Goal: Task Accomplishment & Management: Manage account settings

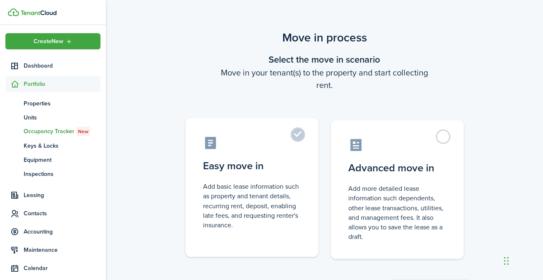
click at [304, 142] on label "Easy move in Add basic lease information such as property and tenant details, r…" at bounding box center [252, 187] width 133 height 139
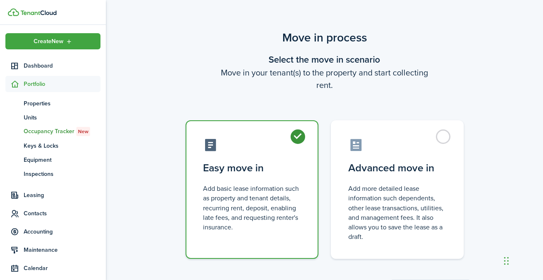
radio input "true"
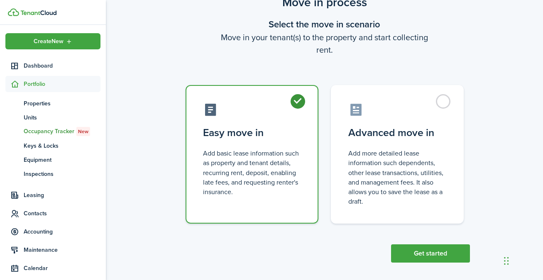
scroll to position [41, 0]
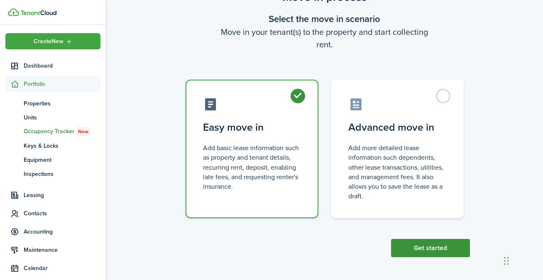
click at [430, 242] on button "Get started" at bounding box center [430, 248] width 79 height 18
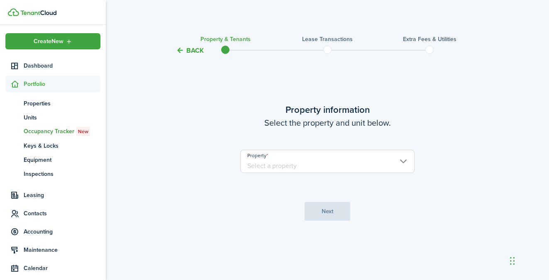
click at [373, 166] on input "Property" at bounding box center [327, 161] width 174 height 23
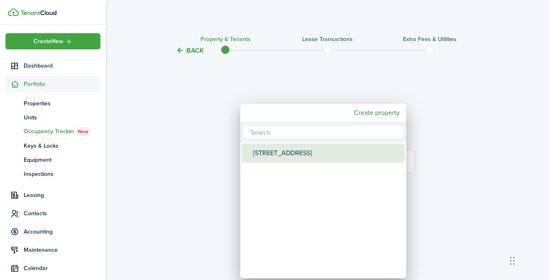
click at [329, 158] on div "[STREET_ADDRESS]" at bounding box center [326, 153] width 147 height 19
type input "[STREET_ADDRESS]"
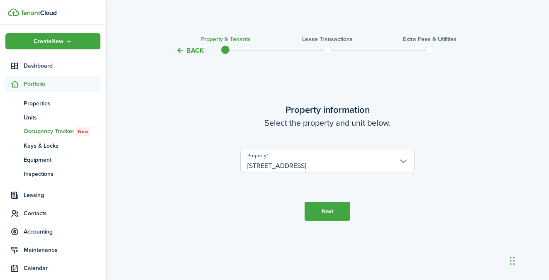
click at [324, 206] on button "Next" at bounding box center [328, 211] width 46 height 19
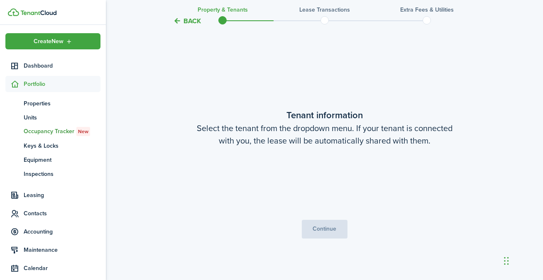
scroll to position [225, 0]
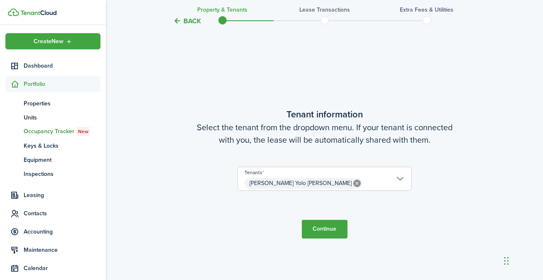
click at [404, 181] on span "[PERSON_NAME] Yolo [PERSON_NAME]" at bounding box center [325, 183] width 174 height 14
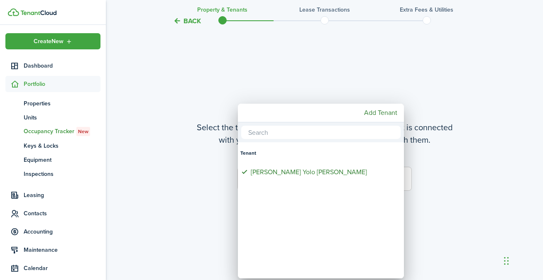
click at [458, 178] on div at bounding box center [272, 140] width 676 height 413
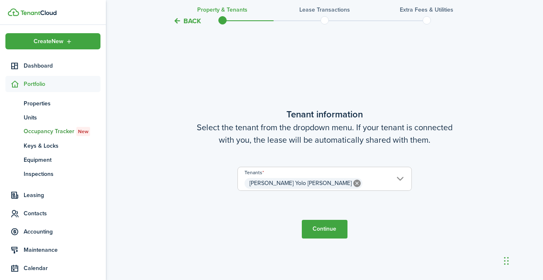
click at [372, 191] on span "[PERSON_NAME] Yolo [PERSON_NAME] Yolo [PERSON_NAME]" at bounding box center [325, 179] width 174 height 24
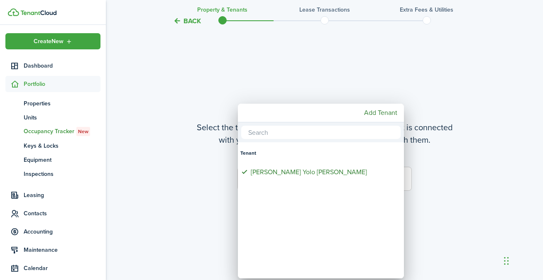
click at [443, 178] on div at bounding box center [272, 140] width 676 height 413
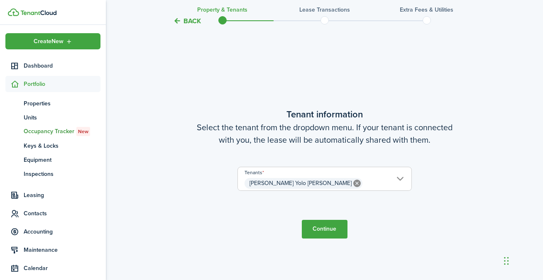
click at [333, 227] on button "Continue" at bounding box center [325, 229] width 46 height 19
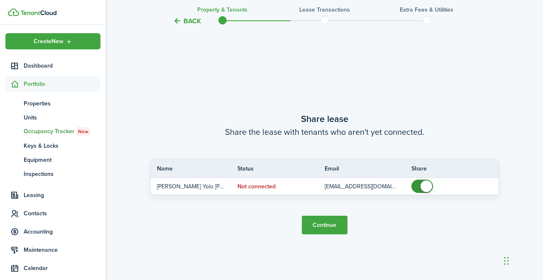
scroll to position [505, 0]
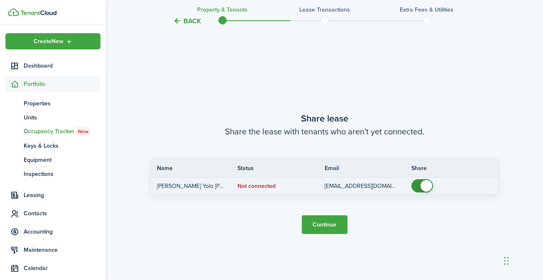
drag, startPoint x: 429, startPoint y: 188, endPoint x: 431, endPoint y: 183, distance: 5.3
checkbox input "false"
click at [429, 188] on span at bounding box center [427, 186] width 12 height 12
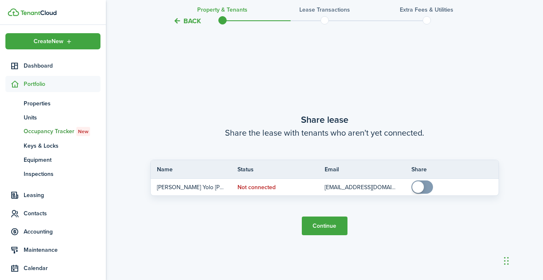
scroll to position [503, 0]
click at [332, 225] on button "Continue" at bounding box center [325, 226] width 46 height 19
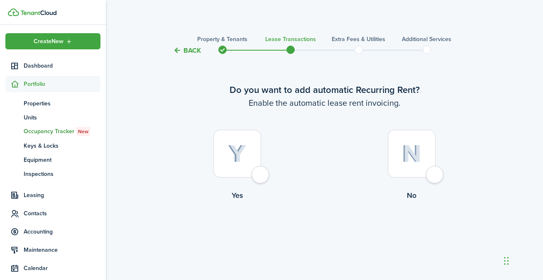
click at [261, 174] on div at bounding box center [237, 154] width 48 height 48
radio input "true"
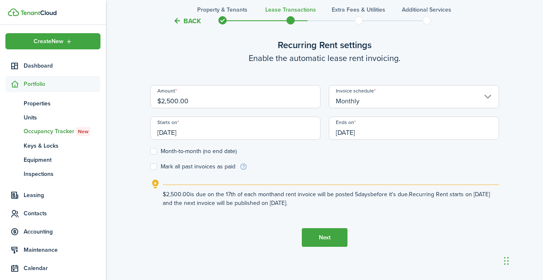
scroll to position [259, 0]
drag, startPoint x: 198, startPoint y: 99, endPoint x: 193, endPoint y: 100, distance: 4.6
click at [195, 100] on input "$2,500.00" at bounding box center [235, 96] width 170 height 23
click at [330, 233] on button "Next" at bounding box center [325, 237] width 46 height 19
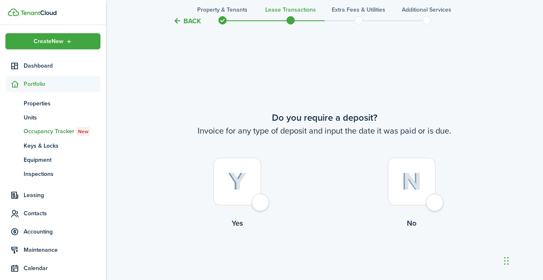
scroll to position [509, 0]
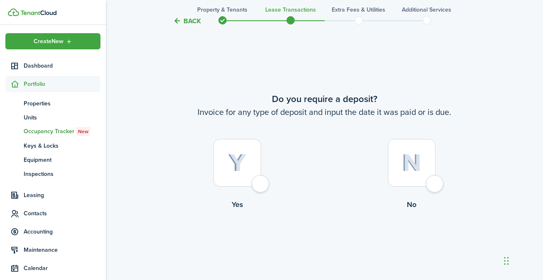
click at [261, 184] on div at bounding box center [237, 163] width 48 height 48
radio input "true"
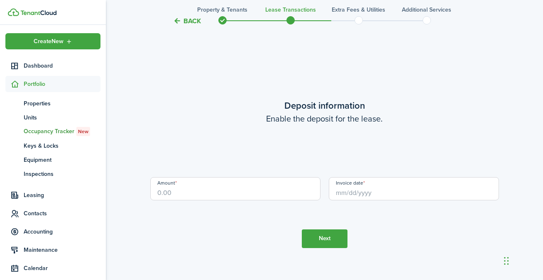
scroll to position [789, 0]
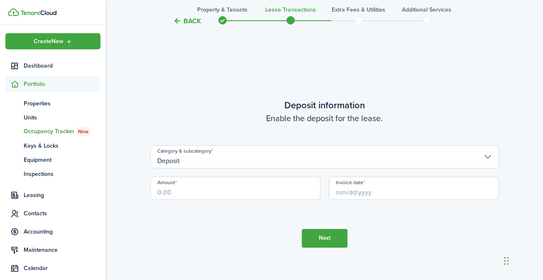
click at [299, 157] on input "Deposit" at bounding box center [324, 156] width 349 height 23
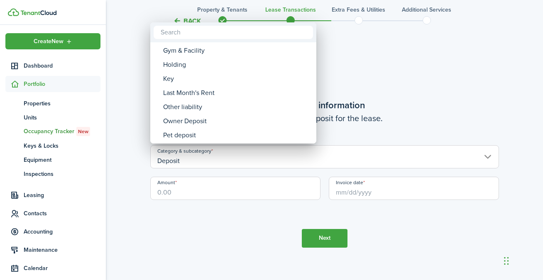
click at [394, 93] on div at bounding box center [272, 140] width 676 height 413
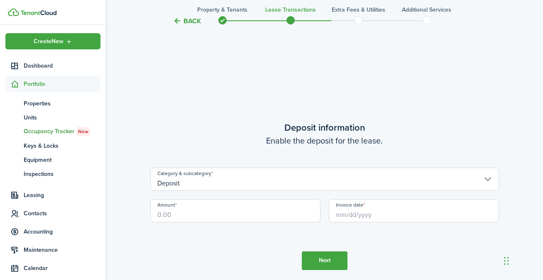
scroll to position [769, 0]
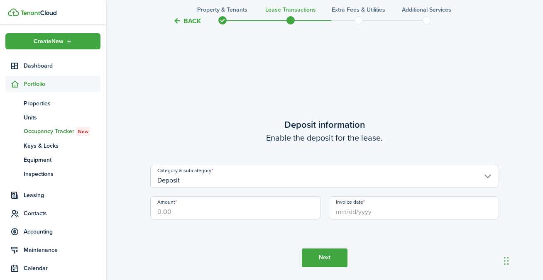
click at [323, 184] on input "Deposit" at bounding box center [324, 176] width 349 height 23
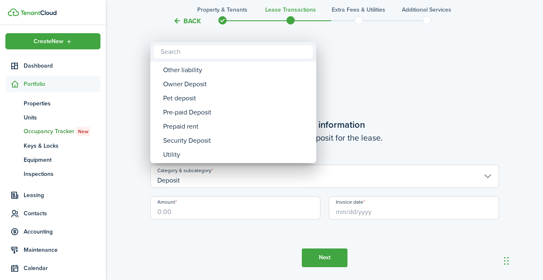
click at [358, 157] on div at bounding box center [272, 140] width 676 height 413
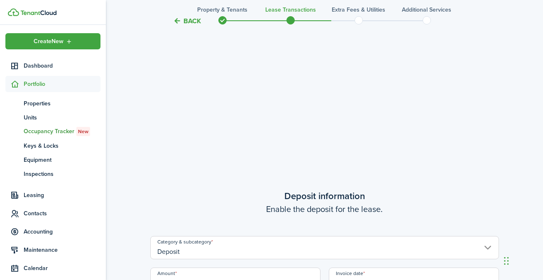
scroll to position [744, 0]
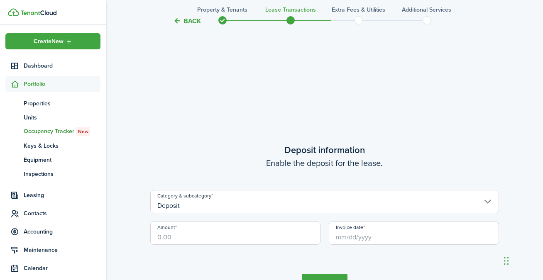
click at [490, 238] on input "Invoice date" at bounding box center [414, 233] width 170 height 23
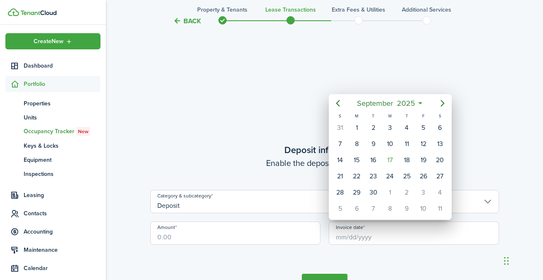
click at [300, 243] on div at bounding box center [272, 140] width 676 height 413
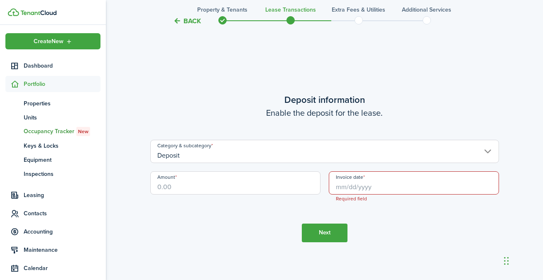
scroll to position [845, 0]
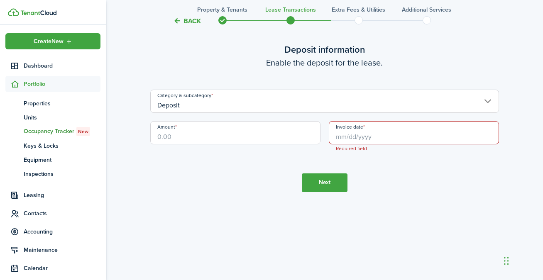
click at [251, 140] on input "Amount" at bounding box center [235, 132] width 170 height 23
click at [383, 140] on input "Invoice date" at bounding box center [414, 132] width 170 height 23
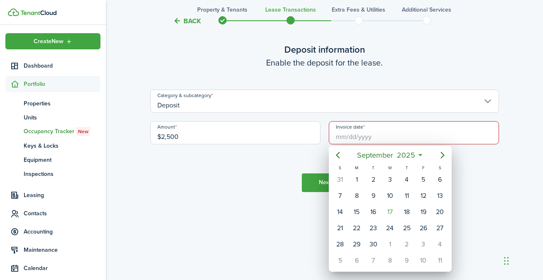
type input "$2,500.00"
click at [339, 158] on icon "Previous page" at bounding box center [338, 155] width 4 height 7
click at [338, 157] on icon "Previous page" at bounding box center [338, 155] width 4 height 7
click at [357, 229] on div "23" at bounding box center [356, 228] width 12 height 12
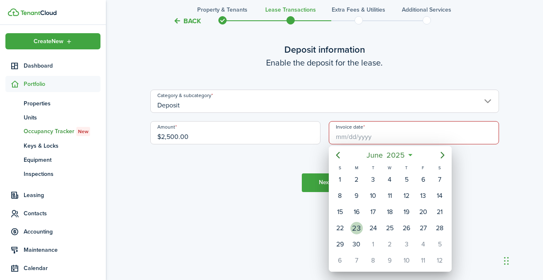
type input "[DATE]"
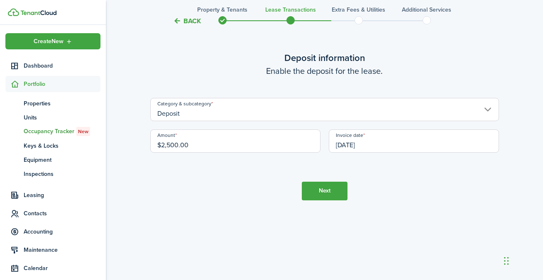
scroll to position [837, 0]
click at [323, 185] on button "Next" at bounding box center [325, 190] width 46 height 19
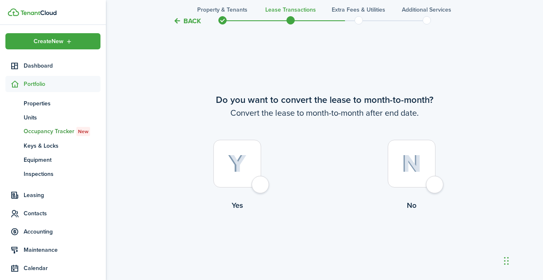
scroll to position [1069, 0]
click at [436, 187] on div at bounding box center [412, 163] width 48 height 48
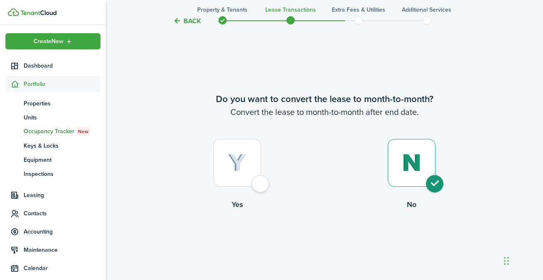
radio input "true"
click at [258, 180] on div at bounding box center [237, 163] width 48 height 48
radio input "true"
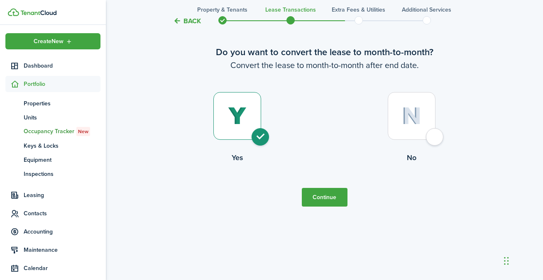
scroll to position [1125, 0]
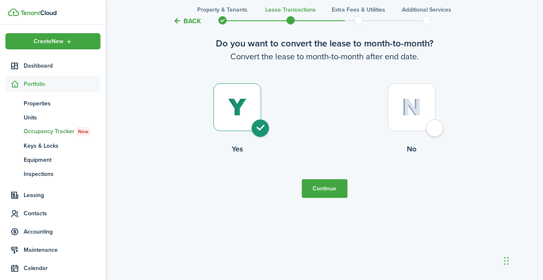
click at [322, 189] on button "Continue" at bounding box center [325, 188] width 46 height 19
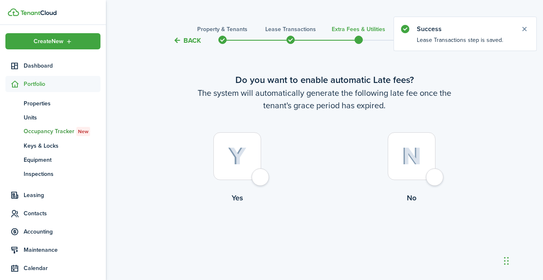
scroll to position [0, 0]
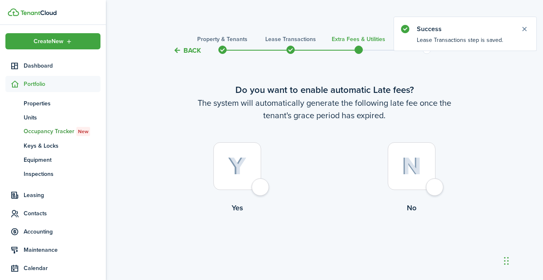
click at [290, 49] on span at bounding box center [290, 50] width 12 height 12
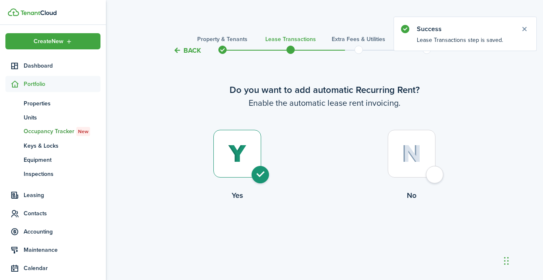
scroll to position [1069, 0]
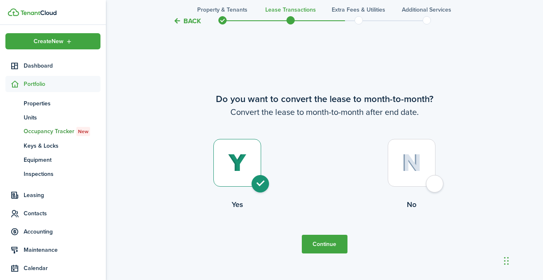
click at [435, 185] on div at bounding box center [412, 163] width 48 height 48
radio input "false"
radio input "true"
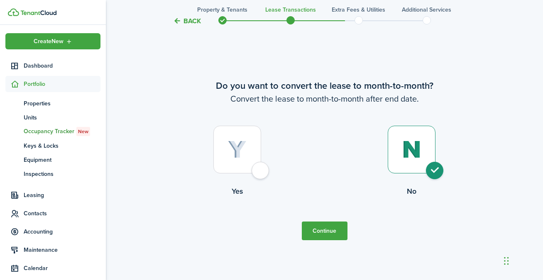
scroll to position [1125, 0]
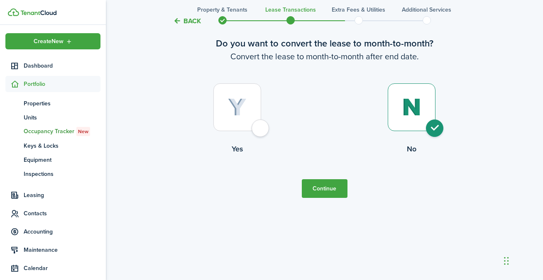
click at [336, 189] on button "Continue" at bounding box center [325, 188] width 46 height 19
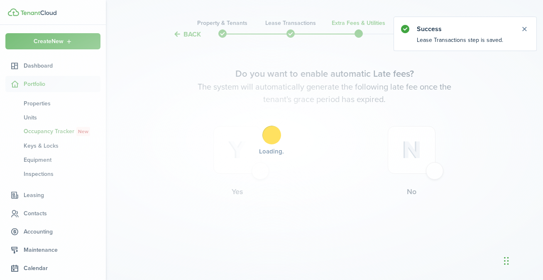
scroll to position [0, 0]
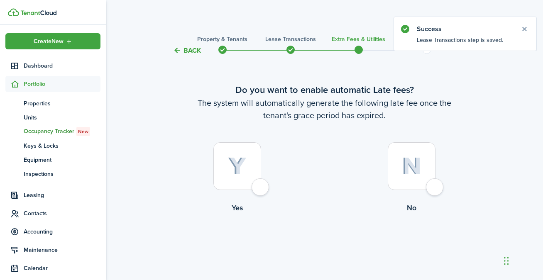
click at [261, 187] on div at bounding box center [237, 166] width 48 height 48
radio input "true"
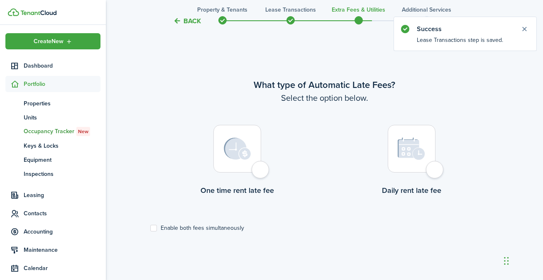
scroll to position [241, 0]
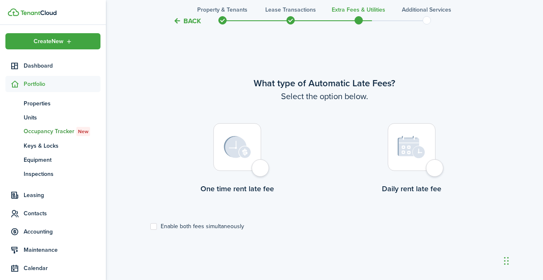
click at [436, 171] on div at bounding box center [412, 147] width 48 height 48
radio input "true"
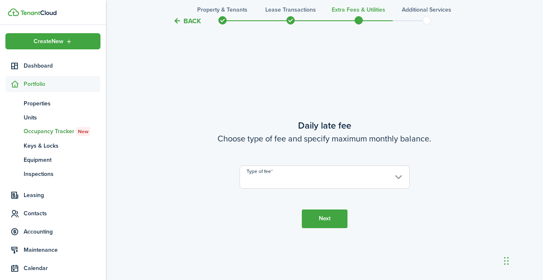
scroll to position [521, 0]
click at [351, 186] on input "Type of fee" at bounding box center [325, 176] width 170 height 23
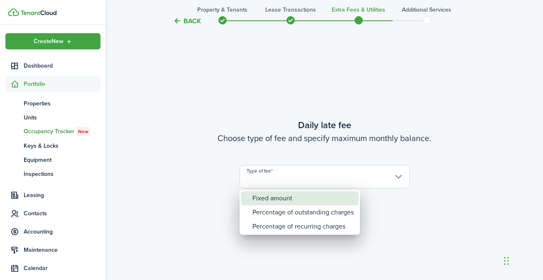
click at [333, 193] on div "Fixed amount" at bounding box center [302, 198] width 101 height 14
type input "Fixed amount"
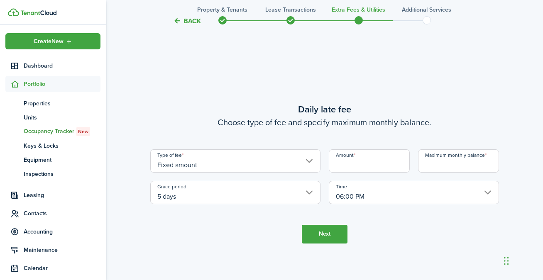
click at [376, 166] on input "Amount" at bounding box center [369, 160] width 81 height 23
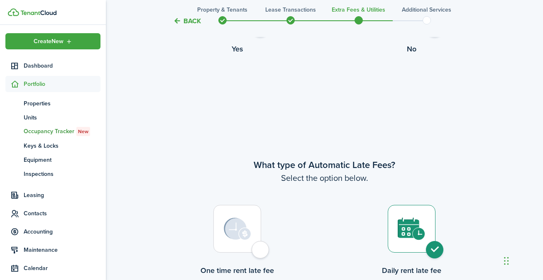
scroll to position [0, 0]
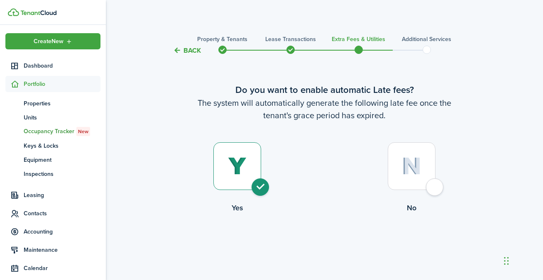
type input "$50.00"
click at [291, 49] on span at bounding box center [290, 50] width 12 height 12
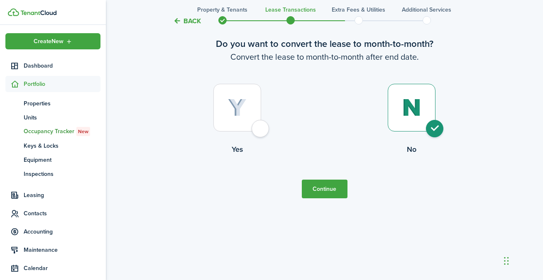
scroll to position [1125, 0]
click at [333, 190] on button "Continue" at bounding box center [325, 188] width 46 height 19
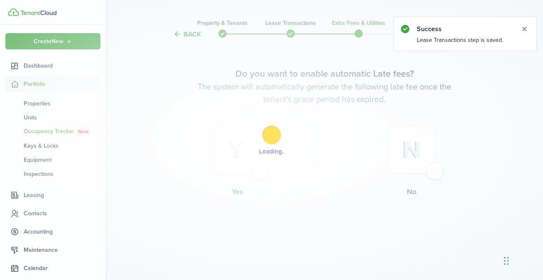
scroll to position [0, 0]
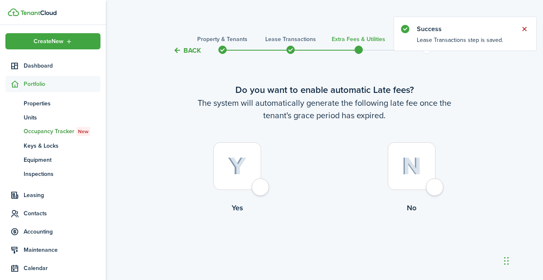
click at [522, 25] on button "Close notify" at bounding box center [525, 29] width 12 height 12
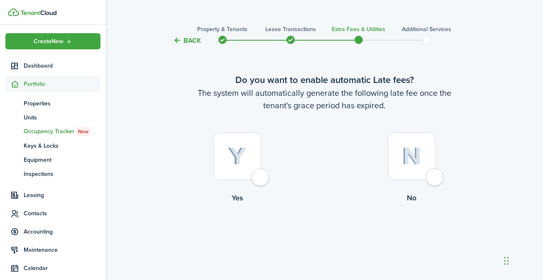
scroll to position [16, 0]
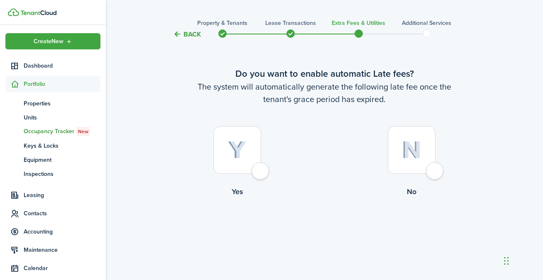
click at [261, 172] on div at bounding box center [237, 150] width 48 height 48
radio input "true"
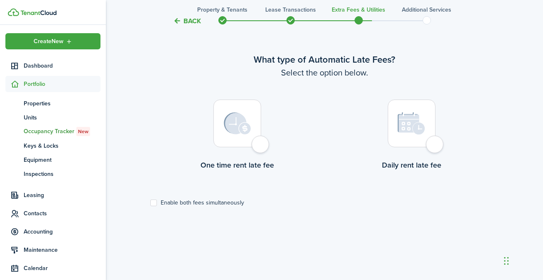
scroll to position [269, 0]
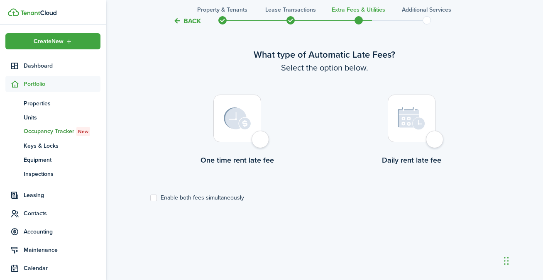
click at [436, 142] on div at bounding box center [412, 119] width 48 height 48
radio input "true"
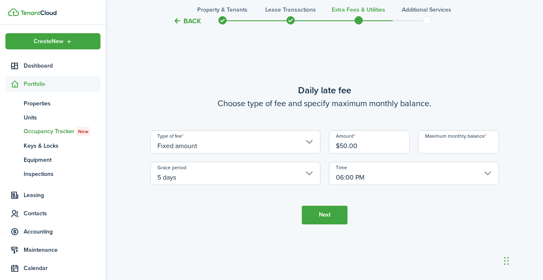
scroll to position [556, 0]
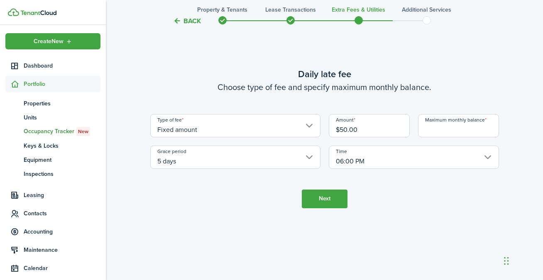
click at [446, 132] on input "Maximum monthly balance" at bounding box center [458, 125] width 81 height 23
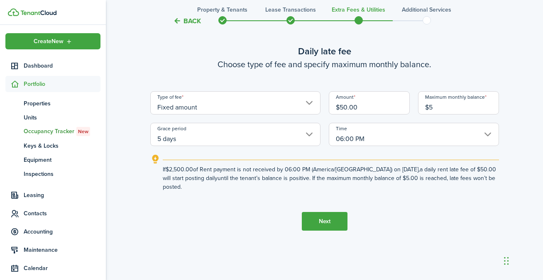
scroll to position [534, 0]
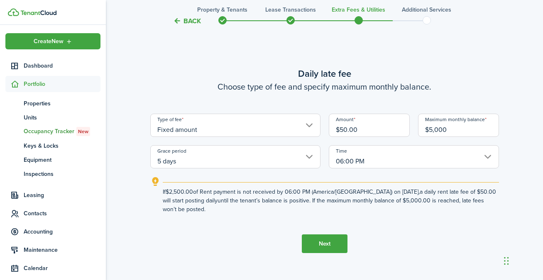
click at [242, 162] on input "5 days" at bounding box center [235, 156] width 170 height 23
type input "$5,000.00"
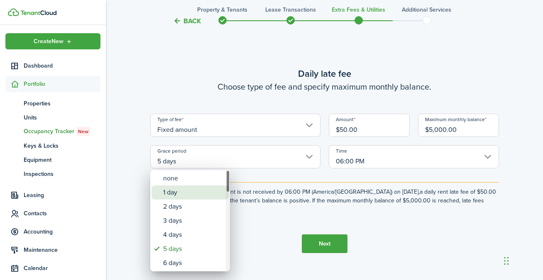
click at [192, 192] on div "1 day" at bounding box center [193, 193] width 61 height 14
type input "1 day"
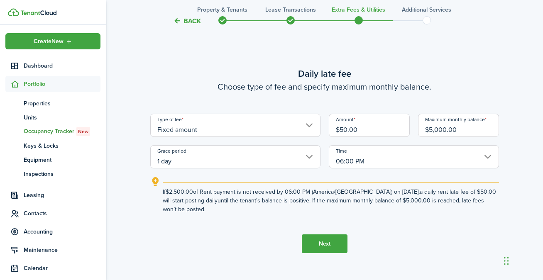
click at [445, 126] on input "$5,000.00" at bounding box center [458, 125] width 81 height 23
click at [459, 126] on input "$5,000.00" at bounding box center [458, 125] width 81 height 23
drag, startPoint x: 456, startPoint y: 128, endPoint x: 391, endPoint y: 121, distance: 65.6
click at [391, 121] on div "Type of fee Fixed amount Amount $50.00 Maximum monthly balance $5,000.00 Grace …" at bounding box center [324, 141] width 357 height 55
click at [437, 179] on explanation "If $2,500.00 of Rent payment is not received by 06:00 PM (America/[GEOGRAPHIC_D…" at bounding box center [324, 195] width 349 height 37
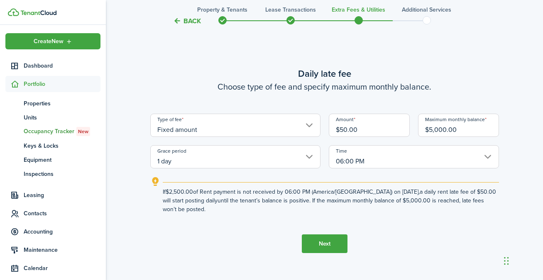
drag, startPoint x: 463, startPoint y: 130, endPoint x: 424, endPoint y: 133, distance: 39.2
click at [424, 133] on input "$5,000.00" at bounding box center [458, 125] width 81 height 23
type input "$2,000.00"
click at [410, 198] on explanation-description "If $2,500.00 of Rent payment is not received by 06:00 PM (America/[GEOGRAPHIC_D…" at bounding box center [331, 201] width 336 height 26
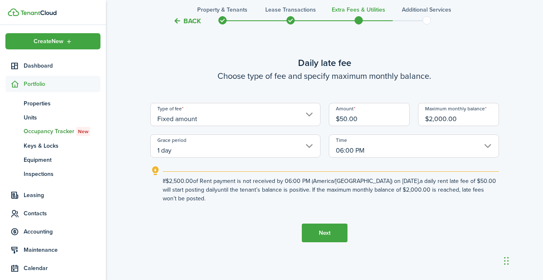
scroll to position [546, 0]
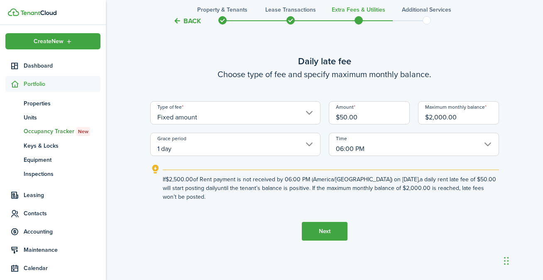
click at [392, 151] on input "06:00 PM" at bounding box center [414, 144] width 170 height 23
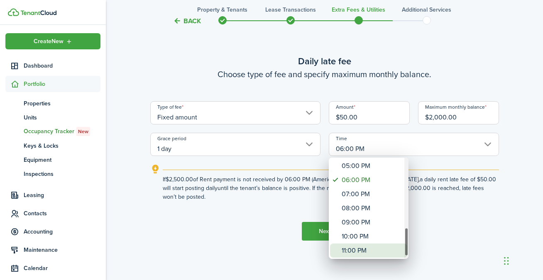
click at [377, 247] on div "11:00 PM" at bounding box center [372, 251] width 61 height 14
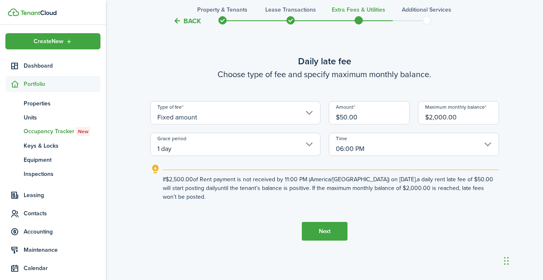
type input "11:00 PM"
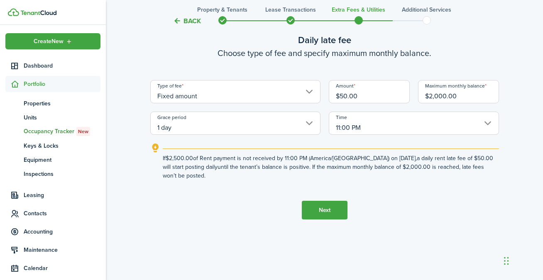
scroll to position [577, 0]
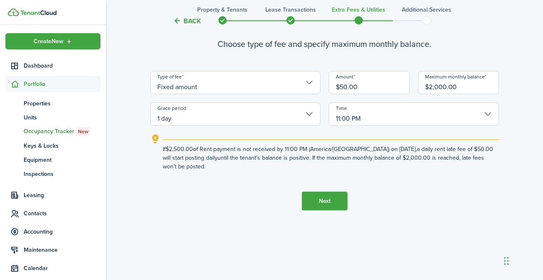
click at [330, 200] on button "Next" at bounding box center [325, 201] width 46 height 19
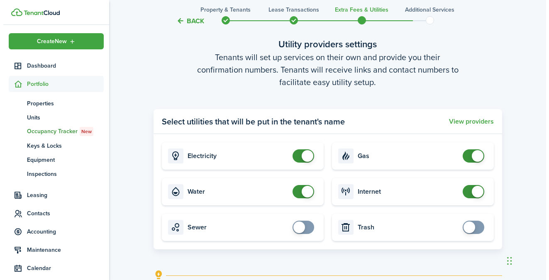
scroll to position [813, 0]
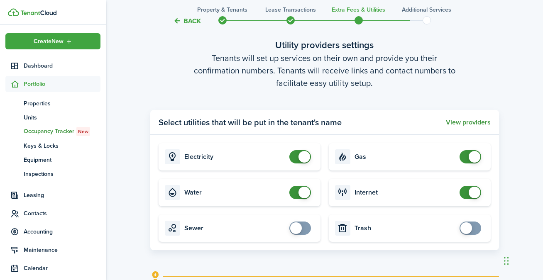
click at [469, 123] on button "View providers" at bounding box center [468, 122] width 45 height 7
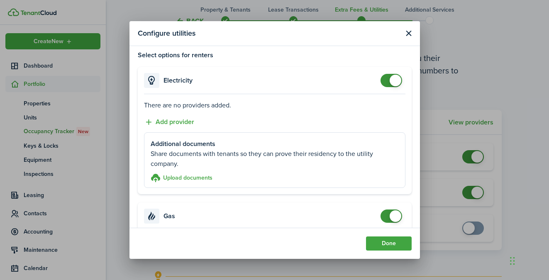
scroll to position [0, 0]
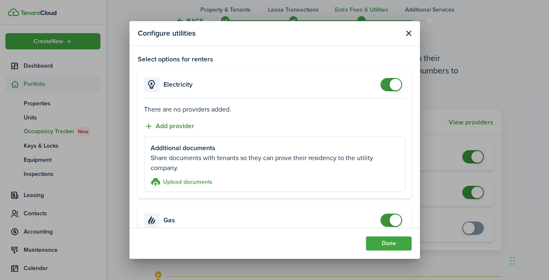
click at [179, 127] on button "Add provider" at bounding box center [169, 126] width 50 height 10
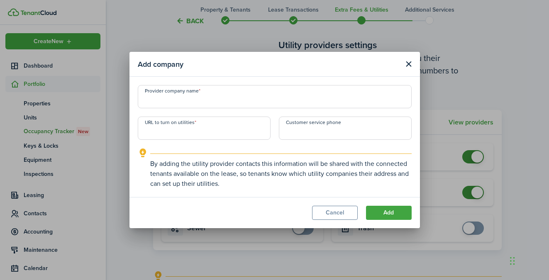
click at [407, 64] on button "Close modal" at bounding box center [409, 64] width 10 height 10
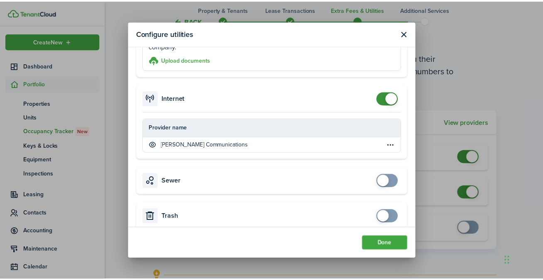
scroll to position [451, 0]
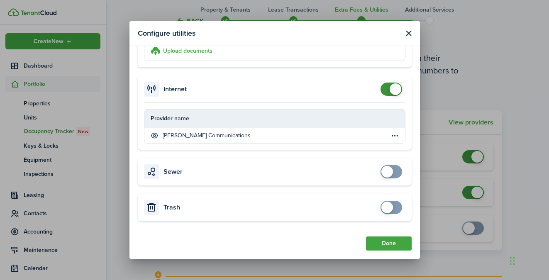
click at [409, 34] on button "Close modal" at bounding box center [409, 33] width 10 height 10
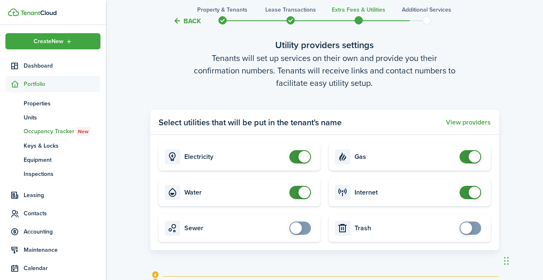
click at [471, 189] on span at bounding box center [475, 193] width 12 height 12
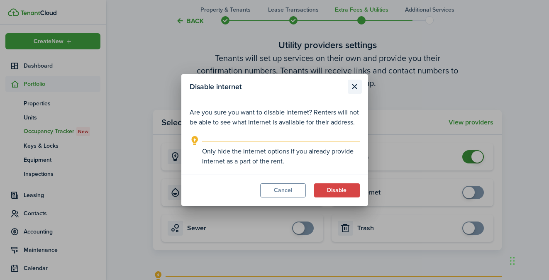
click at [355, 86] on button "Close modal" at bounding box center [355, 87] width 14 height 14
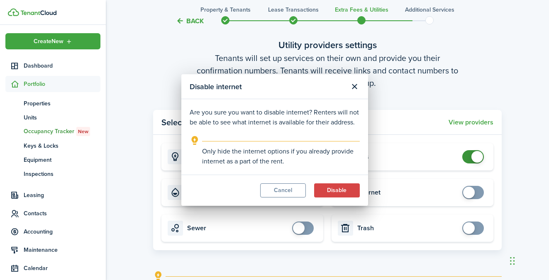
checkbox input "true"
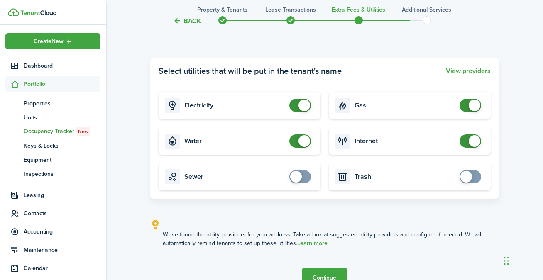
scroll to position [911, 0]
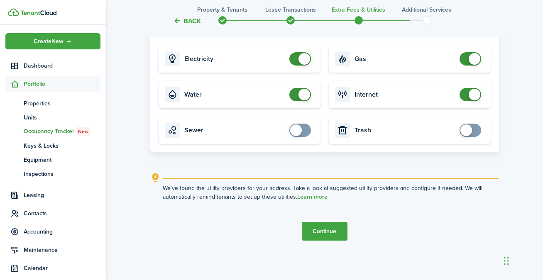
click at [334, 232] on button "Continue" at bounding box center [325, 231] width 46 height 19
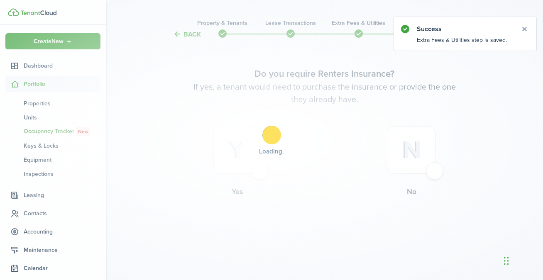
scroll to position [0, 0]
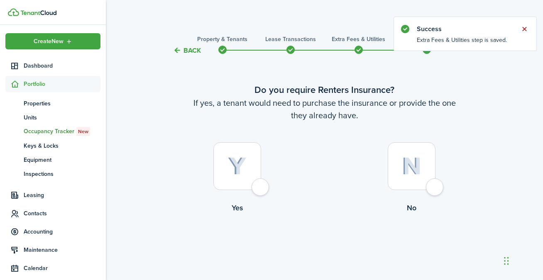
click at [526, 27] on button "Close notify" at bounding box center [525, 29] width 12 height 12
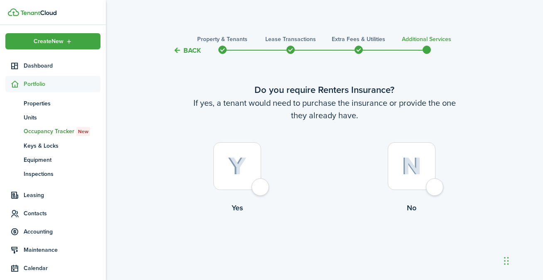
click at [244, 183] on div at bounding box center [237, 166] width 48 height 48
radio input "true"
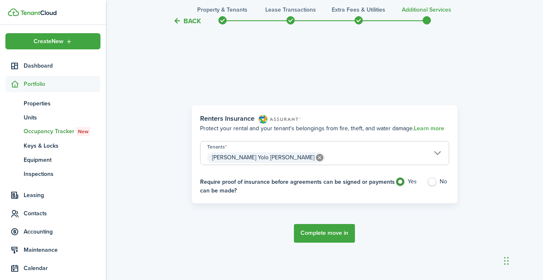
scroll to position [241, 0]
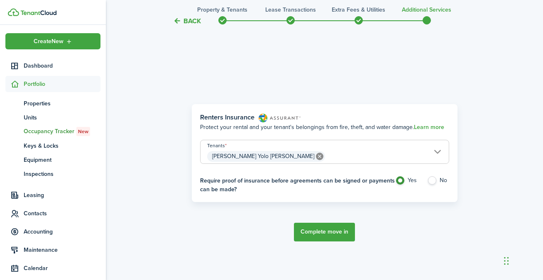
click at [434, 181] on label "No" at bounding box center [438, 182] width 22 height 12
radio input "false"
radio input "true"
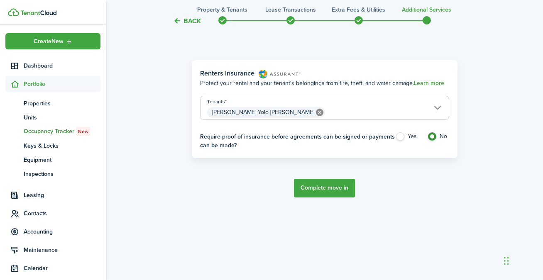
scroll to position [296, 0]
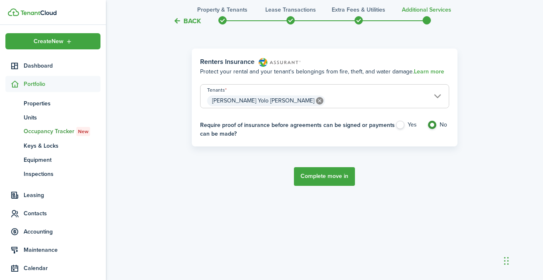
click at [339, 179] on button "Complete move in" at bounding box center [324, 176] width 61 height 19
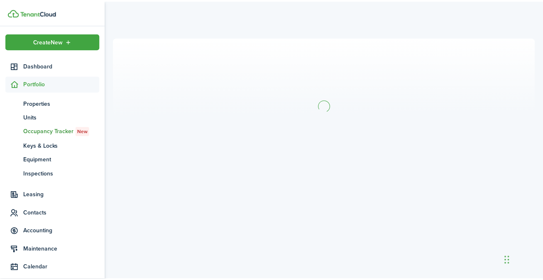
scroll to position [16, 0]
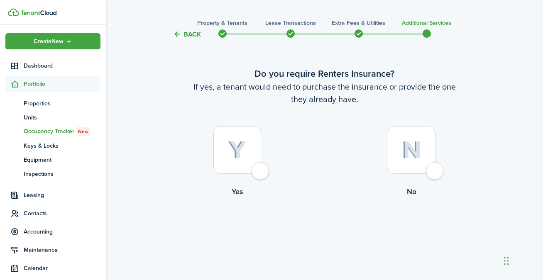
click at [431, 174] on div at bounding box center [412, 150] width 48 height 48
radio input "true"
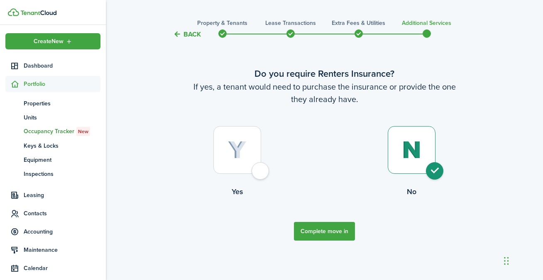
click at [257, 168] on div at bounding box center [237, 150] width 48 height 48
radio input "true"
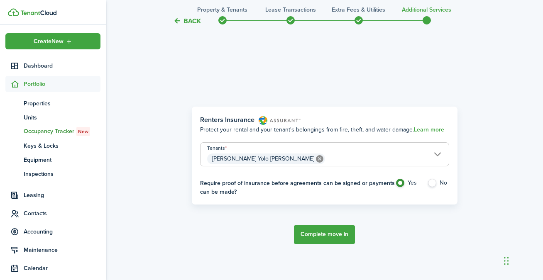
scroll to position [241, 0]
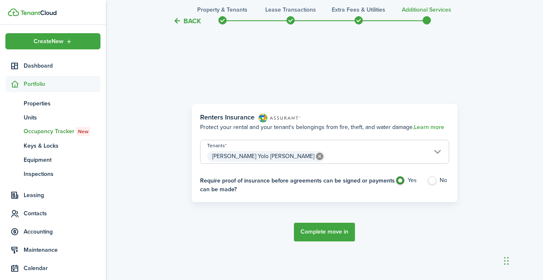
click at [441, 179] on label "No" at bounding box center [438, 182] width 22 height 12
radio input "false"
radio input "true"
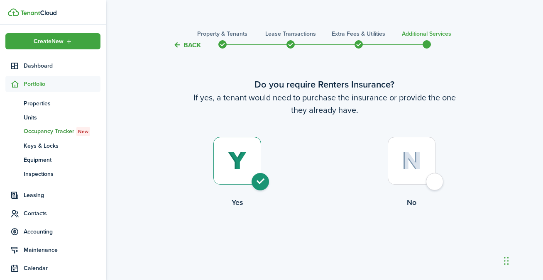
scroll to position [7, 0]
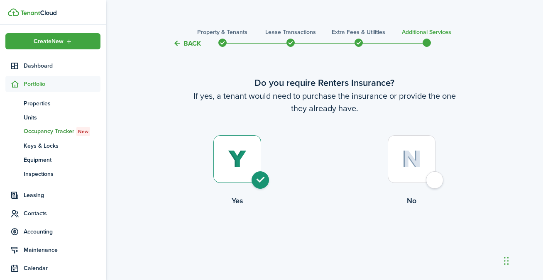
click at [500, 164] on div "Back Property & Tenants Lease Transactions Extra fees & Utilities Additional Se…" at bounding box center [324, 284] width 437 height 525
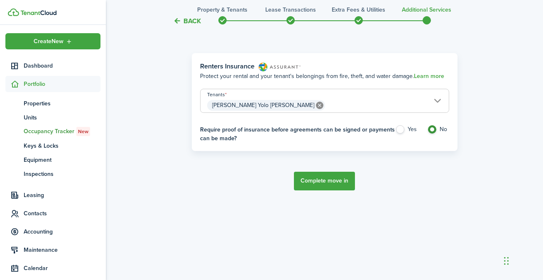
scroll to position [296, 0]
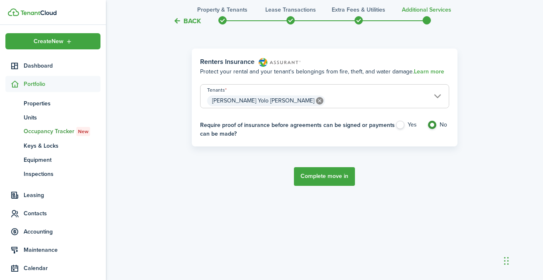
click at [339, 181] on button "Complete move in" at bounding box center [324, 176] width 61 height 19
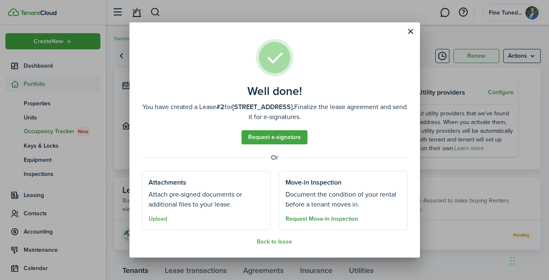
click at [301, 218] on button "Request Move-in Inspection" at bounding box center [322, 219] width 73 height 7
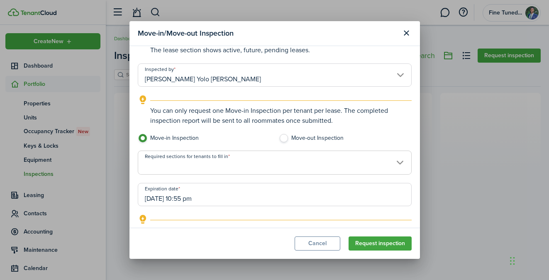
scroll to position [117, 0]
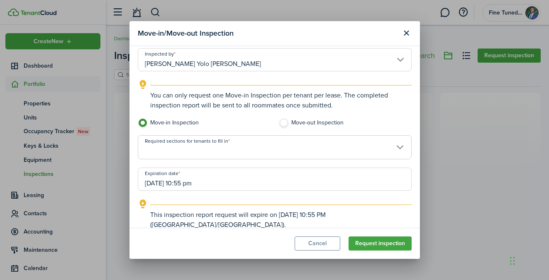
click at [255, 151] on span at bounding box center [274, 152] width 273 height 14
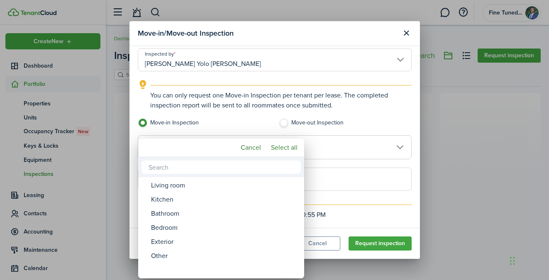
click at [376, 125] on div at bounding box center [275, 140] width 682 height 413
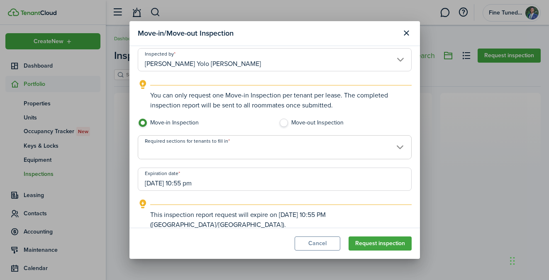
click at [311, 154] on span at bounding box center [274, 152] width 273 height 14
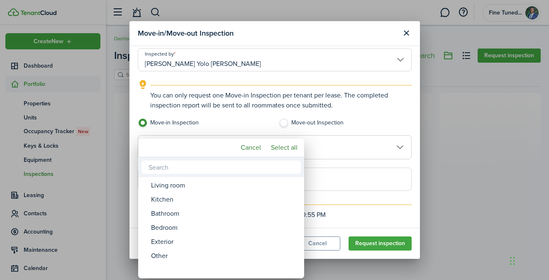
click at [375, 127] on div at bounding box center [275, 140] width 682 height 413
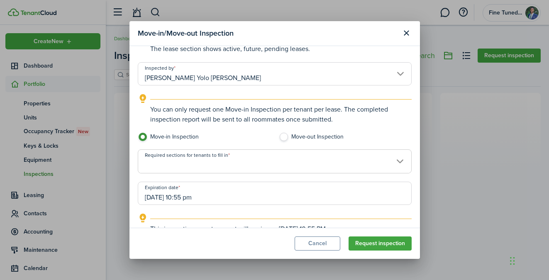
scroll to position [101, 0]
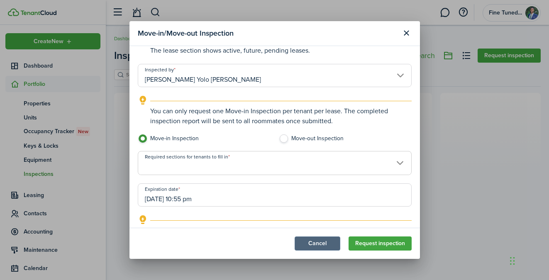
click at [320, 241] on button "Cancel" at bounding box center [318, 244] width 46 height 14
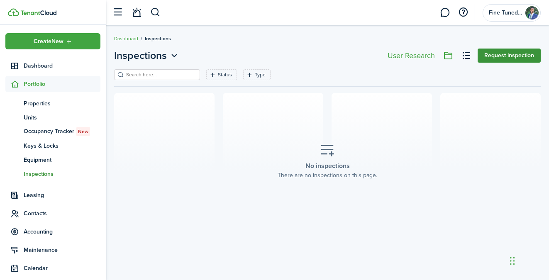
click at [490, 58] on button "Request inspection" at bounding box center [509, 56] width 63 height 14
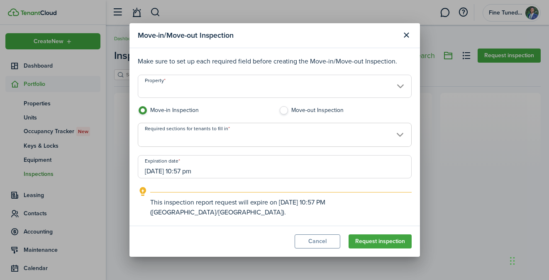
click at [316, 93] on input "Property" at bounding box center [275, 86] width 274 height 23
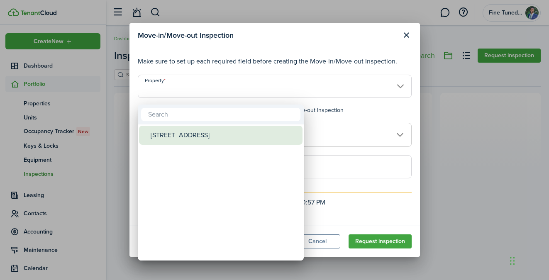
click at [237, 137] on div "[STREET_ADDRESS]" at bounding box center [224, 135] width 147 height 19
type input "[STREET_ADDRESS]"
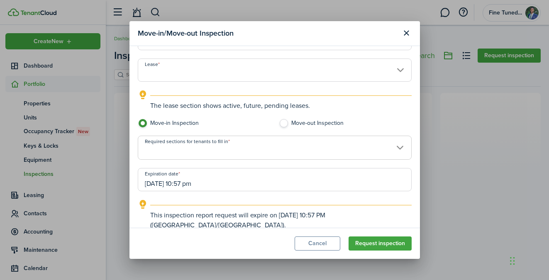
scroll to position [46, 0]
click at [378, 70] on input "Lease" at bounding box center [275, 69] width 274 height 23
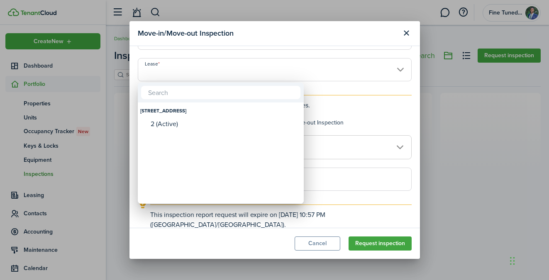
click at [387, 122] on div at bounding box center [275, 140] width 682 height 413
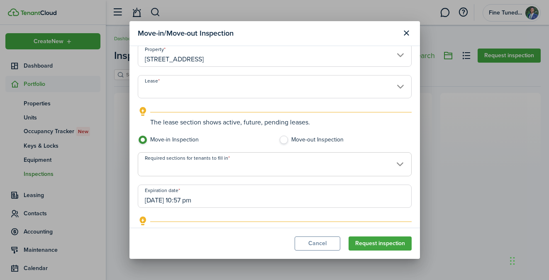
scroll to position [0, 0]
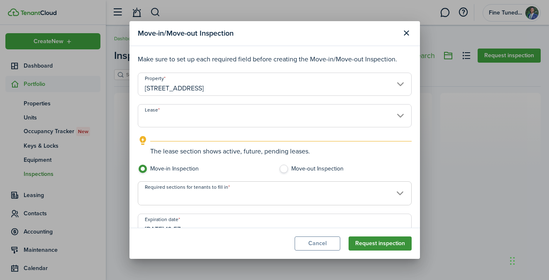
click at [373, 246] on button "Request inspection" at bounding box center [380, 244] width 63 height 14
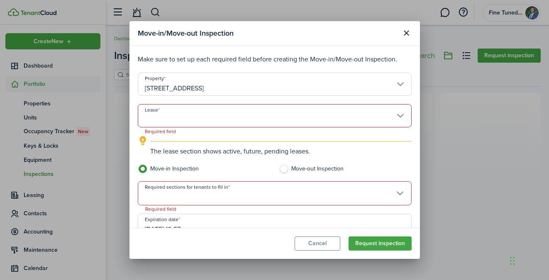
click at [344, 114] on input "Lease" at bounding box center [275, 115] width 274 height 23
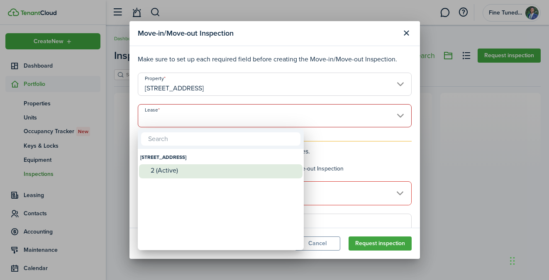
click at [189, 167] on div "2 (Active)" at bounding box center [224, 170] width 147 height 7
type input "[STREET_ADDRESS]. Lease #2 (Active)"
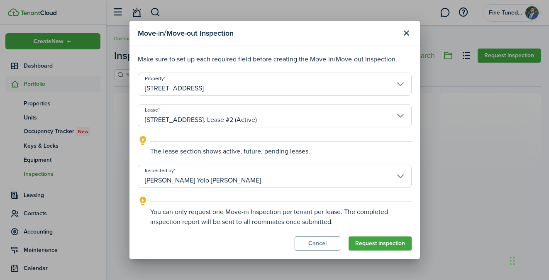
click at [326, 184] on input "[PERSON_NAME] Yolo [PERSON_NAME]" at bounding box center [275, 176] width 274 height 23
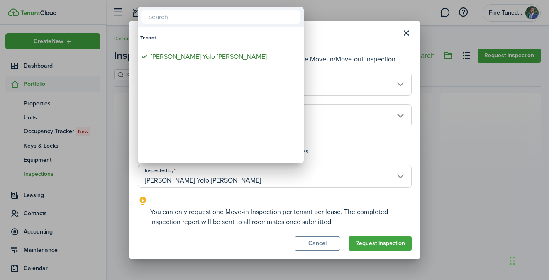
click at [356, 179] on div at bounding box center [275, 140] width 682 height 413
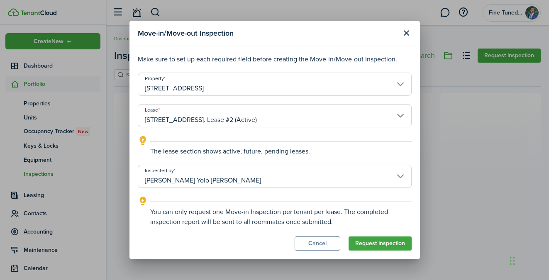
scroll to position [117, 0]
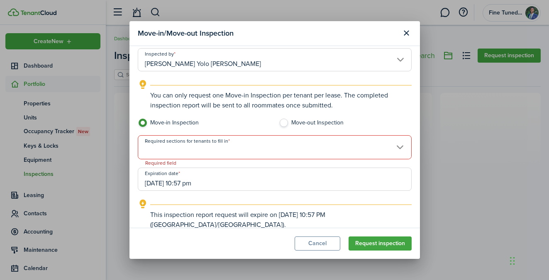
click at [310, 154] on span at bounding box center [274, 152] width 273 height 14
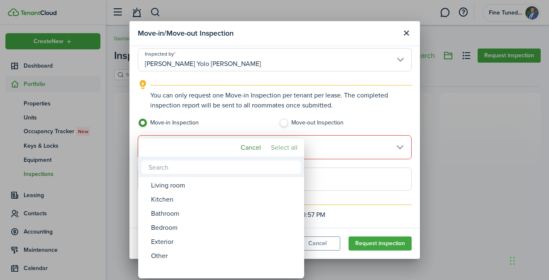
click at [287, 148] on mbsc-button "Select all" at bounding box center [284, 147] width 33 height 15
type input "Living room, Kitchen, Bathroom, Bedroom, Exterior, Other"
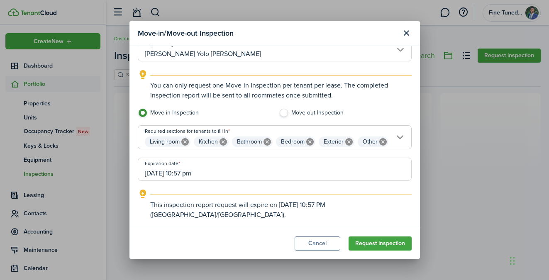
scroll to position [131, 0]
click at [384, 129] on input "Living room, Kitchen, Bathroom, Bedroom, Exterior, Other" at bounding box center [274, 131] width 273 height 10
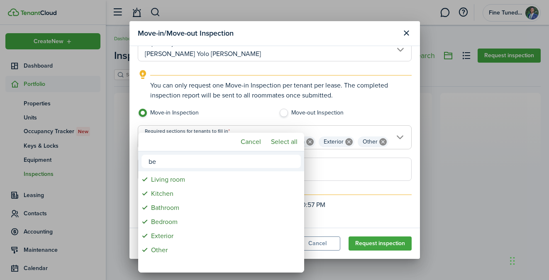
type input "bed"
drag, startPoint x: 267, startPoint y: 162, endPoint x: 135, endPoint y: 165, distance: 132.5
click at [135, 165] on div "bed Bedroom Cancel Select all" at bounding box center [274, 140] width 549 height 280
click at [396, 162] on div at bounding box center [275, 140] width 682 height 413
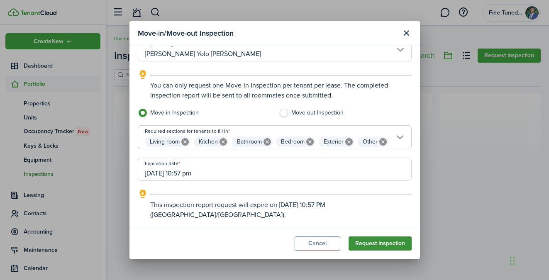
click at [381, 245] on button "Request inspection" at bounding box center [380, 244] width 63 height 14
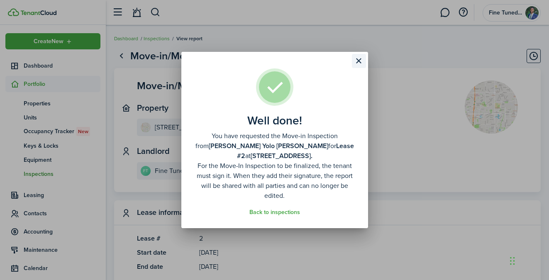
click at [357, 61] on button "Close modal" at bounding box center [359, 61] width 14 height 14
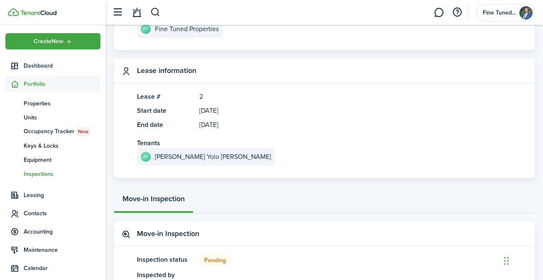
scroll to position [143, 0]
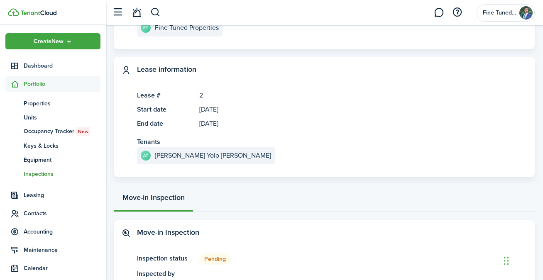
click at [200, 96] on panel-main-description "2" at bounding box center [241, 96] width 84 height 10
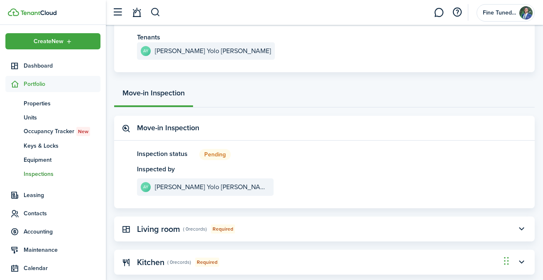
scroll to position [0, 0]
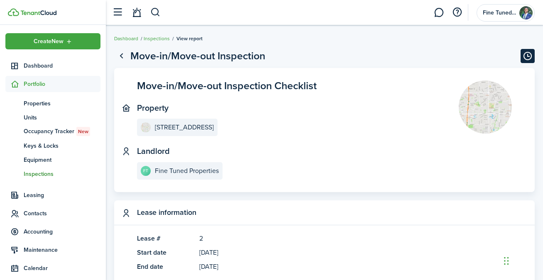
click at [523, 54] on button "Timeline" at bounding box center [528, 56] width 14 height 14
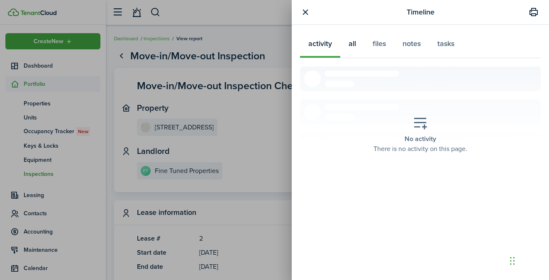
click at [356, 46] on button "all" at bounding box center [353, 45] width 24 height 25
click at [370, 44] on button "files" at bounding box center [380, 45] width 30 height 25
click at [406, 42] on button "notes" at bounding box center [411, 45] width 35 height 25
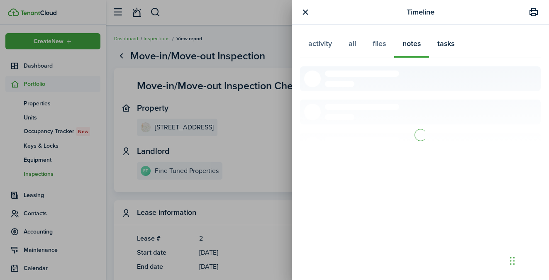
click at [450, 42] on button "tasks" at bounding box center [446, 45] width 34 height 25
click at [420, 45] on button "notes" at bounding box center [411, 45] width 35 height 25
click at [271, 135] on div "Timeline activity all files notes tasks No notes There is no notes on this page." at bounding box center [274, 140] width 549 height 280
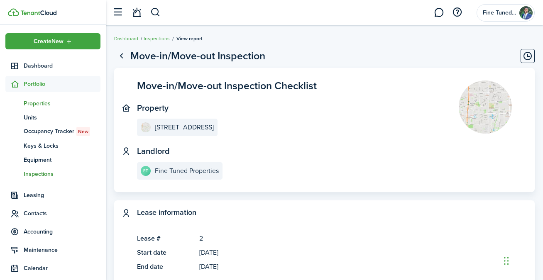
click at [47, 105] on span "Properties" at bounding box center [62, 103] width 77 height 9
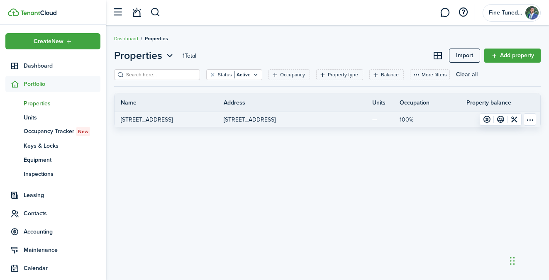
click at [360, 121] on link at bounding box center [352, 119] width 39 height 15
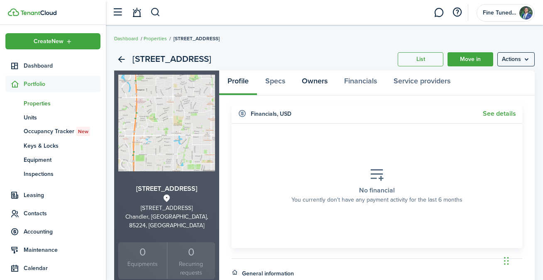
click at [321, 83] on link "Owners" at bounding box center [315, 83] width 42 height 25
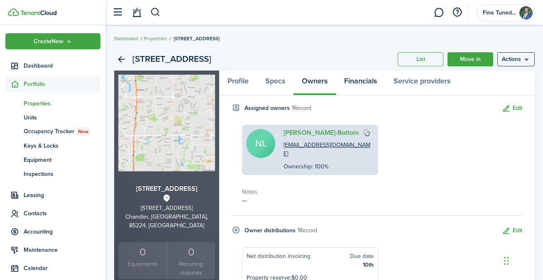
click at [350, 78] on link "Financials" at bounding box center [360, 83] width 49 height 25
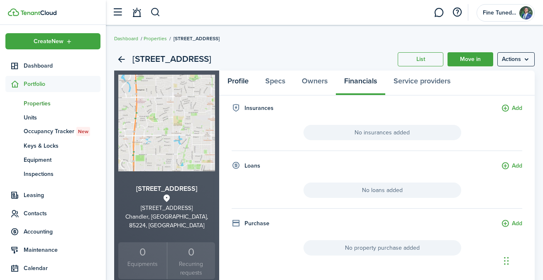
click at [233, 81] on link "Profile" at bounding box center [238, 83] width 38 height 25
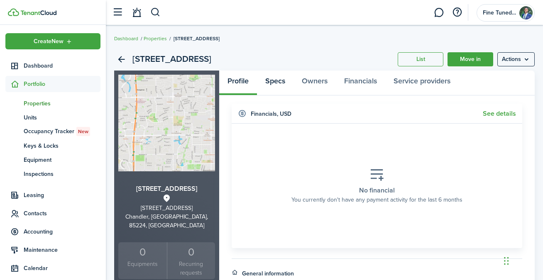
click at [286, 84] on link "Specs" at bounding box center [275, 83] width 37 height 25
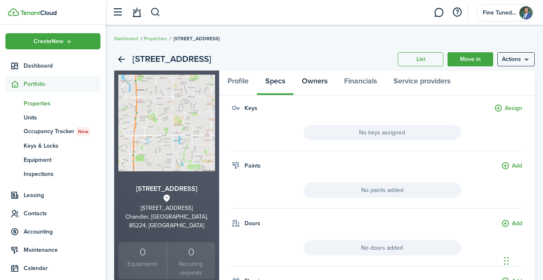
click at [325, 83] on link "Owners" at bounding box center [315, 83] width 42 height 25
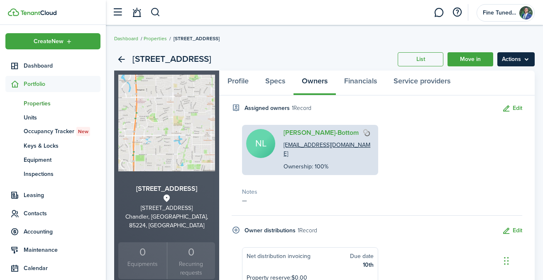
click at [517, 62] on menu-btn "Actions" at bounding box center [515, 59] width 37 height 14
click at [519, 60] on menu-btn "Actions" at bounding box center [515, 59] width 37 height 14
click at [49, 149] on span "Keys & Locks" at bounding box center [62, 146] width 77 height 9
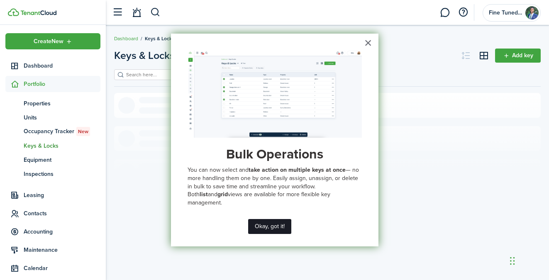
click at [271, 224] on button "Okay, got it!" at bounding box center [269, 226] width 43 height 15
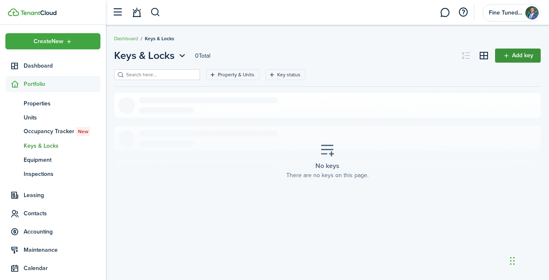
click at [527, 56] on link "Add key" at bounding box center [518, 56] width 46 height 14
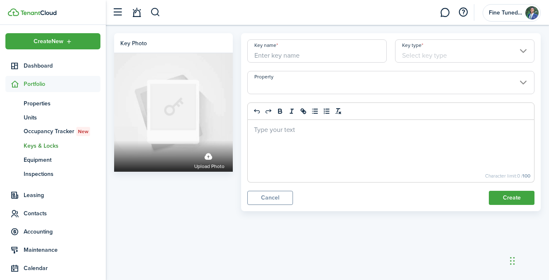
click at [339, 57] on input "Key name" at bounding box center [317, 50] width 140 height 23
click at [473, 59] on input "Key type" at bounding box center [465, 50] width 140 height 23
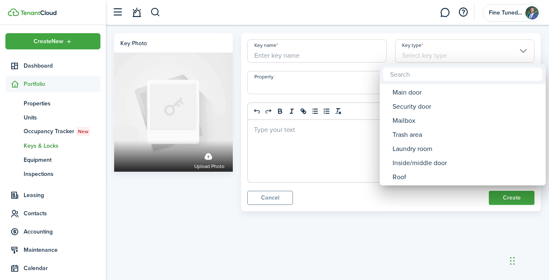
click at [472, 56] on div at bounding box center [275, 140] width 682 height 413
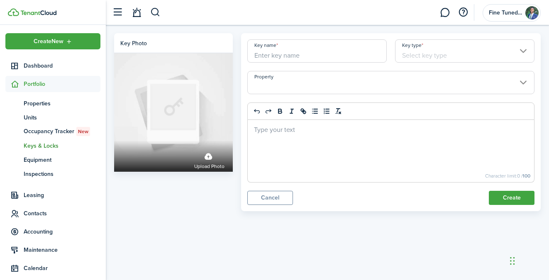
click at [350, 87] on input "Property" at bounding box center [390, 82] width 287 height 23
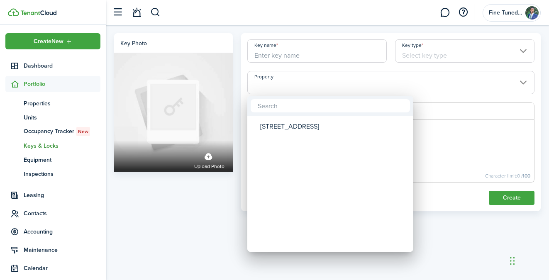
click at [487, 149] on div at bounding box center [275, 140] width 682 height 413
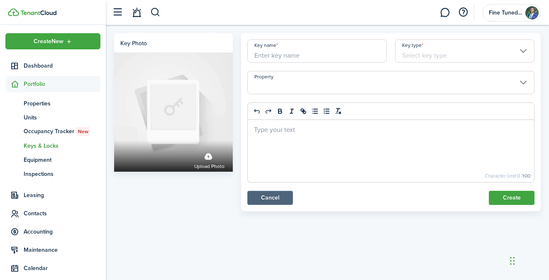
click at [278, 197] on link "Cancel" at bounding box center [270, 198] width 46 height 14
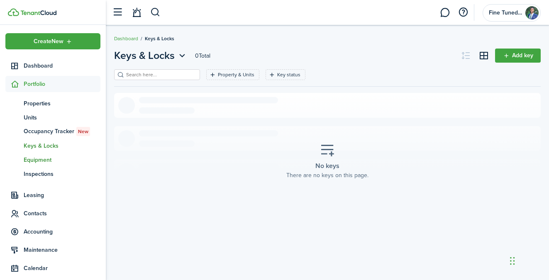
click at [34, 161] on span "Equipment" at bounding box center [62, 160] width 77 height 9
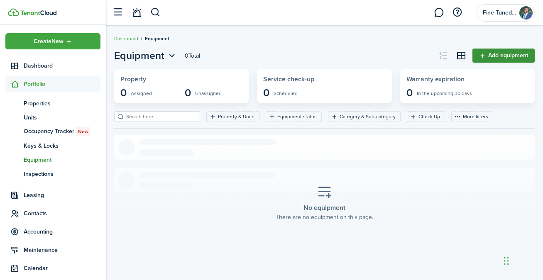
click at [482, 57] on link "Add equipment" at bounding box center [504, 56] width 62 height 14
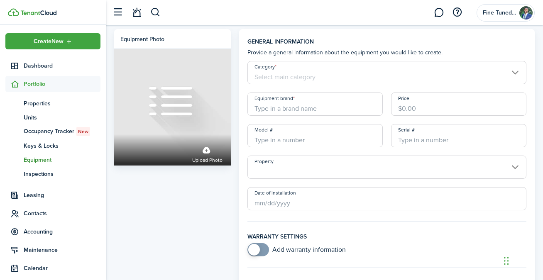
click at [353, 68] on input "Category" at bounding box center [386, 72] width 279 height 23
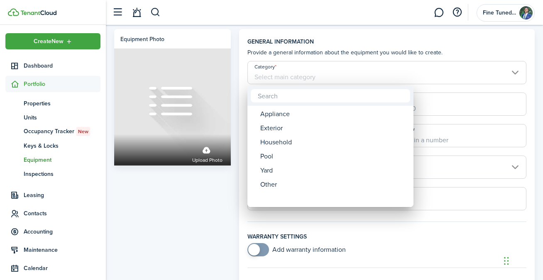
click at [149, 194] on div at bounding box center [272, 140] width 676 height 413
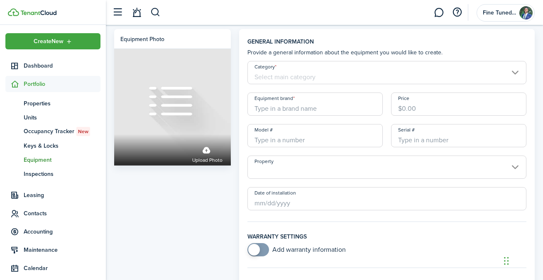
click at [343, 81] on input "Category" at bounding box center [386, 72] width 279 height 23
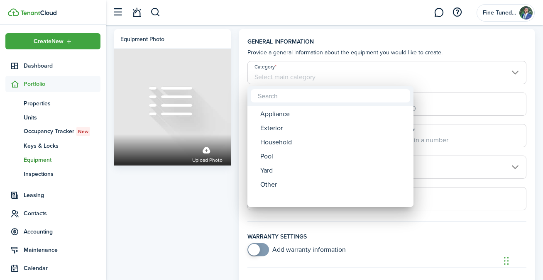
click at [184, 200] on div at bounding box center [272, 140] width 676 height 413
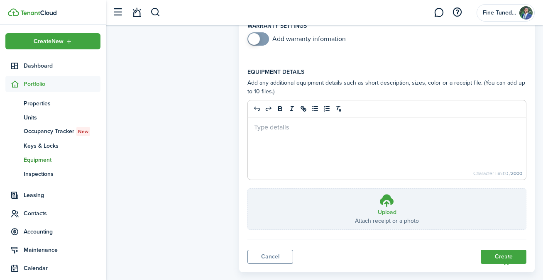
scroll to position [226, 0]
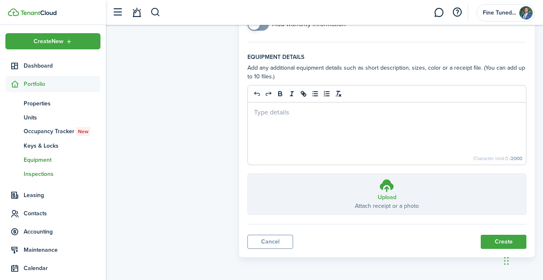
click at [54, 171] on span "Inspections" at bounding box center [62, 174] width 77 height 9
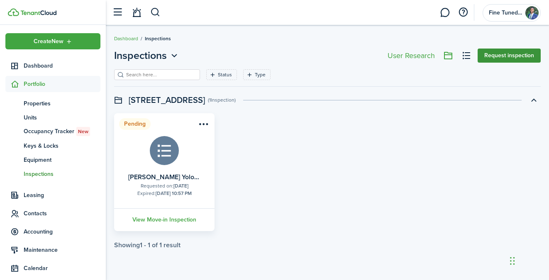
click at [497, 60] on button "Request inspection" at bounding box center [509, 56] width 63 height 14
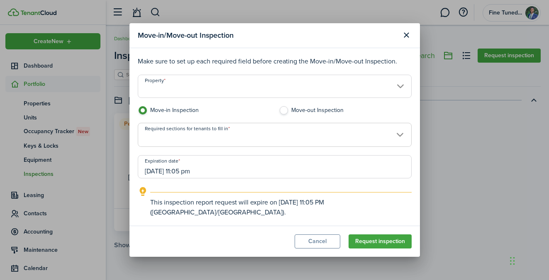
click at [269, 94] on input "Property" at bounding box center [275, 86] width 274 height 23
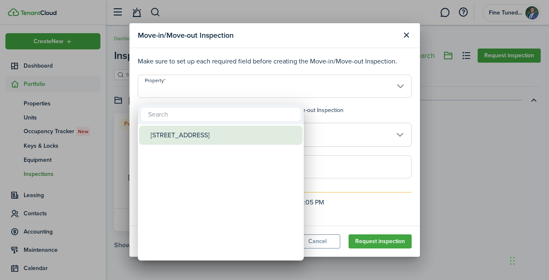
click at [241, 133] on div "[STREET_ADDRESS]" at bounding box center [224, 135] width 147 height 19
type input "[STREET_ADDRESS]"
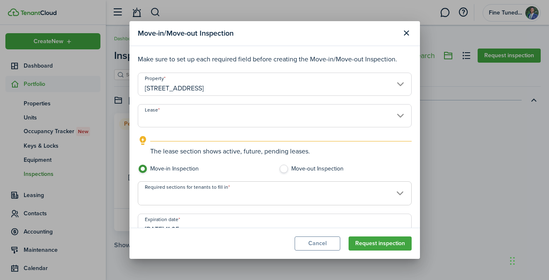
click at [248, 113] on input "Lease" at bounding box center [275, 115] width 274 height 23
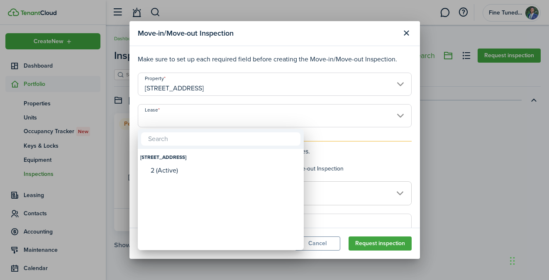
click at [379, 136] on div at bounding box center [275, 140] width 682 height 413
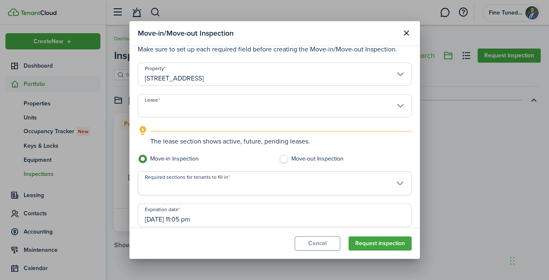
scroll to position [12, 0]
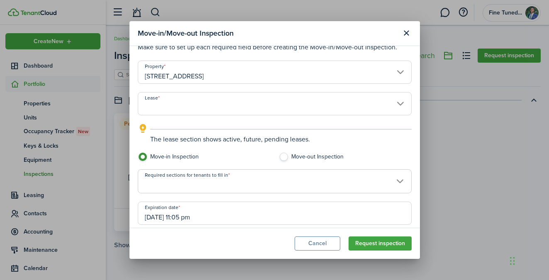
click at [311, 181] on span at bounding box center [274, 186] width 273 height 14
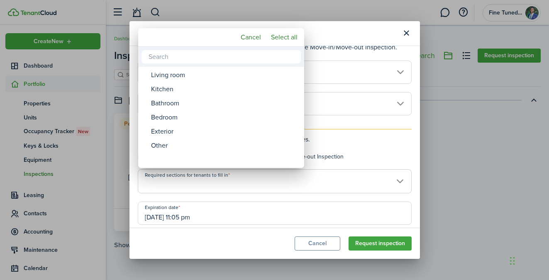
click at [377, 143] on div at bounding box center [275, 140] width 682 height 413
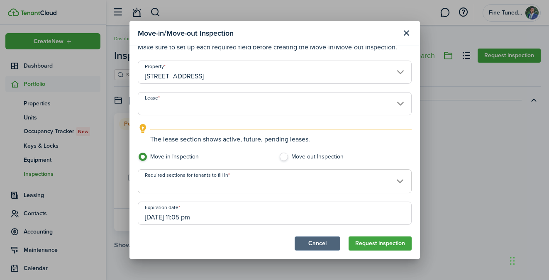
click at [328, 242] on button "Cancel" at bounding box center [318, 244] width 46 height 14
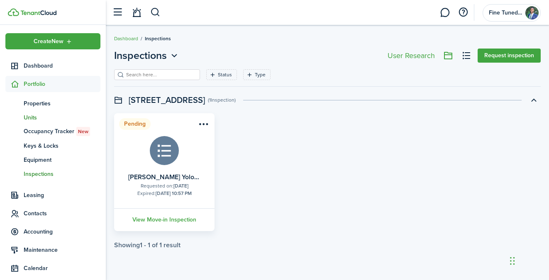
click at [32, 116] on span "Units" at bounding box center [62, 117] width 77 height 9
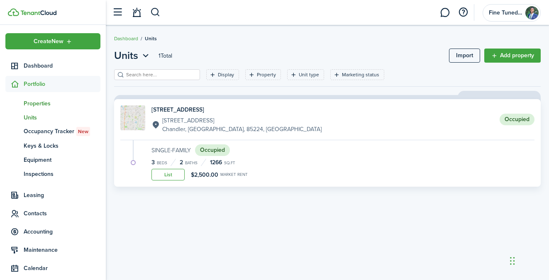
click at [61, 102] on span "Properties" at bounding box center [62, 103] width 77 height 9
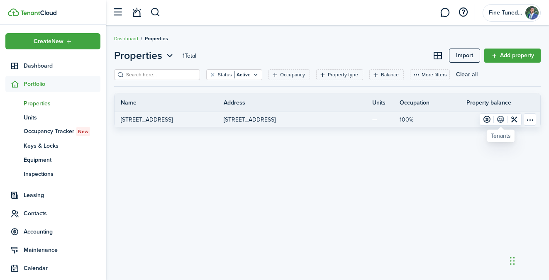
click at [503, 120] on link at bounding box center [501, 120] width 14 height 12
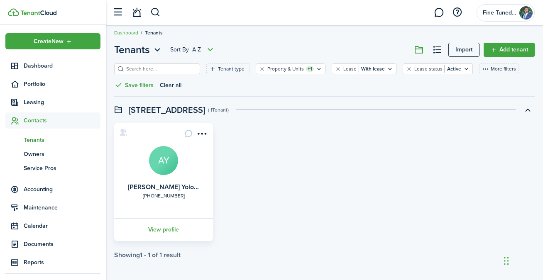
scroll to position [7, 0]
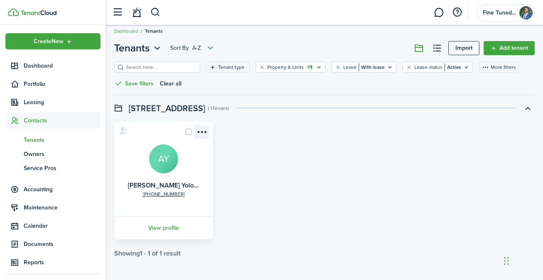
click at [204, 136] on menu-btn-icon "Open menu" at bounding box center [202, 132] width 14 height 14
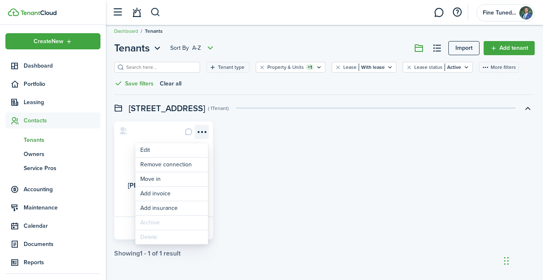
click at [206, 134] on menu-btn-icon "Open menu" at bounding box center [202, 132] width 14 height 14
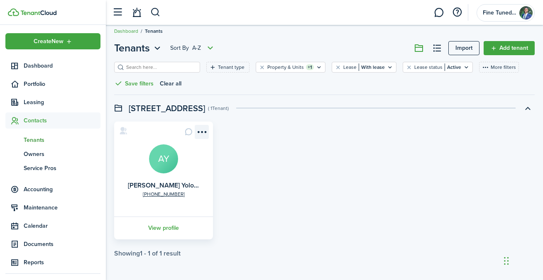
click at [207, 134] on menu-btn-icon "Open menu" at bounding box center [202, 132] width 14 height 14
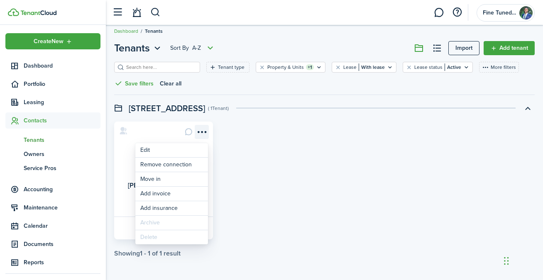
click at [207, 134] on menu-btn-icon "Open menu" at bounding box center [202, 132] width 14 height 14
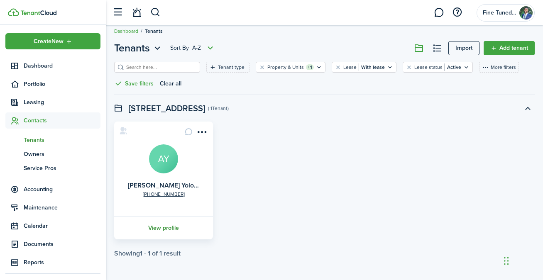
click at [174, 225] on link "View profile" at bounding box center [163, 228] width 101 height 23
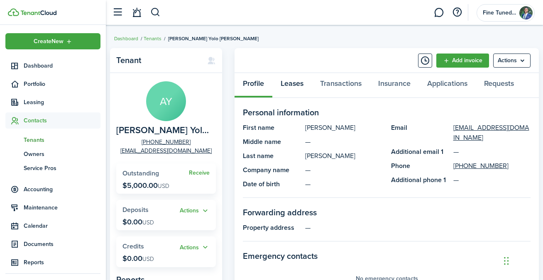
click at [305, 88] on link "Leases" at bounding box center [291, 85] width 39 height 25
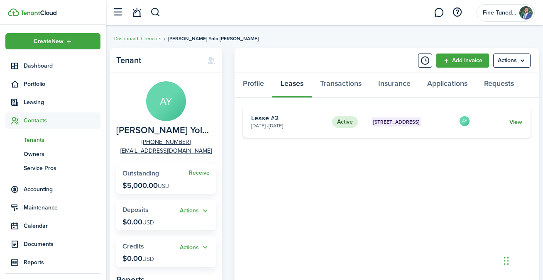
click at [521, 125] on link "View" at bounding box center [516, 122] width 13 height 9
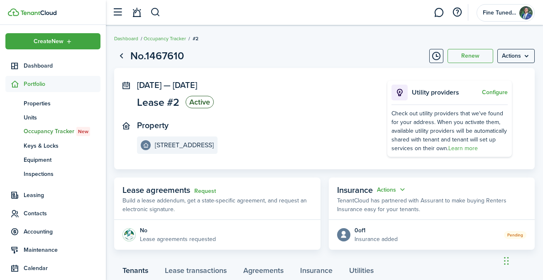
click at [197, 102] on status "Active" at bounding box center [200, 102] width 28 height 12
click at [509, 58] on menu-btn "Actions" at bounding box center [515, 56] width 37 height 14
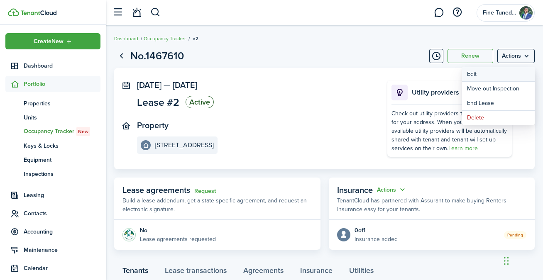
click at [512, 73] on button "Edit" at bounding box center [498, 74] width 73 height 14
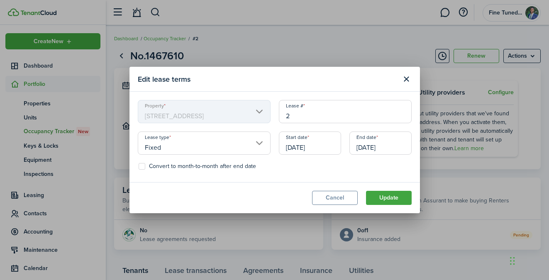
click at [304, 102] on input "2" at bounding box center [345, 111] width 133 height 23
drag, startPoint x: 297, startPoint y: 115, endPoint x: 274, endPoint y: 115, distance: 23.7
click at [274, 115] on div "Property [STREET_ADDRESS] Lease # 2 Lease type Fixed Start date [DATE] End date…" at bounding box center [275, 137] width 282 height 74
click at [344, 196] on button "Cancel" at bounding box center [335, 198] width 46 height 14
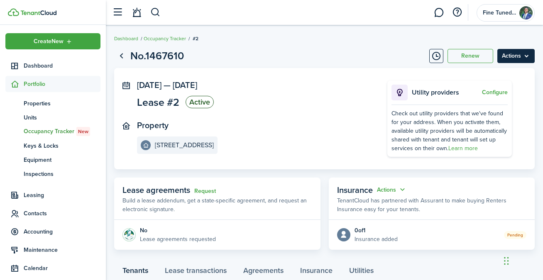
click at [532, 61] on menu-btn "Actions" at bounding box center [515, 56] width 37 height 14
click at [72, 105] on span "Properties" at bounding box center [62, 103] width 77 height 9
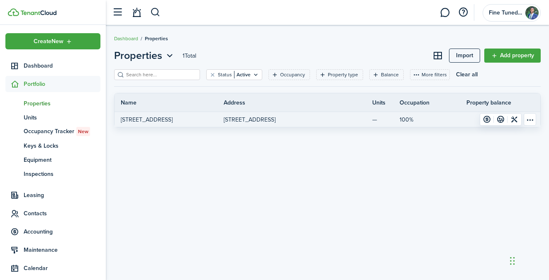
click at [529, 120] on table-menu-btn-icon "Open menu" at bounding box center [530, 119] width 12 height 12
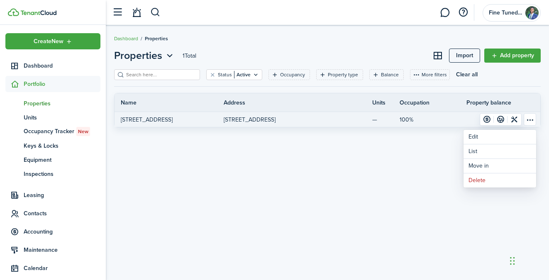
click at [530, 120] on table-menu-btn-icon "Open menu" at bounding box center [530, 119] width 12 height 12
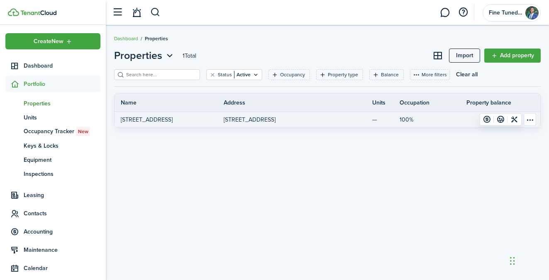
click at [276, 122] on p "[STREET_ADDRESS]" at bounding box center [250, 119] width 52 height 9
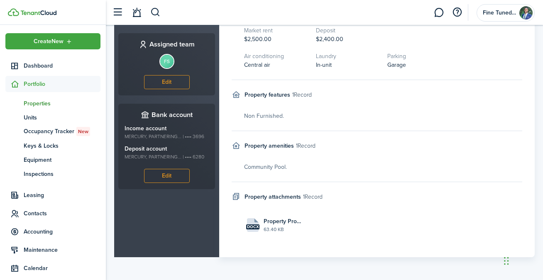
scroll to position [62, 0]
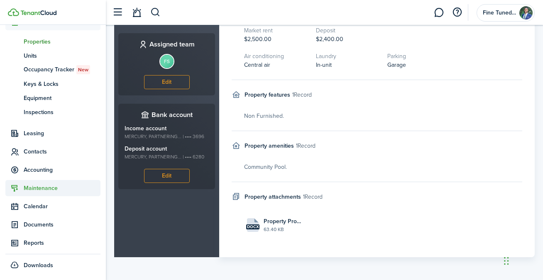
click at [54, 187] on span "Maintenance" at bounding box center [62, 188] width 77 height 9
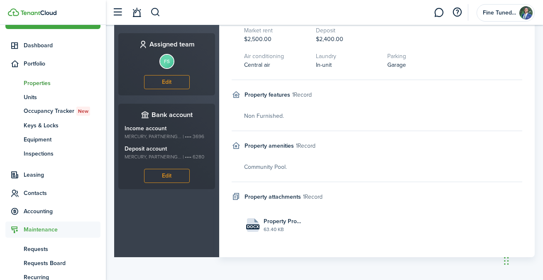
scroll to position [20, 0]
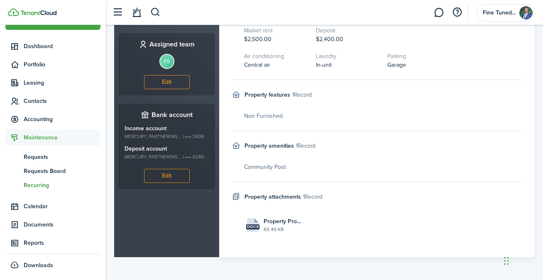
click at [43, 182] on span "Recurring" at bounding box center [62, 185] width 77 height 9
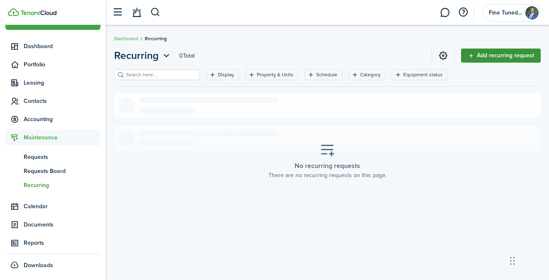
click at [505, 57] on link "Add recurring request" at bounding box center [501, 56] width 80 height 14
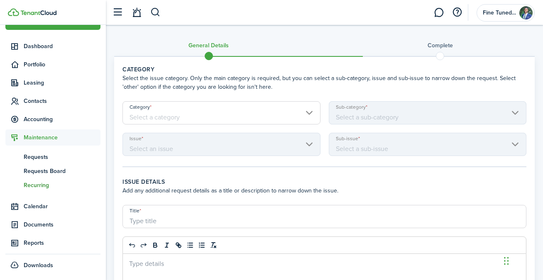
click at [248, 116] on input "Category" at bounding box center [221, 112] width 198 height 23
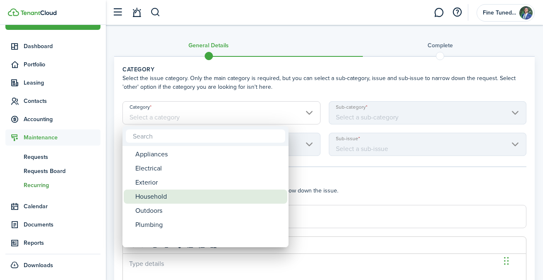
click at [174, 194] on div "Household" at bounding box center [208, 197] width 147 height 14
type input "Household"
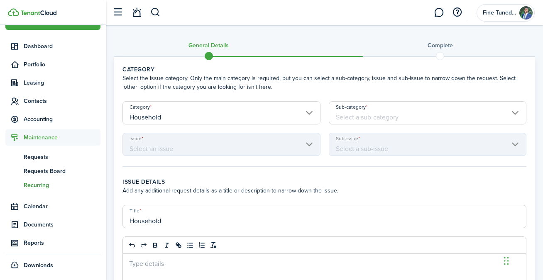
click at [412, 114] on input "Sub-category" at bounding box center [428, 112] width 198 height 23
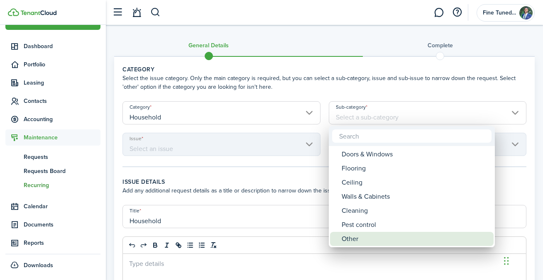
click at [371, 237] on div "Other" at bounding box center [415, 239] width 147 height 14
type input "Household / Other"
type input "Other"
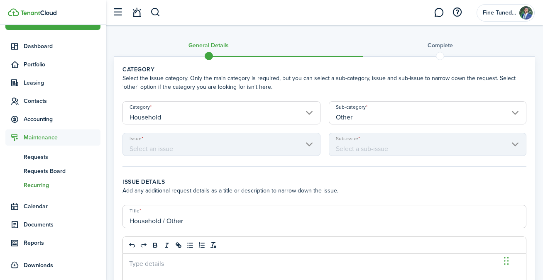
click at [292, 148] on mbsc-scroller "Issue" at bounding box center [221, 144] width 198 height 23
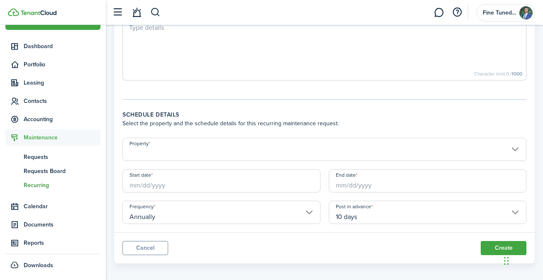
scroll to position [243, 0]
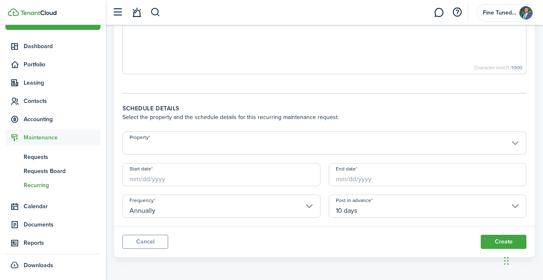
click at [296, 215] on input "Annually" at bounding box center [221, 206] width 198 height 23
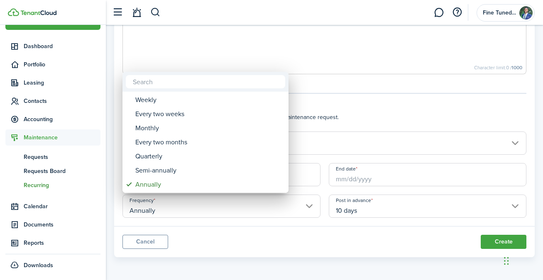
click at [279, 220] on div at bounding box center [272, 140] width 676 height 413
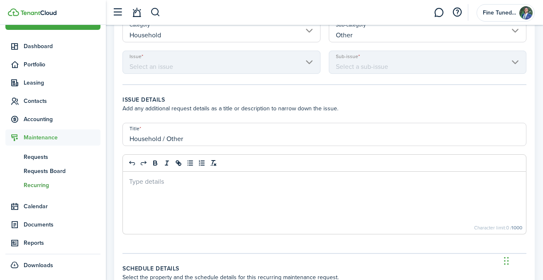
scroll to position [0, 0]
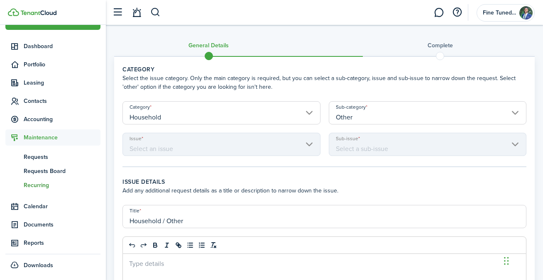
click at [289, 113] on input "Household" at bounding box center [221, 112] width 198 height 23
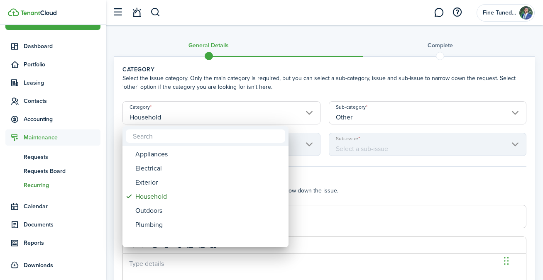
click at [352, 180] on div at bounding box center [272, 140] width 676 height 413
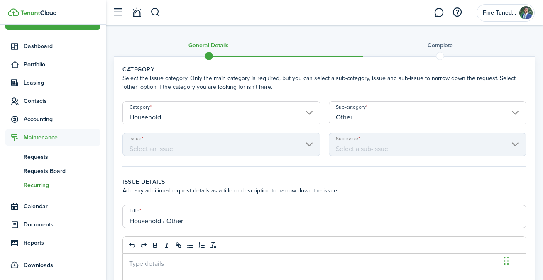
click at [363, 117] on input "Other" at bounding box center [428, 112] width 198 height 23
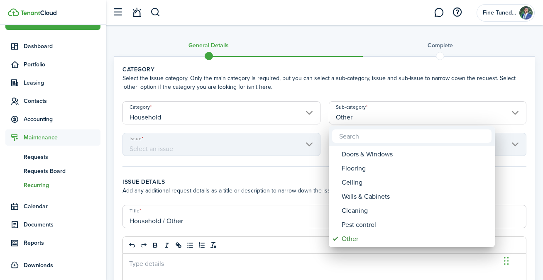
click at [273, 131] on div at bounding box center [272, 140] width 676 height 413
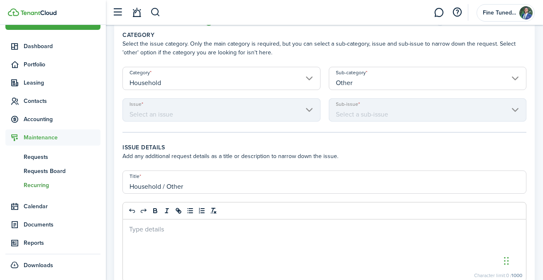
scroll to position [8, 0]
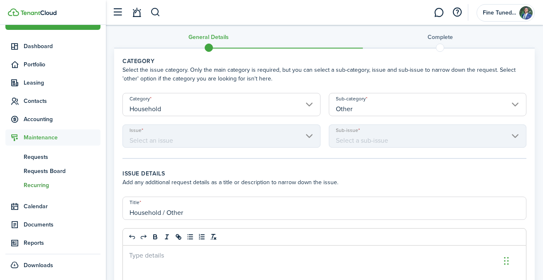
click at [384, 98] on input "Other" at bounding box center [428, 104] width 198 height 23
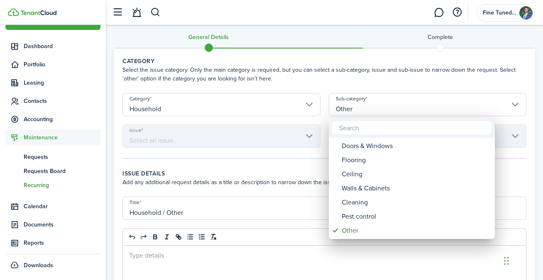
click at [378, 84] on div at bounding box center [272, 140] width 676 height 413
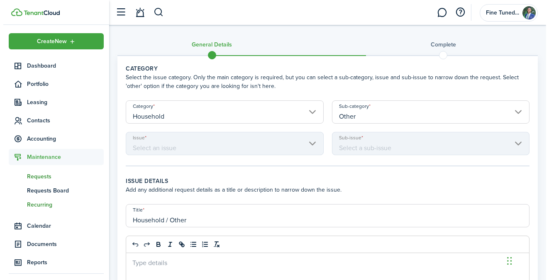
scroll to position [0, 0]
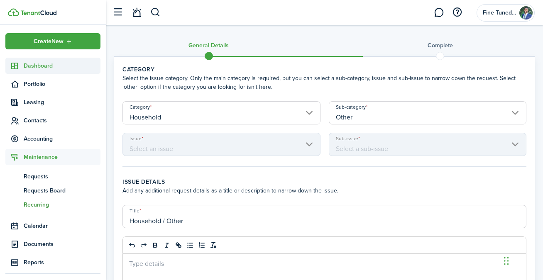
click at [47, 66] on span "Dashboard" at bounding box center [62, 65] width 77 height 9
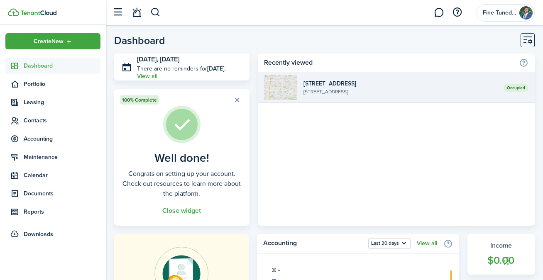
click at [419, 92] on widget-list-item-description "[STREET_ADDRESS]" at bounding box center [401, 91] width 194 height 7
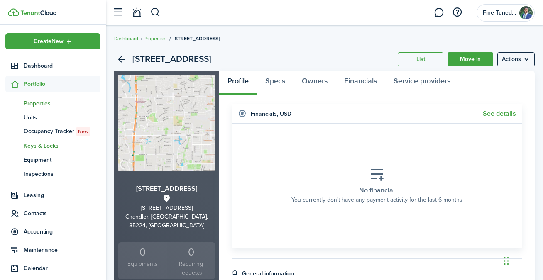
click at [53, 148] on span "Keys & Locks" at bounding box center [62, 146] width 77 height 9
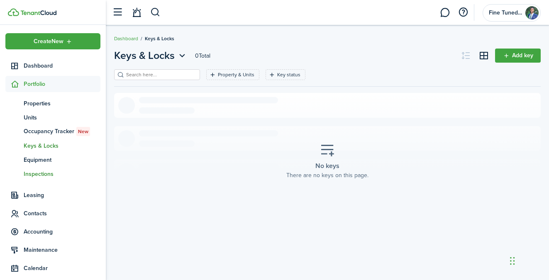
click at [46, 174] on span "Inspections" at bounding box center [62, 174] width 77 height 9
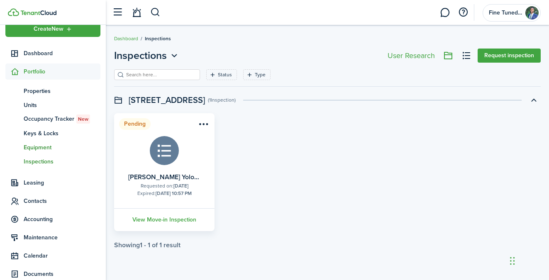
scroll to position [62, 0]
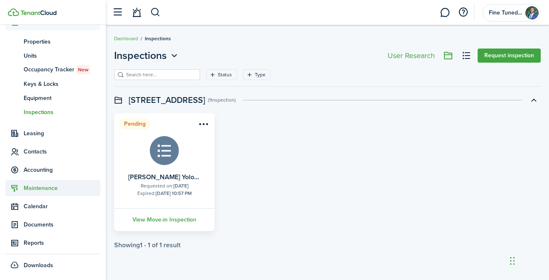
click at [51, 193] on span "Maintenance" at bounding box center [52, 188] width 95 height 16
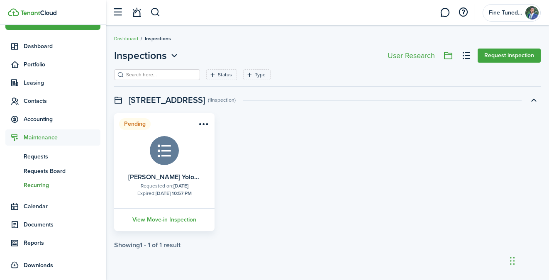
scroll to position [20, 0]
click at [48, 170] on span "Requests Board" at bounding box center [62, 171] width 77 height 9
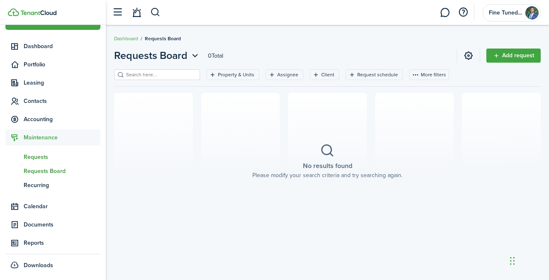
click at [37, 157] on span "Requests" at bounding box center [62, 157] width 77 height 9
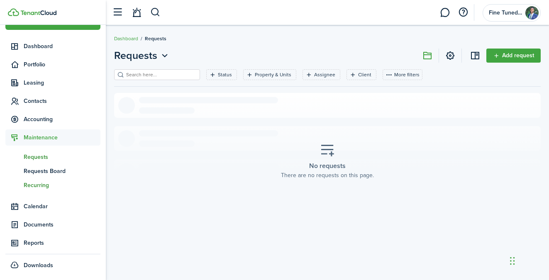
click at [44, 186] on span "Recurring" at bounding box center [62, 185] width 77 height 9
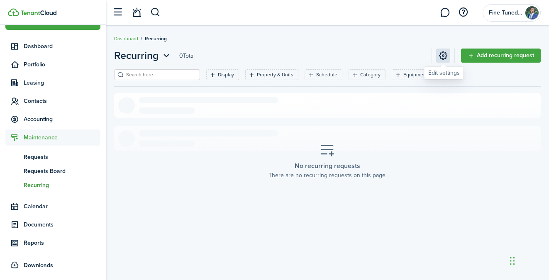
click at [443, 56] on link at bounding box center [443, 56] width 14 height 14
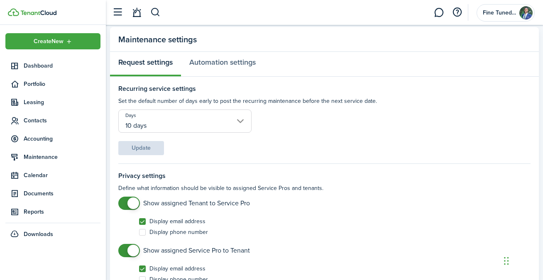
scroll to position [28, 0]
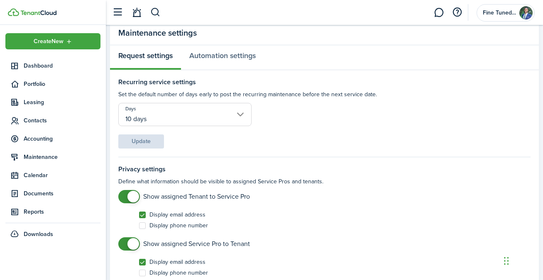
click at [248, 119] on input "10 days" at bounding box center [184, 114] width 133 height 23
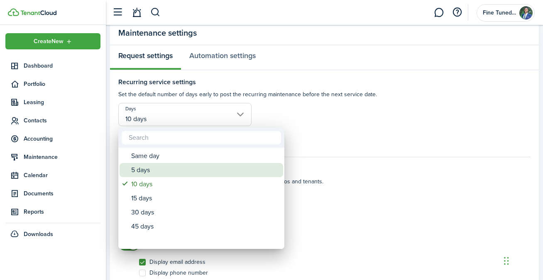
click at [252, 169] on div "5 days" at bounding box center [204, 170] width 147 height 14
type input "5 days"
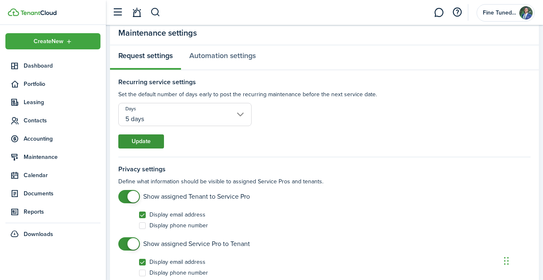
click at [151, 145] on button "Update" at bounding box center [141, 142] width 46 height 14
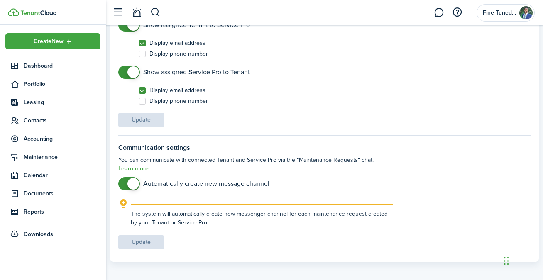
scroll to position [204, 0]
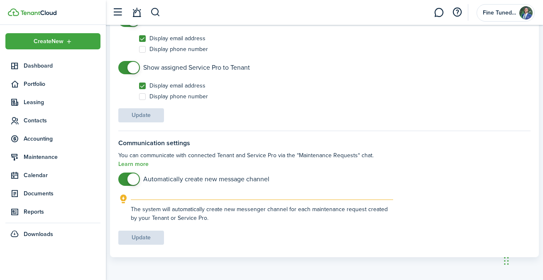
checkbox input "false"
click at [132, 181] on span at bounding box center [133, 180] width 12 height 12
click at [150, 239] on button "Update" at bounding box center [141, 238] width 46 height 14
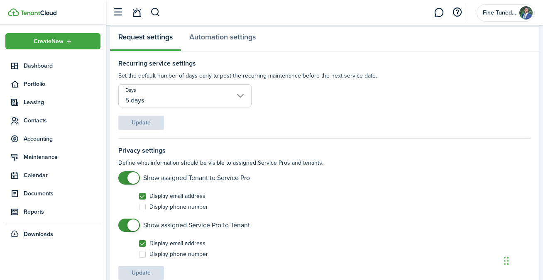
scroll to position [43, 0]
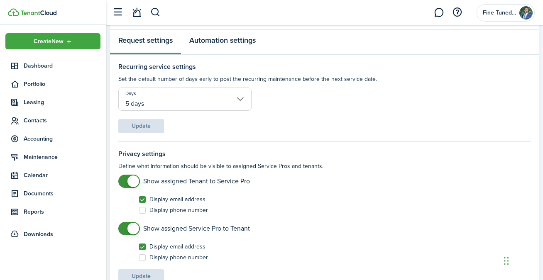
click at [232, 41] on link "Automation settings" at bounding box center [222, 42] width 83 height 25
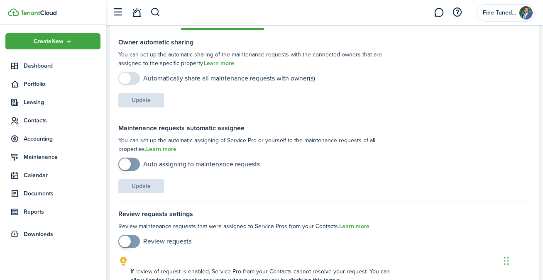
scroll to position [76, 0]
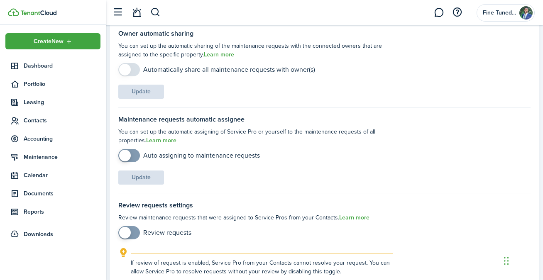
click at [133, 157] on span at bounding box center [129, 155] width 8 height 13
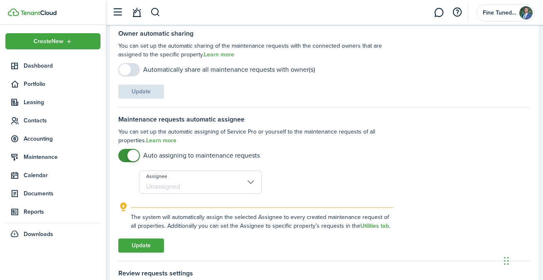
click at [217, 184] on input "Assignee" at bounding box center [200, 182] width 123 height 23
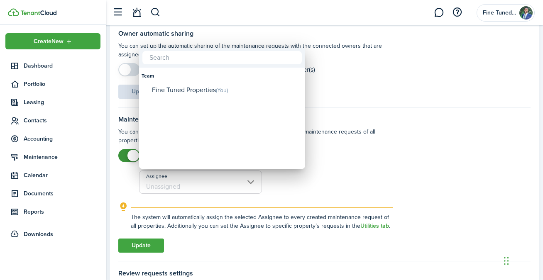
click at [353, 157] on div at bounding box center [272, 140] width 676 height 413
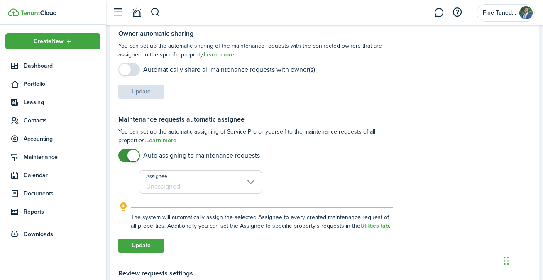
checkbox input "false"
click at [132, 156] on span at bounding box center [133, 156] width 12 height 12
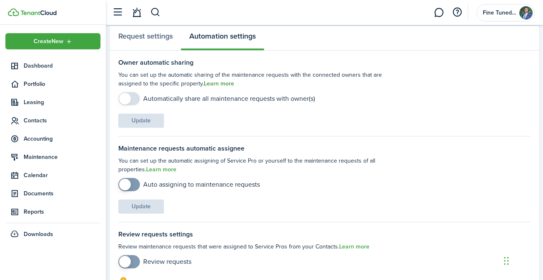
scroll to position [0, 0]
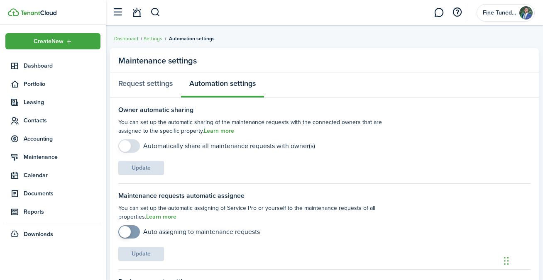
click at [309, 102] on panel-main-body "Owner automatic sharing You can set up the automatic sharing of the maintenance…" at bounding box center [324, 242] width 429 height 289
click at [67, 88] on span "Portfolio" at bounding box center [62, 84] width 77 height 9
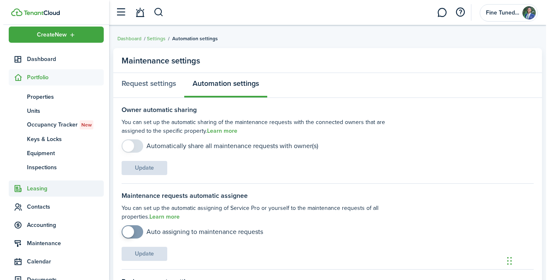
scroll to position [17, 0]
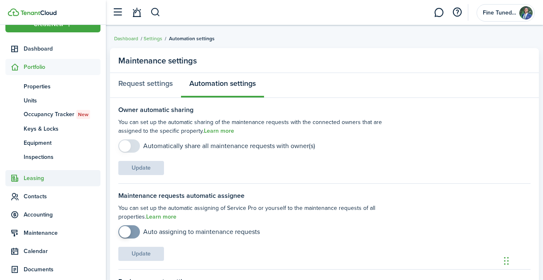
click at [59, 182] on span "Leasing" at bounding box center [62, 178] width 77 height 9
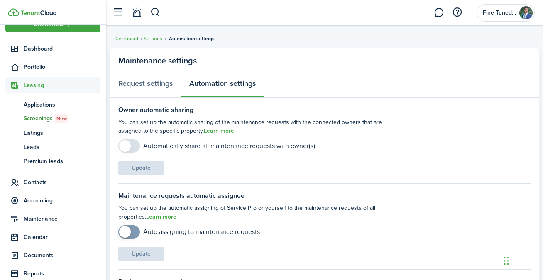
click at [47, 121] on span "Screenings New" at bounding box center [62, 118] width 77 height 9
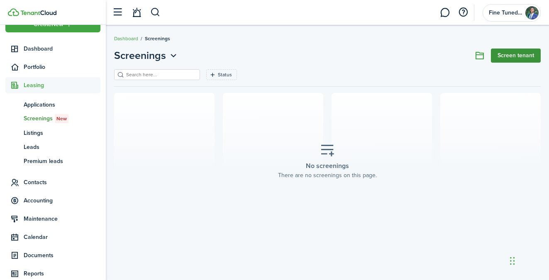
click at [514, 59] on link "Screen tenant" at bounding box center [516, 56] width 50 height 14
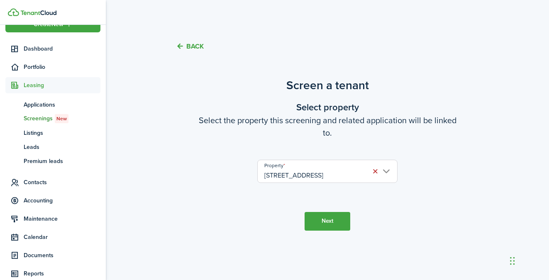
click at [330, 217] on button "Next" at bounding box center [328, 221] width 46 height 19
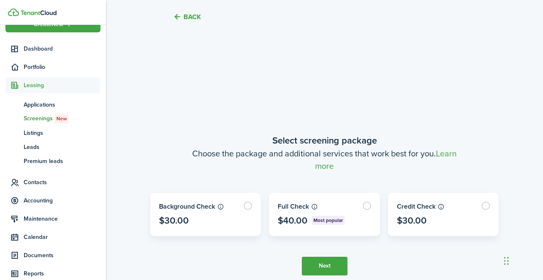
scroll to position [216, 0]
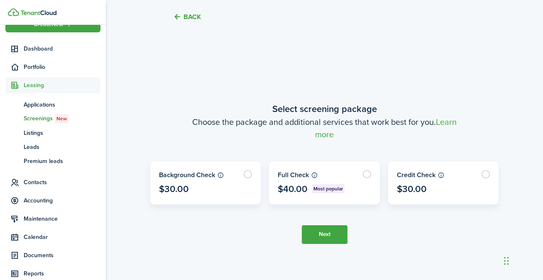
click at [41, 121] on span "Screenings New" at bounding box center [62, 118] width 77 height 9
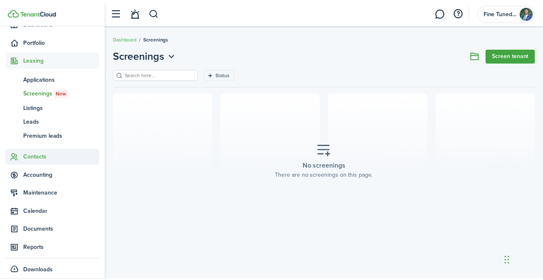
scroll to position [48, 0]
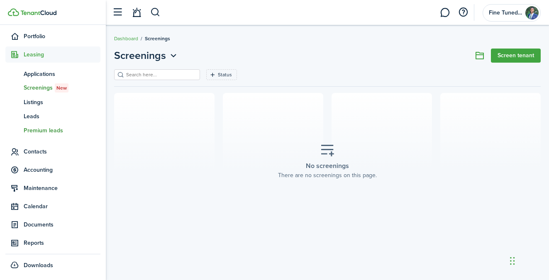
click at [52, 130] on span "Premium leads" at bounding box center [62, 130] width 77 height 9
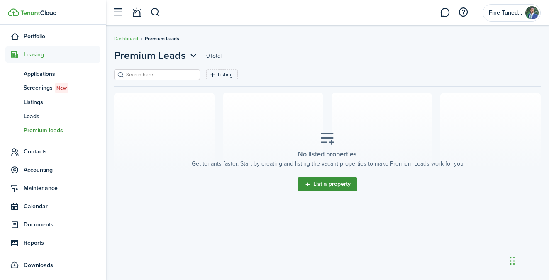
click at [315, 186] on link "List a property" at bounding box center [328, 184] width 60 height 14
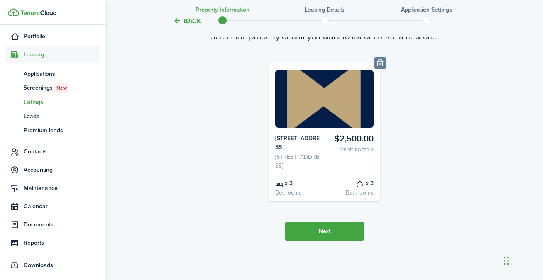
scroll to position [5, 0]
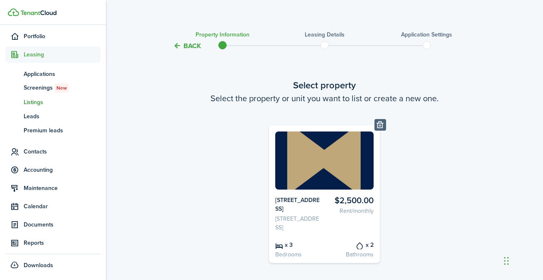
click at [381, 123] on button "Delete" at bounding box center [381, 125] width 12 height 12
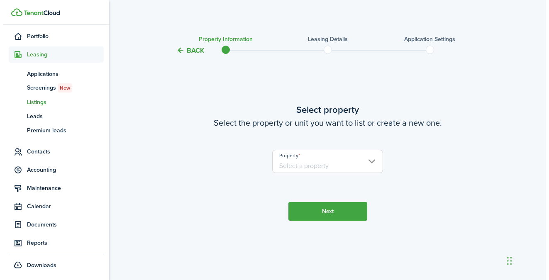
scroll to position [0, 0]
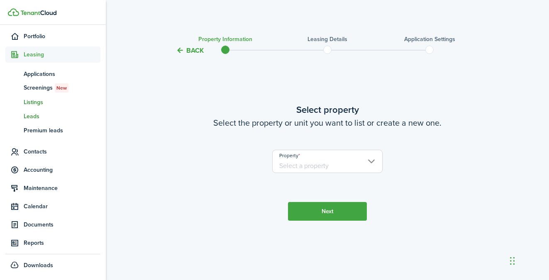
click at [53, 122] on link "ld Leads" at bounding box center [52, 116] width 95 height 14
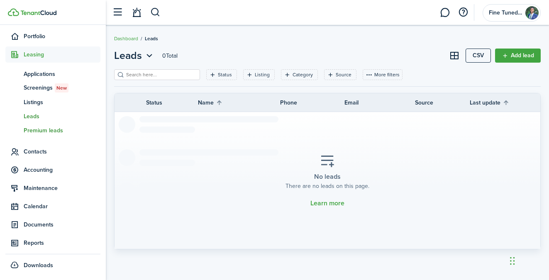
click at [53, 130] on span "Premium leads" at bounding box center [62, 130] width 77 height 9
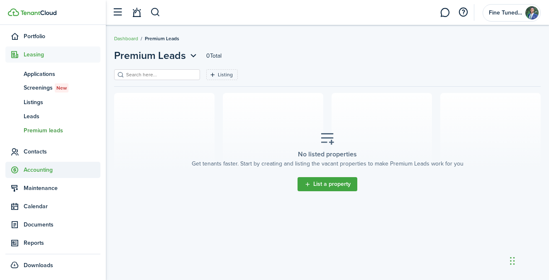
click at [54, 172] on span "Accounting" at bounding box center [62, 170] width 77 height 9
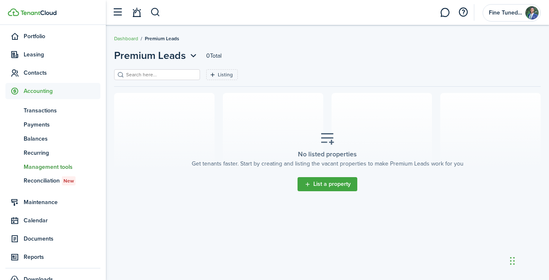
click at [51, 164] on span "Management tools" at bounding box center [62, 167] width 77 height 9
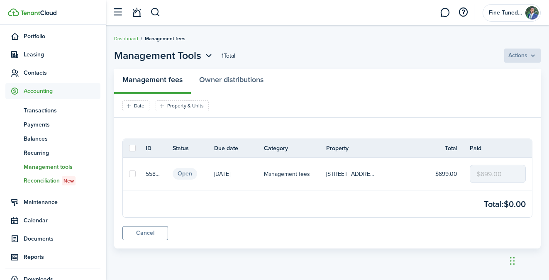
click at [48, 177] on span "Reconciliation New" at bounding box center [62, 180] width 77 height 9
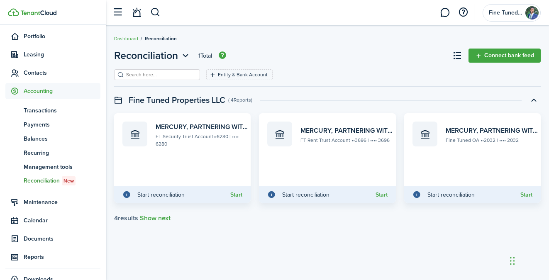
click at [222, 57] on img "button" at bounding box center [222, 54] width 7 height 7
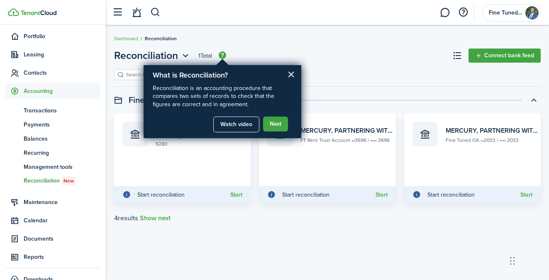
click at [290, 77] on button "×" at bounding box center [291, 74] width 8 height 13
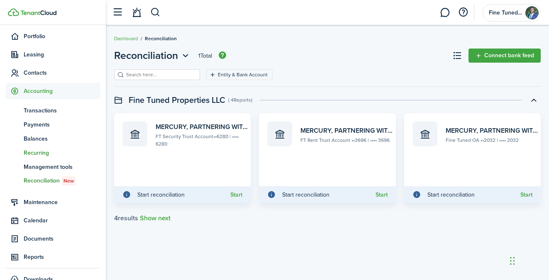
click at [41, 152] on span "Recurring" at bounding box center [62, 153] width 77 height 9
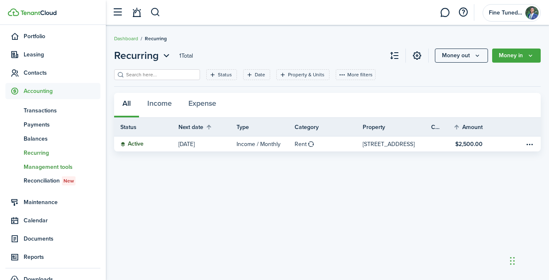
click at [45, 167] on span "Management tools" at bounding box center [62, 167] width 77 height 9
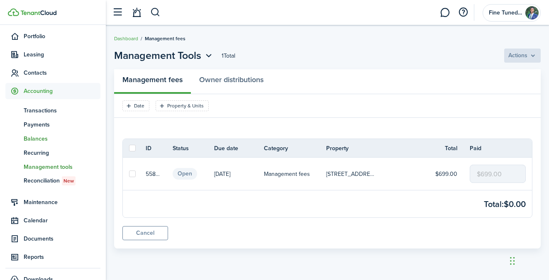
click at [47, 142] on span "Balances" at bounding box center [62, 139] width 77 height 9
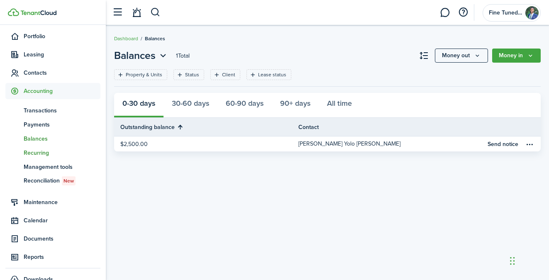
click at [42, 152] on span "Recurring" at bounding box center [62, 153] width 77 height 9
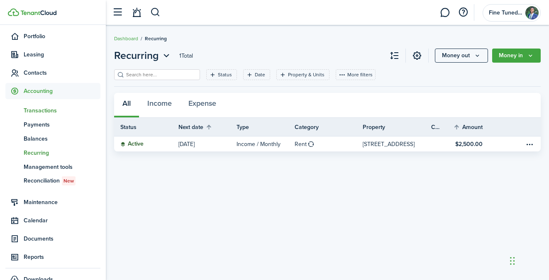
click at [49, 113] on span "Transactions" at bounding box center [62, 110] width 77 height 9
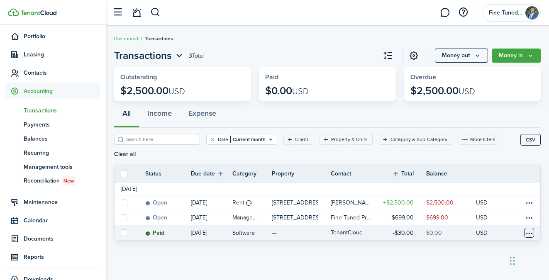
click at [534, 228] on table-menu-btn-icon at bounding box center [529, 233] width 10 height 10
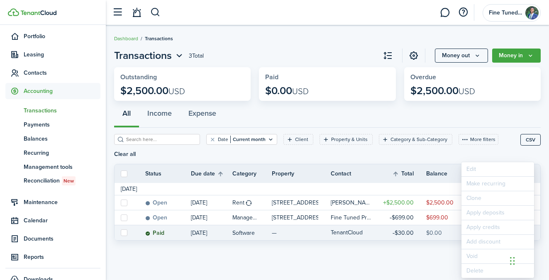
click at [409, 250] on div "Transactions 3 Total Money out Money in Outstanding $2,500.00 USD Paid $0.00 US…" at bounding box center [327, 153] width 443 height 218
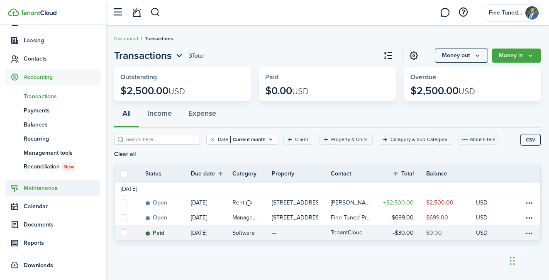
click at [49, 191] on span "Maintenance" at bounding box center [62, 188] width 77 height 9
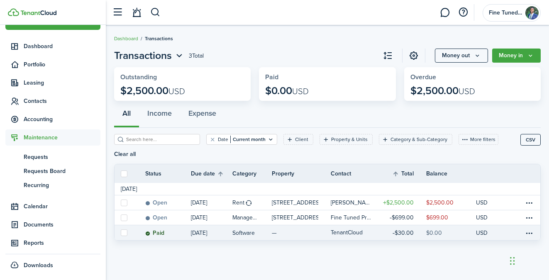
scroll to position [20, 0]
click at [56, 208] on span "Calendar" at bounding box center [62, 206] width 77 height 9
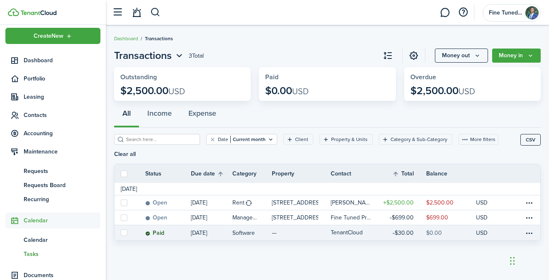
scroll to position [5, 0]
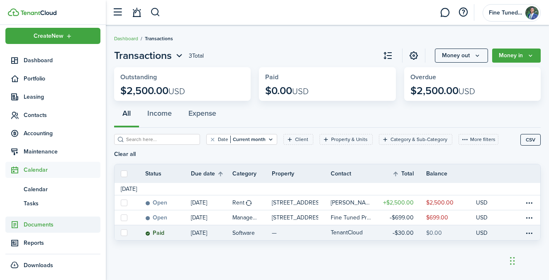
click at [62, 225] on span "Documents" at bounding box center [62, 224] width 77 height 9
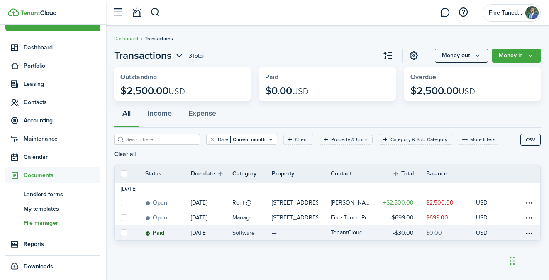
scroll to position [20, 0]
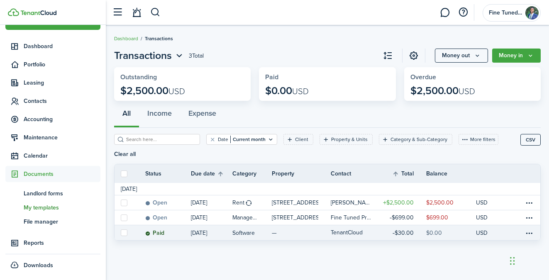
click at [58, 213] on link "tm My templates" at bounding box center [52, 208] width 95 height 14
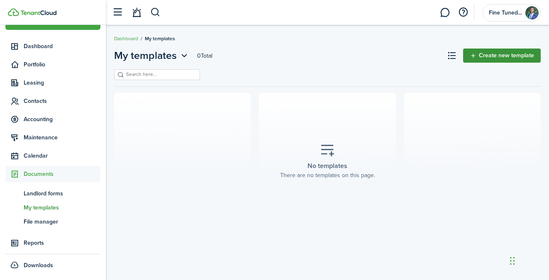
click at [485, 57] on link "Create new template" at bounding box center [502, 56] width 78 height 14
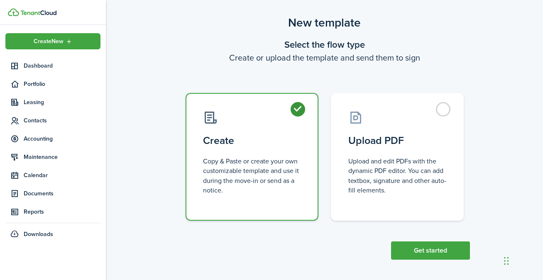
scroll to position [17, 0]
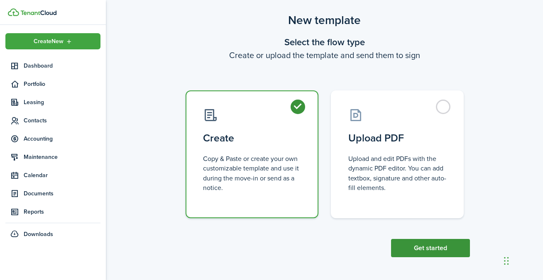
click at [417, 247] on button "Get started" at bounding box center [430, 248] width 79 height 18
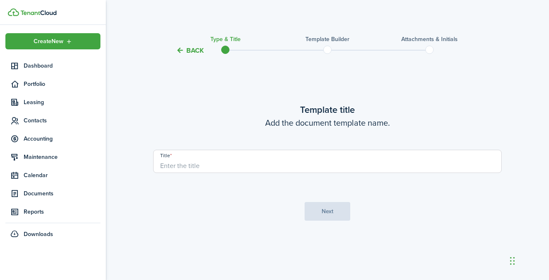
click at [199, 48] on button "Back" at bounding box center [190, 50] width 28 height 9
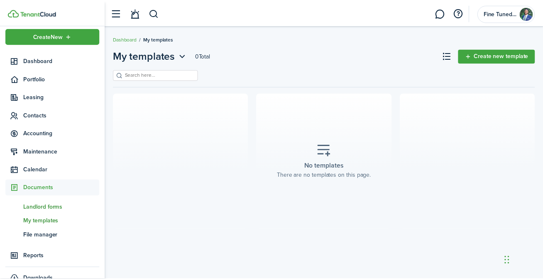
scroll to position [20, 0]
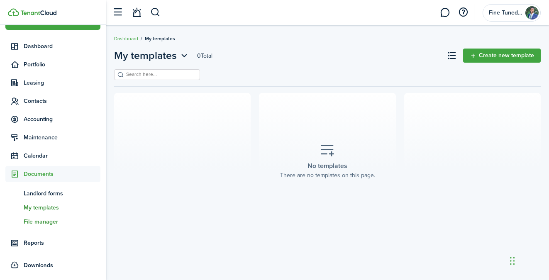
click at [58, 218] on span "File manager" at bounding box center [62, 222] width 77 height 9
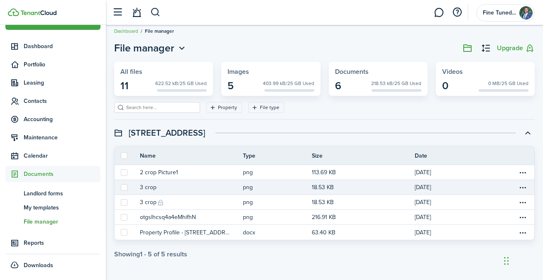
scroll to position [8, 0]
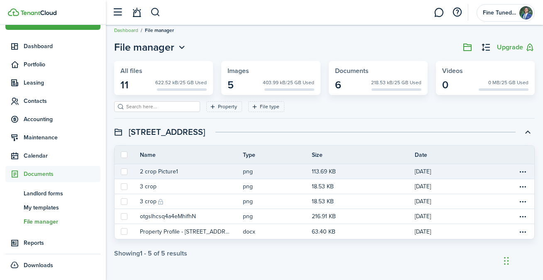
click at [121, 171] on label at bounding box center [124, 172] width 7 height 7
click at [121, 171] on input "checkbox" at bounding box center [120, 171] width 0 height 0
checkbox input "true"
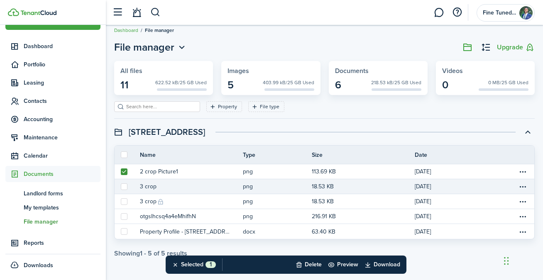
click at [122, 181] on tr "3 crop png 18.53 KB [DATE]" at bounding box center [325, 186] width 420 height 15
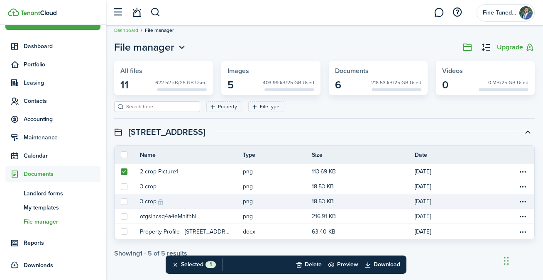
click at [121, 196] on tr "3 crop png 18.53 KB [DATE]" at bounding box center [325, 201] width 420 height 15
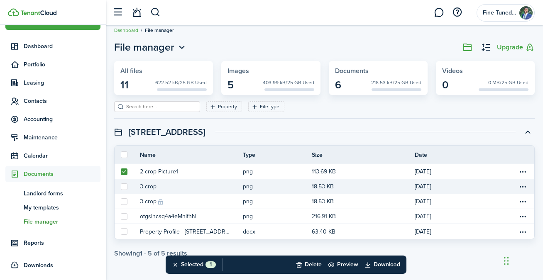
click at [125, 185] on label at bounding box center [124, 187] width 7 height 7
click at [121, 186] on input "checkbox" at bounding box center [120, 186] width 0 height 0
checkbox input "true"
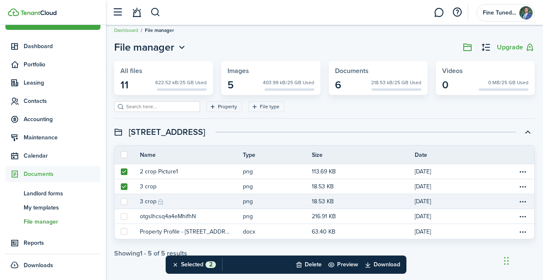
click at [123, 201] on label at bounding box center [124, 201] width 7 height 7
click at [121, 201] on input "checkbox" at bounding box center [120, 201] width 0 height 0
checkbox input "true"
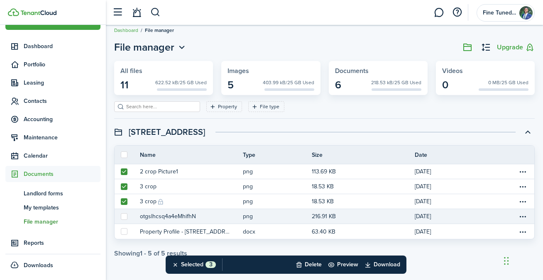
click at [124, 210] on tr "otgslhcsq4a4eMhifhN png 216.91 KB [DATE]" at bounding box center [325, 216] width 420 height 15
click at [122, 218] on label at bounding box center [124, 216] width 7 height 7
click at [121, 217] on input "checkbox" at bounding box center [120, 216] width 0 height 0
checkbox input "true"
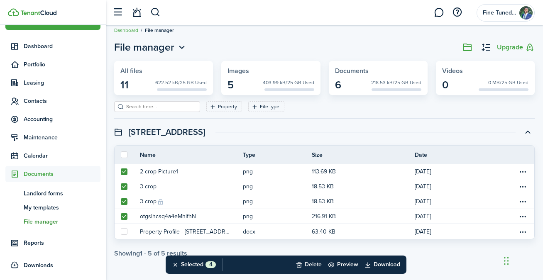
click at [304, 262] on button "Delete" at bounding box center [309, 265] width 26 height 18
checkbox input "false"
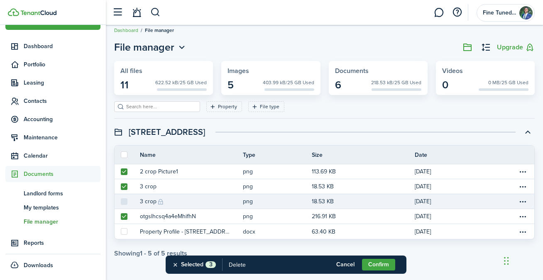
click at [125, 202] on control-checkbox at bounding box center [124, 201] width 7 height 7
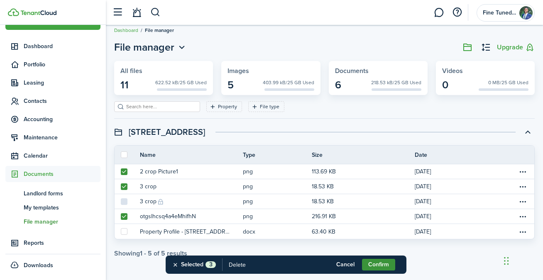
click at [385, 262] on button "Confirm" at bounding box center [378, 265] width 33 height 12
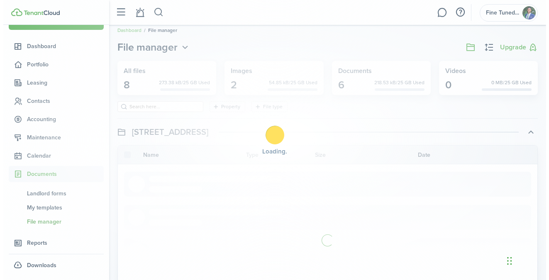
scroll to position [0, 0]
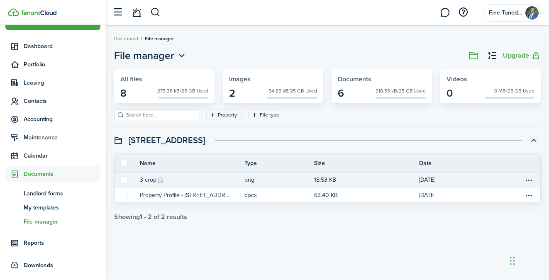
click at [124, 183] on td at bounding box center [127, 180] width 25 height 9
click at [125, 179] on label at bounding box center [124, 180] width 7 height 7
click at [121, 180] on input "checkbox" at bounding box center [120, 180] width 0 height 0
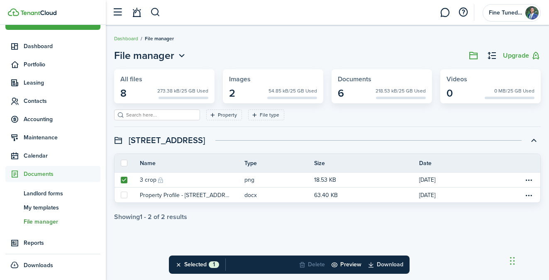
click at [393, 261] on button "Download" at bounding box center [389, 265] width 42 height 18
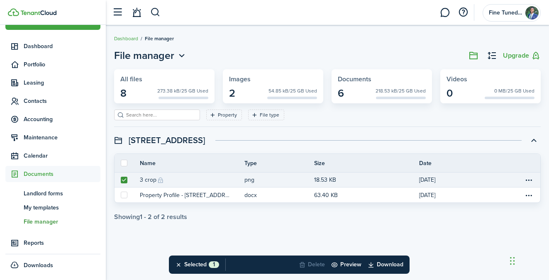
click at [124, 181] on label at bounding box center [124, 180] width 7 height 7
click at [121, 180] on input "checkbox" at bounding box center [120, 180] width 0 height 0
checkbox input "false"
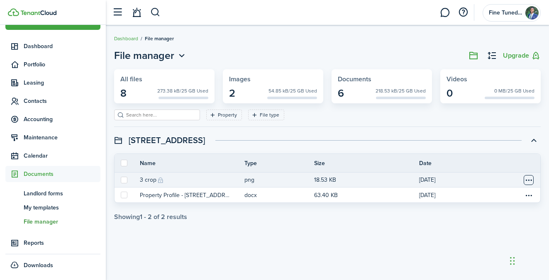
click at [531, 182] on table-menu-btn-icon "Open menu" at bounding box center [529, 180] width 10 height 10
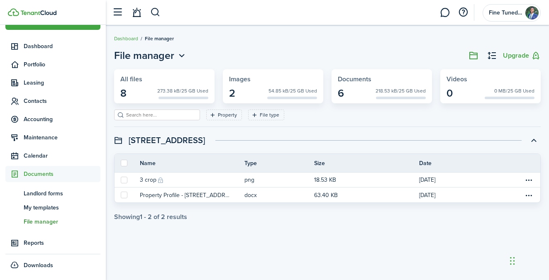
click at [350, 234] on div "File manager Upgrade All files 8 273.38 kB/25 GB Used Images 2 54.85 kB/25 GB U…" at bounding box center [327, 153] width 443 height 218
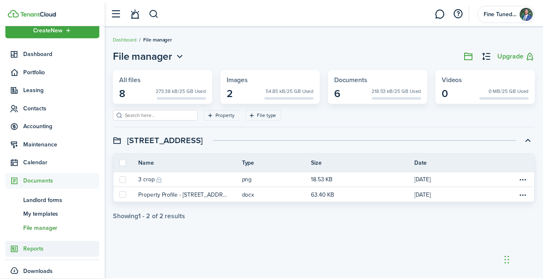
scroll to position [20, 0]
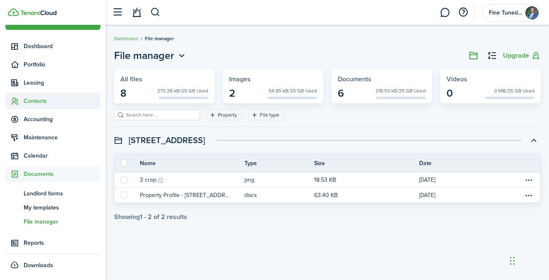
click at [52, 108] on span "Contacts" at bounding box center [52, 101] width 95 height 16
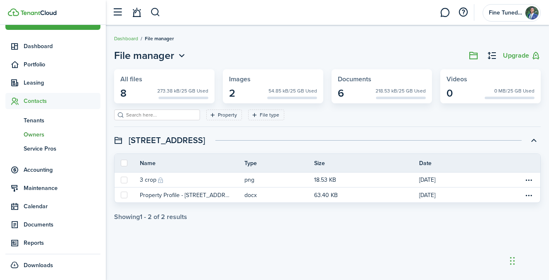
click at [49, 136] on span "Owners" at bounding box center [62, 134] width 77 height 9
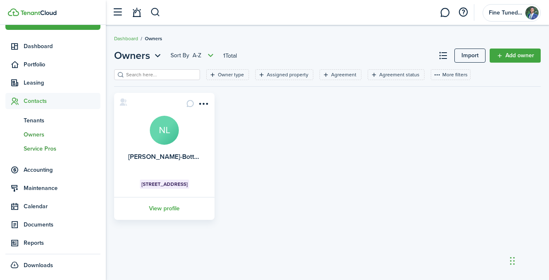
click at [47, 151] on span "Service Pros" at bounding box center [62, 149] width 77 height 9
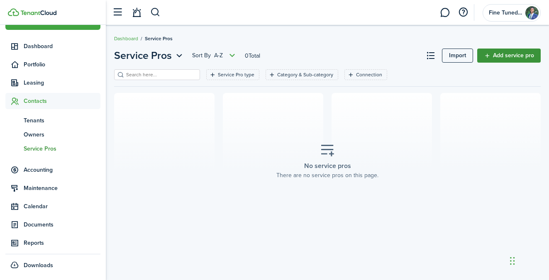
click at [514, 58] on link "Add service pro" at bounding box center [510, 56] width 64 height 14
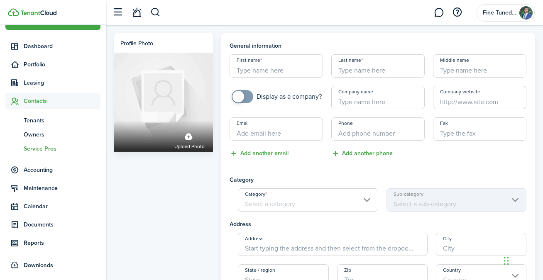
click at [285, 73] on input "First name" at bounding box center [276, 65] width 93 height 23
type input "[PERSON_NAME]"
click at [406, 101] on input "Company name" at bounding box center [377, 97] width 93 height 23
paste input "Flo-Cool HVAC LLC"
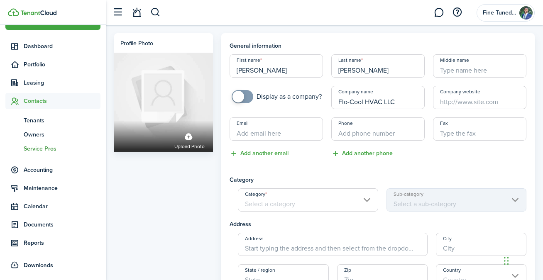
type input "Flo-Cool HVAC LLC"
checkbox input "true"
click at [238, 98] on span at bounding box center [239, 97] width 12 height 12
click at [283, 133] on input "Email" at bounding box center [276, 129] width 93 height 23
paste input "[EMAIL_ADDRESS][DOMAIN_NAME]"
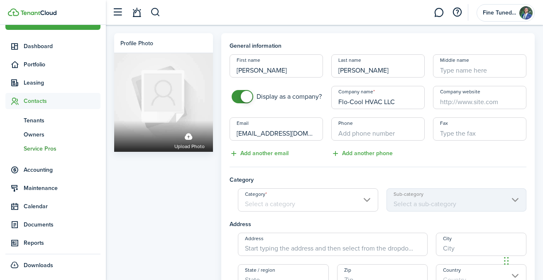
click at [236, 134] on input "[EMAIL_ADDRESS][DOMAIN_NAME]" at bounding box center [276, 129] width 93 height 23
type input "[EMAIL_ADDRESS][DOMAIN_NAME]"
click at [386, 135] on input "+1" at bounding box center [377, 129] width 93 height 23
paste input "[PHONE_NUMBER]"
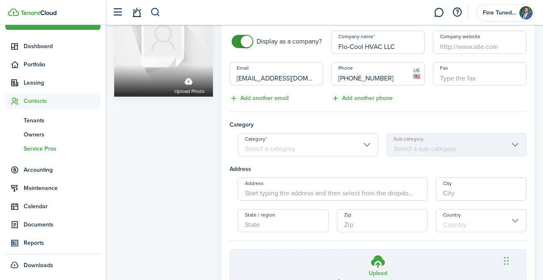
scroll to position [61, 0]
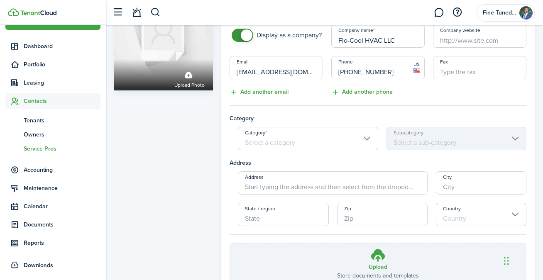
click at [311, 140] on input "Category" at bounding box center [308, 138] width 140 height 23
type input "[PHONE_NUMBER]"
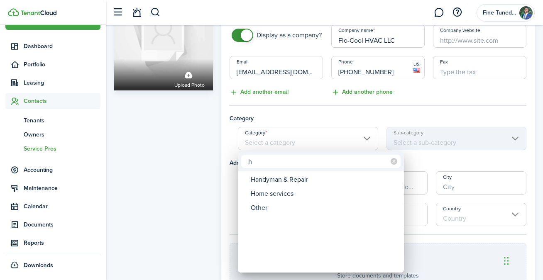
drag, startPoint x: 269, startPoint y: 163, endPoint x: 213, endPoint y: 160, distance: 56.1
click at [213, 160] on div "h Handyman & Repair Home services Other" at bounding box center [271, 140] width 543 height 280
click at [292, 163] on input "ac" at bounding box center [320, 161] width 159 height 13
type input "a"
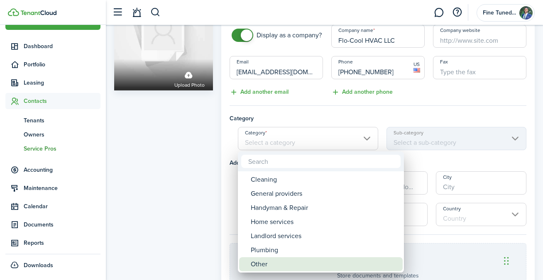
click at [298, 262] on div "Other" at bounding box center [324, 264] width 147 height 14
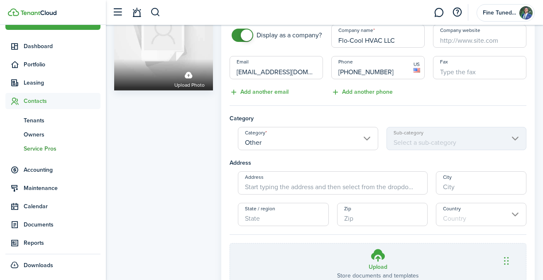
click at [419, 146] on mbsc-scroller "Sub-category" at bounding box center [457, 138] width 140 height 23
click at [435, 140] on mbsc-scroller "Sub-category" at bounding box center [457, 138] width 140 height 23
click at [356, 140] on input "Other" at bounding box center [308, 138] width 140 height 23
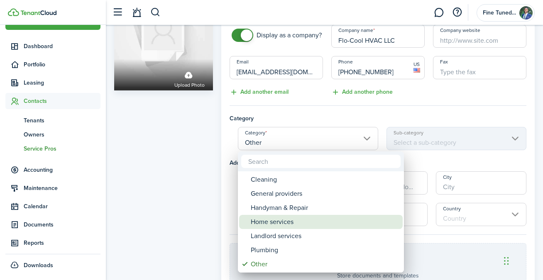
click at [308, 218] on div "Home services" at bounding box center [324, 222] width 147 height 14
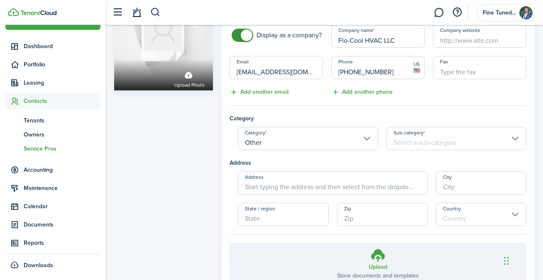
type input "Home services"
click at [450, 137] on input "Sub-category" at bounding box center [457, 138] width 140 height 23
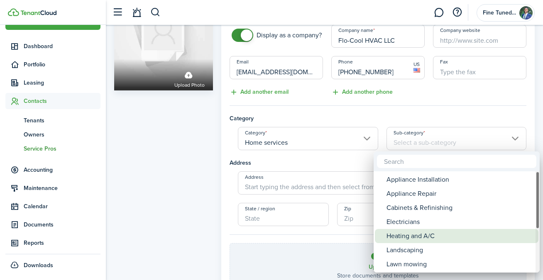
click at [435, 239] on div "Heating and A/C" at bounding box center [460, 236] width 147 height 14
type input "Heating and A/C"
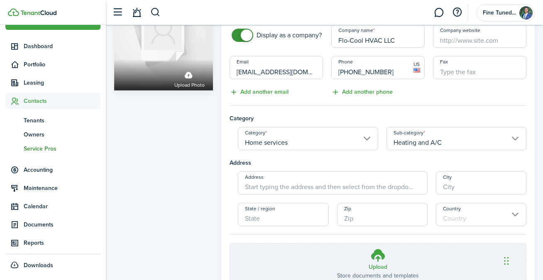
click at [335, 184] on input "Address" at bounding box center [333, 182] width 190 height 23
paste input "[STREET_ADDRESS]"
click at [302, 190] on input "[STREET_ADDRESS]" at bounding box center [333, 182] width 190 height 23
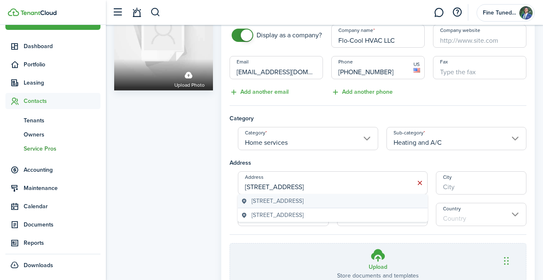
click at [298, 201] on span "[STREET_ADDRESS]" at bounding box center [278, 201] width 52 height 9
type input "E [GEOGRAPHIC_DATA]"
type input "Mesa"
type input "AZ"
type input "85206"
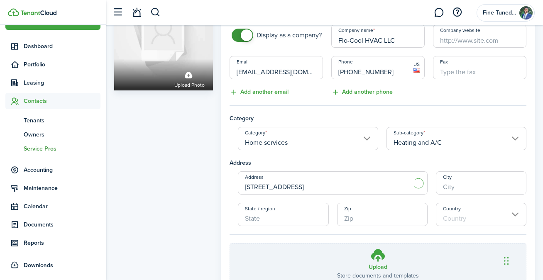
type input "[GEOGRAPHIC_DATA]"
click at [380, 181] on input "E [GEOGRAPHIC_DATA]" at bounding box center [333, 182] width 190 height 23
drag, startPoint x: 355, startPoint y: 182, endPoint x: 239, endPoint y: 183, distance: 115.4
click at [239, 183] on input "E [GEOGRAPHIC_DATA]" at bounding box center [333, 182] width 190 height 23
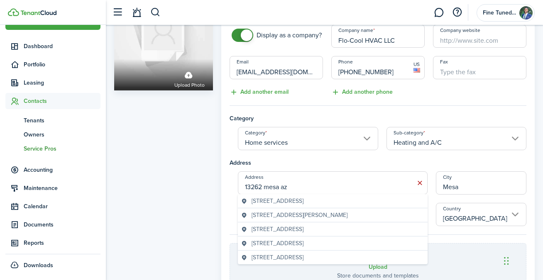
drag, startPoint x: 317, startPoint y: 183, endPoint x: 222, endPoint y: 179, distance: 95.2
click at [222, 179] on panel-main "General information First name [PERSON_NAME] Last name [PERSON_NAME] Middle nam…" at bounding box center [378, 148] width 314 height 353
drag, startPoint x: 328, startPoint y: 191, endPoint x: 200, endPoint y: 186, distance: 127.6
click at [200, 186] on div "Profile photo Upload photo General information First name [PERSON_NAME] Last na…" at bounding box center [324, 148] width 429 height 353
drag, startPoint x: 308, startPoint y: 191, endPoint x: 234, endPoint y: 186, distance: 74.0
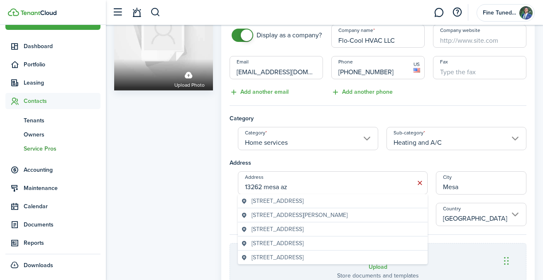
click at [234, 186] on div "Address [GEOGRAPHIC_DATA]" at bounding box center [333, 182] width 198 height 23
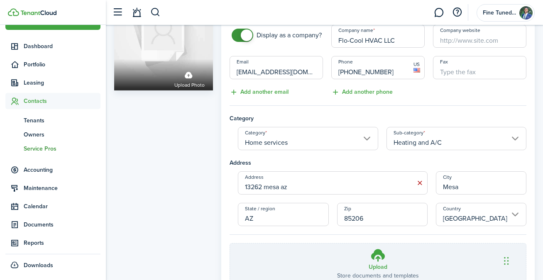
click at [301, 184] on input "13262 mesa az" at bounding box center [333, 182] width 190 height 23
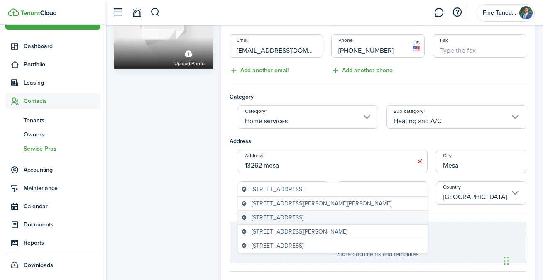
scroll to position [85, 0]
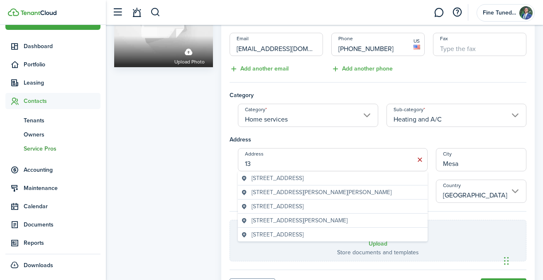
type input "1"
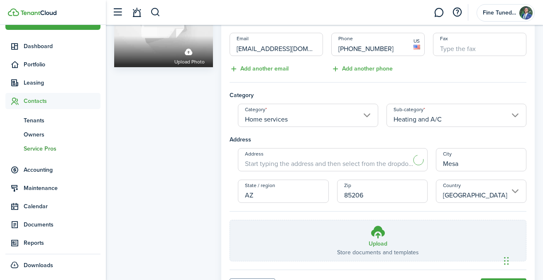
click at [323, 132] on professional-form "General information First name [PERSON_NAME] Last name [PERSON_NAME] Middle nam…" at bounding box center [378, 109] width 297 height 305
drag, startPoint x: 379, startPoint y: 196, endPoint x: 314, endPoint y: 192, distance: 65.3
click at [317, 193] on div "Address [GEOGRAPHIC_DATA] / region [GEOGRAPHIC_DATA] Zip 85206 Country [GEOGRAP…" at bounding box center [377, 175] width 305 height 55
type input "85206"
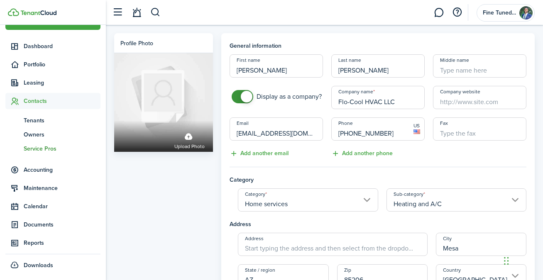
scroll to position [128, 0]
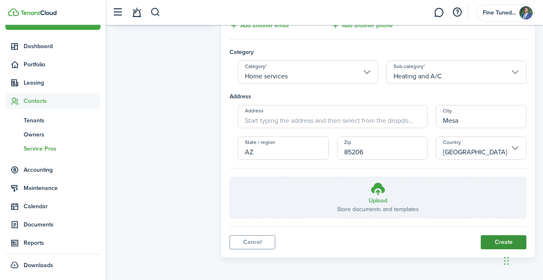
click at [496, 247] on button "Create" at bounding box center [504, 242] width 46 height 14
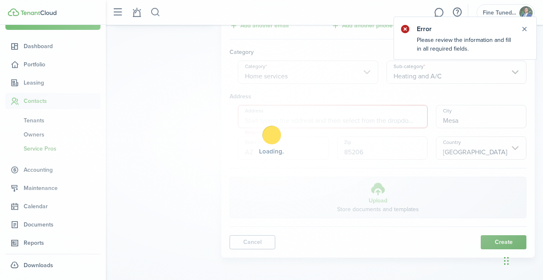
scroll to position [104, 0]
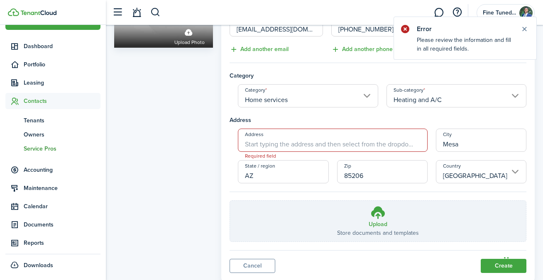
click at [370, 144] on input "Address" at bounding box center [333, 140] width 190 height 23
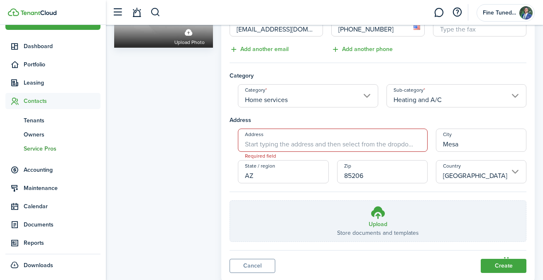
paste input "PO Box 13262"
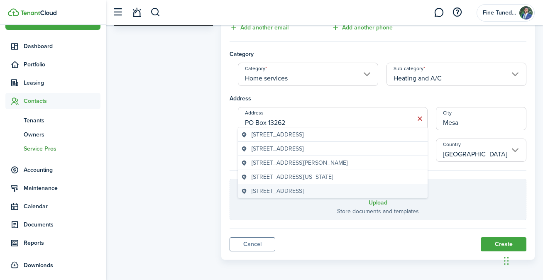
scroll to position [128, 0]
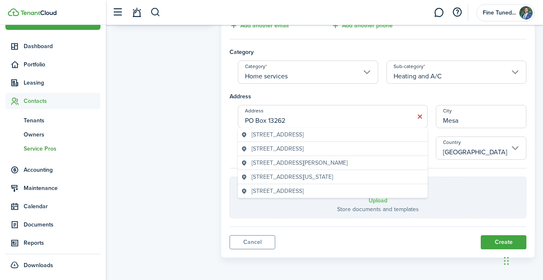
type input "PO Box 13262"
click at [494, 179] on label "Upload Store documents and templates Choose file" at bounding box center [378, 197] width 296 height 41
click at [230, 177] on input "Upload Store documents and templates Choose file" at bounding box center [230, 177] width 0 height 0
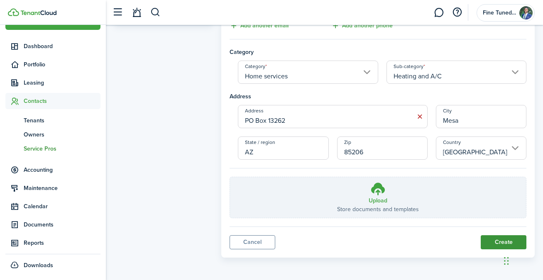
click at [493, 244] on button "Create" at bounding box center [504, 242] width 46 height 14
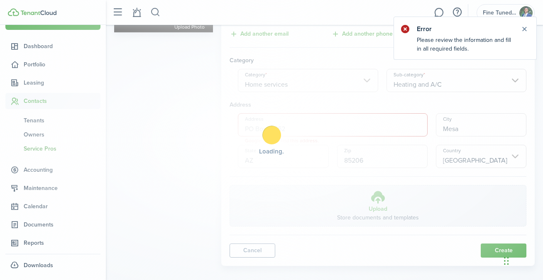
scroll to position [104, 0]
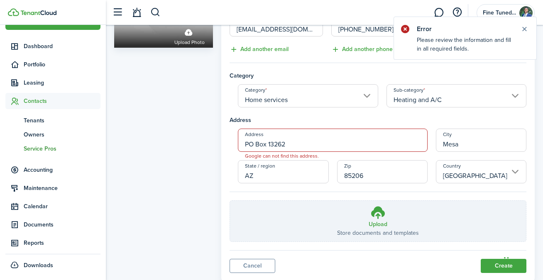
click at [311, 142] on input "PO Box 13262" at bounding box center [333, 140] width 190 height 23
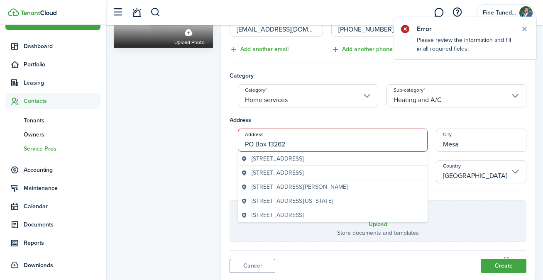
drag, startPoint x: 309, startPoint y: 142, endPoint x: 202, endPoint y: 140, distance: 106.8
click at [202, 140] on div "Profile photo Upload photo General information First name [PERSON_NAME] Last na…" at bounding box center [324, 105] width 429 height 353
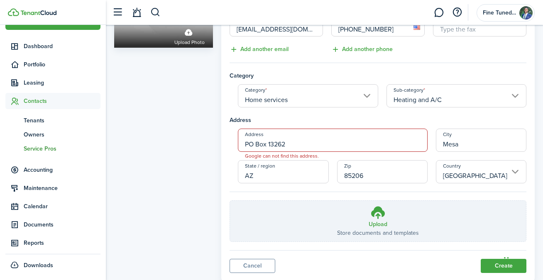
drag, startPoint x: 279, startPoint y: 141, endPoint x: 286, endPoint y: 144, distance: 7.6
click at [279, 141] on input "PO Box 13262" at bounding box center [333, 140] width 190 height 23
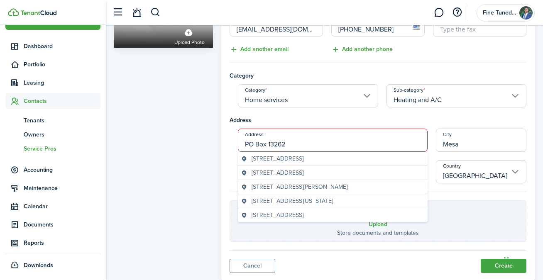
drag, startPoint x: 292, startPoint y: 141, endPoint x: 217, endPoint y: 142, distance: 75.2
click at [217, 142] on div "Profile photo Upload photo General information First name [PERSON_NAME] Last na…" at bounding box center [324, 105] width 429 height 353
drag, startPoint x: 307, startPoint y: 144, endPoint x: 230, endPoint y: 142, distance: 77.2
click at [230, 142] on div "Address [GEOGRAPHIC_DATA] Google can not find this address. [GEOGRAPHIC_DATA] /…" at bounding box center [377, 156] width 305 height 55
drag, startPoint x: 289, startPoint y: 143, endPoint x: 233, endPoint y: 143, distance: 56.1
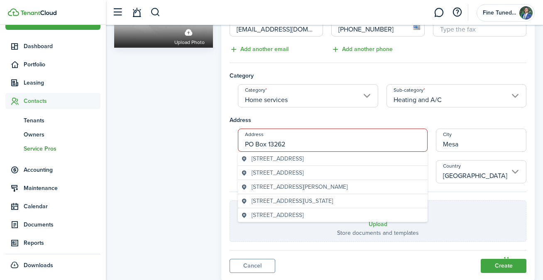
click at [225, 145] on div "Address [GEOGRAPHIC_DATA] Google can not find this address. [GEOGRAPHIC_DATA] /…" at bounding box center [377, 156] width 305 height 55
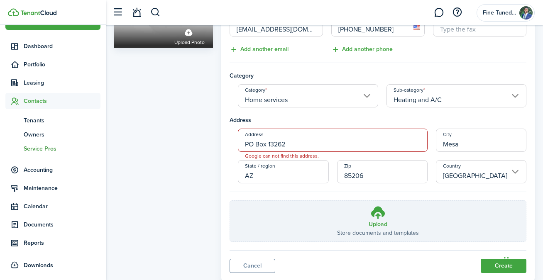
click at [290, 145] on input "PO Box 13262" at bounding box center [333, 140] width 190 height 23
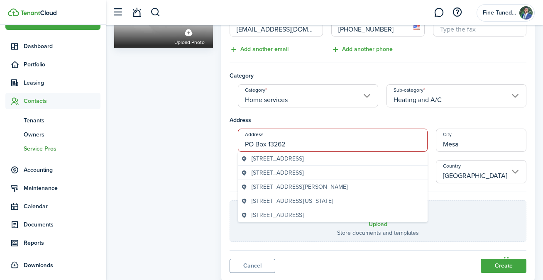
click at [296, 143] on input "PO Box 13262" at bounding box center [333, 140] width 190 height 23
drag, startPoint x: 478, startPoint y: 140, endPoint x: 400, endPoint y: 141, distance: 77.2
click at [400, 141] on div "Address [GEOGRAPHIC_DATA] Google can not find this address. [GEOGRAPHIC_DATA] /…" at bounding box center [377, 156] width 305 height 55
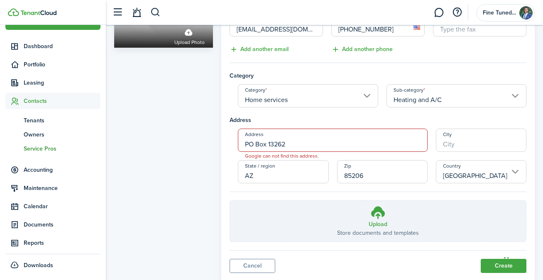
drag, startPoint x: 292, startPoint y: 174, endPoint x: 210, endPoint y: 176, distance: 81.4
click at [209, 176] on div "Profile photo Upload photo General information First name [PERSON_NAME] Last na…" at bounding box center [324, 105] width 429 height 353
drag, startPoint x: 382, startPoint y: 175, endPoint x: 324, endPoint y: 178, distance: 57.8
click at [324, 178] on div "Address [GEOGRAPHIC_DATA] Google can not find this address. [GEOGRAPHIC_DATA] /…" at bounding box center [377, 156] width 305 height 55
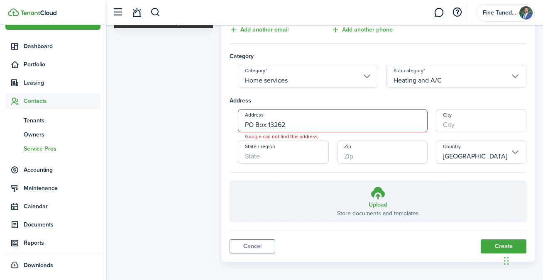
scroll to position [128, 0]
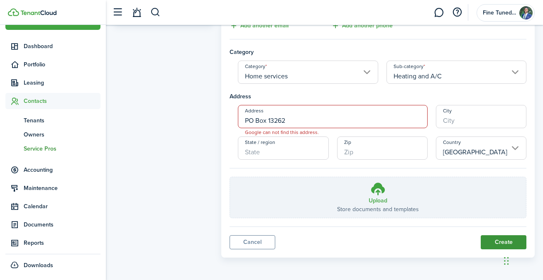
click at [487, 238] on button "Create" at bounding box center [504, 242] width 46 height 14
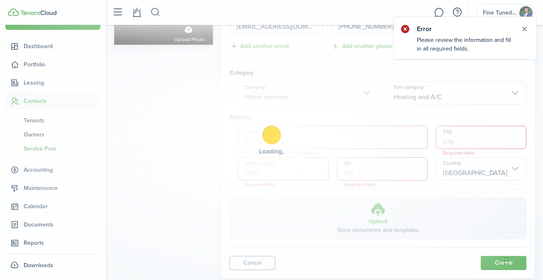
scroll to position [104, 0]
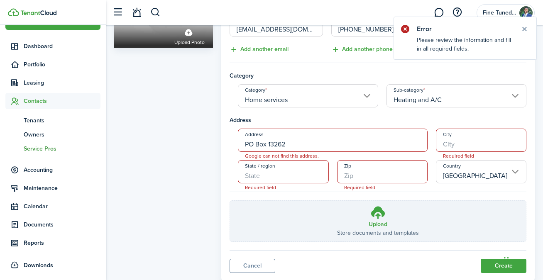
click at [361, 141] on input "PO Box 13262" at bounding box center [333, 140] width 190 height 23
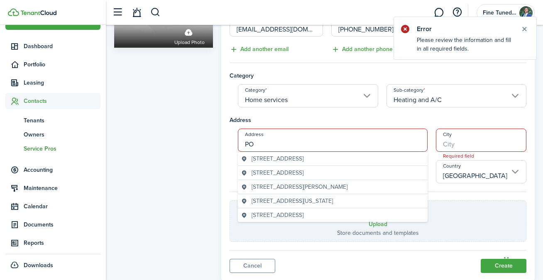
type input "P"
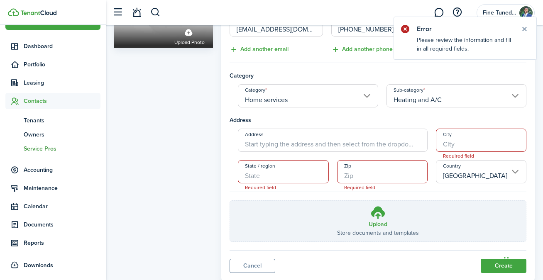
click at [340, 120] on h4 "Address" at bounding box center [378, 120] width 297 height 9
click at [285, 184] on professional-form "General information First name [PERSON_NAME] Last name [PERSON_NAME] Middle nam…" at bounding box center [378, 89] width 297 height 305
click at [285, 170] on input "State / region" at bounding box center [283, 171] width 91 height 23
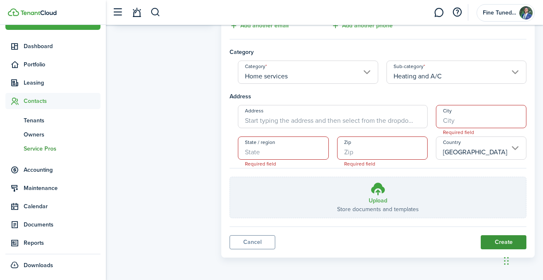
click at [499, 245] on button "Create" at bounding box center [504, 242] width 46 height 14
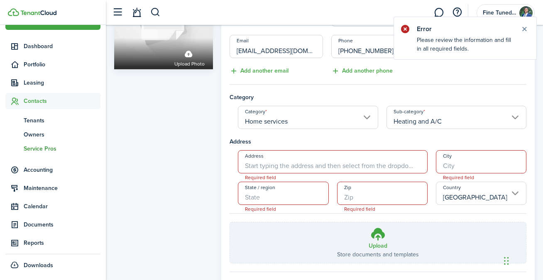
scroll to position [32, 0]
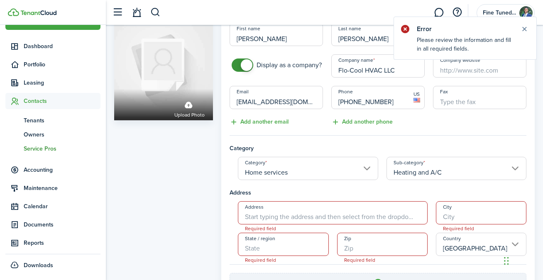
click at [310, 212] on input "Address" at bounding box center [333, 212] width 190 height 23
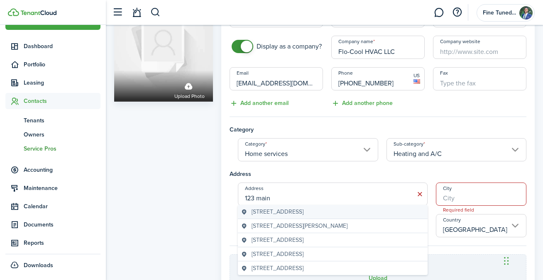
scroll to position [51, 0]
click at [361, 213] on geo-item "[STREET_ADDRESS]" at bounding box center [332, 212] width 183 height 9
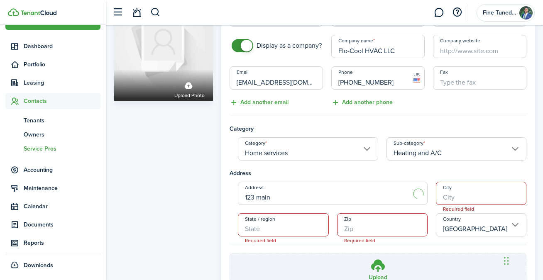
type input "[STREET_ADDRESS]"
type input "Queens"
type input "NY"
type input "10001"
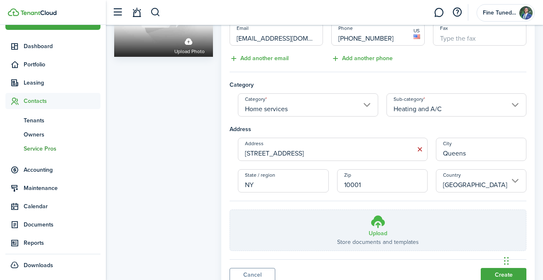
scroll to position [128, 0]
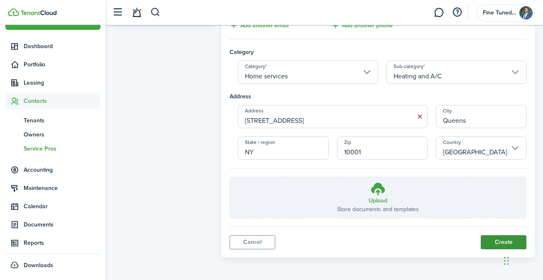
click at [495, 240] on button "Create" at bounding box center [504, 242] width 46 height 14
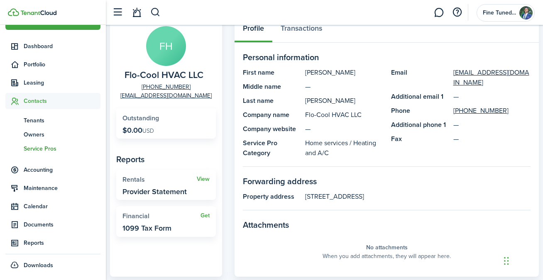
scroll to position [57, 0]
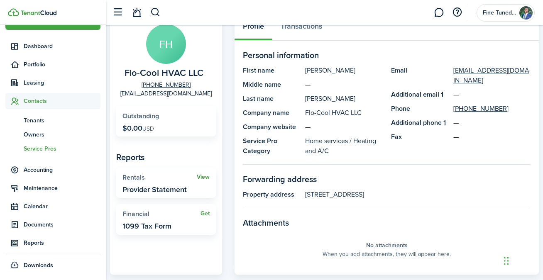
click at [204, 179] on link "View" at bounding box center [203, 177] width 13 height 7
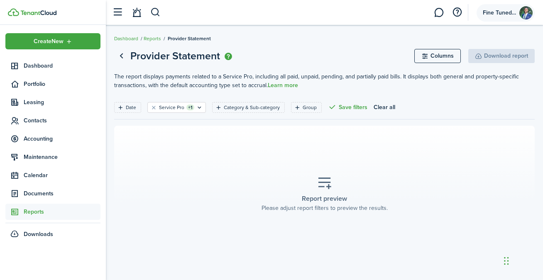
click at [499, 18] on account-user-avatar "Fine Tuned Properties" at bounding box center [506, 12] width 58 height 17
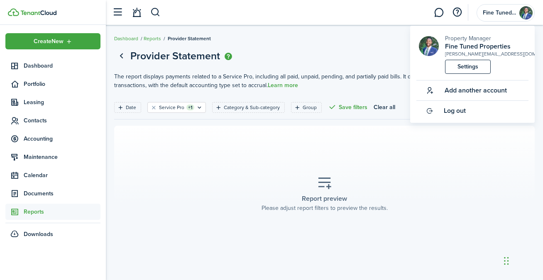
click at [450, 152] on section "Report preview Please adjust report filters to preview the results." at bounding box center [324, 194] width 421 height 137
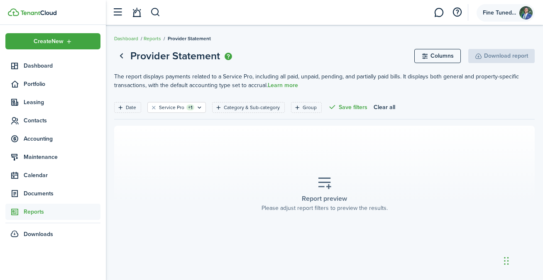
click at [502, 11] on span "Fine Tuned Properties" at bounding box center [499, 13] width 33 height 6
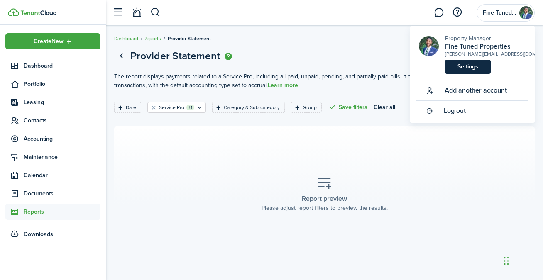
click at [466, 61] on link "Settings" at bounding box center [468, 67] width 46 height 14
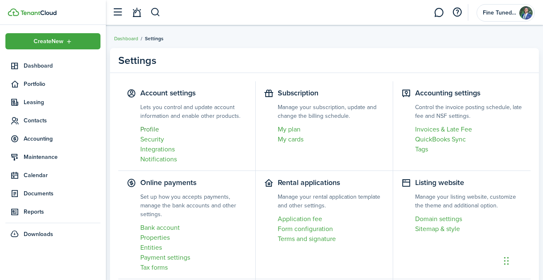
click at [156, 130] on link "Profile" at bounding box center [193, 130] width 107 height 10
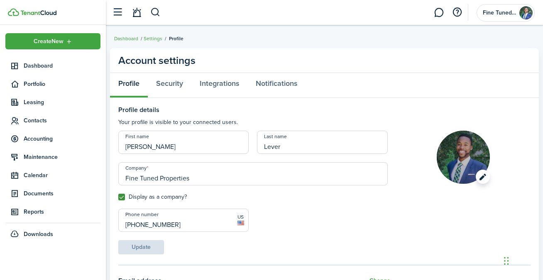
drag, startPoint x: 486, startPoint y: 173, endPoint x: 477, endPoint y: 174, distance: 8.9
click at [485, 173] on image-lazy "Open menu" at bounding box center [463, 157] width 53 height 53
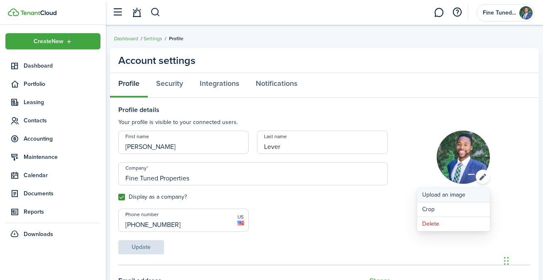
click at [470, 198] on button "Upload an image" at bounding box center [453, 195] width 73 height 15
click input "Upload file" at bounding box center [0, 0] width 0 height 0
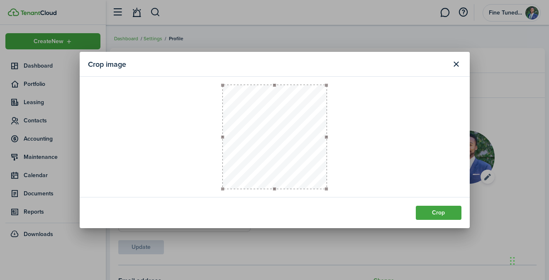
click at [458, 63] on button "Close modal" at bounding box center [457, 64] width 14 height 14
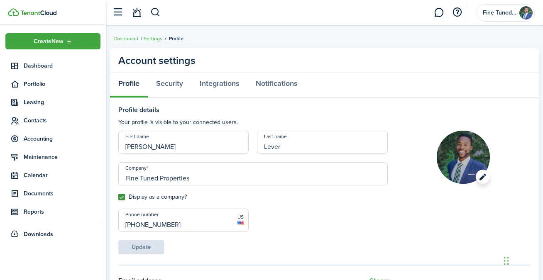
click at [480, 173] on image-lazy "Open menu" at bounding box center [463, 157] width 53 height 53
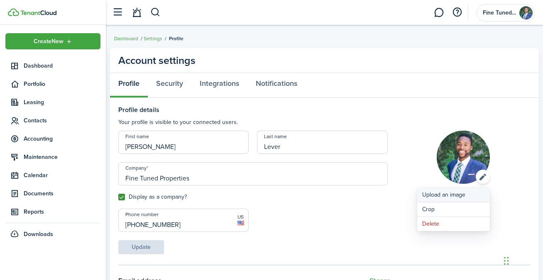
click at [452, 194] on button "Upload an image" at bounding box center [453, 195] width 73 height 15
click input "Upload file" at bounding box center [0, 0] width 0 height 0
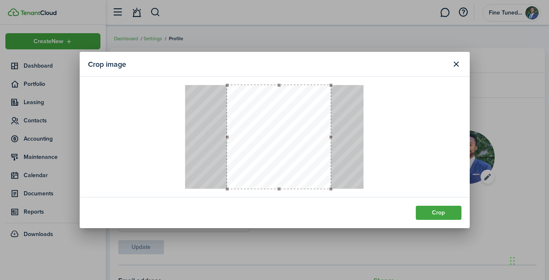
drag, startPoint x: 243, startPoint y: 156, endPoint x: 285, endPoint y: 158, distance: 41.6
click at [285, 158] on button "button" at bounding box center [279, 137] width 104 height 104
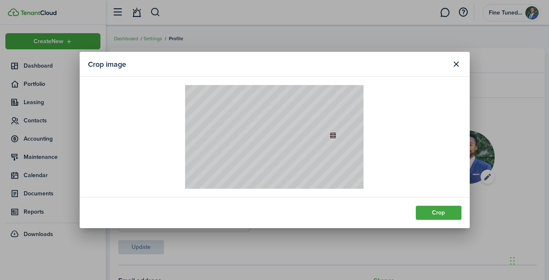
click at [333, 137] on div at bounding box center [274, 137] width 179 height 104
click at [456, 58] on button "Close modal" at bounding box center [457, 64] width 14 height 14
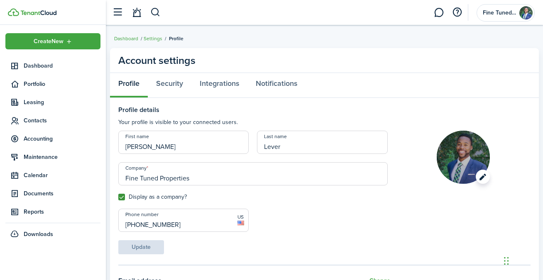
click at [478, 170] on image-lazy "Open menu" at bounding box center [463, 157] width 53 height 53
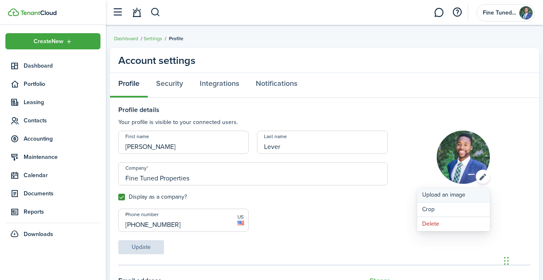
click at [452, 194] on button "Upload an image" at bounding box center [453, 195] width 73 height 15
click input "Upload file" at bounding box center [0, 0] width 0 height 0
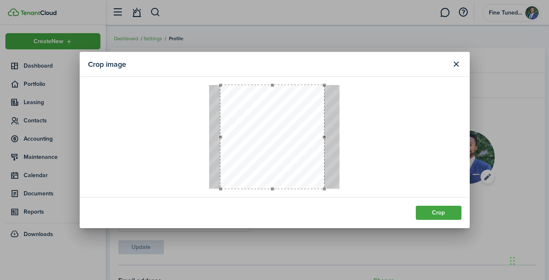
drag, startPoint x: 280, startPoint y: 154, endPoint x: 291, endPoint y: 153, distance: 11.3
click at [291, 153] on button "button" at bounding box center [272, 137] width 104 height 104
click at [458, 68] on button "Close modal" at bounding box center [457, 64] width 14 height 14
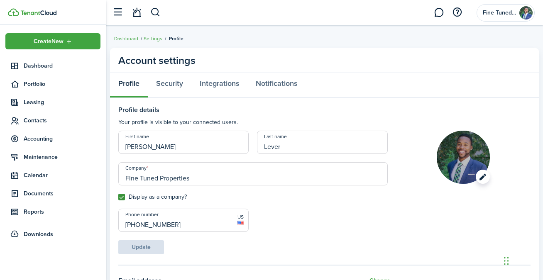
click at [478, 171] on image-lazy "Open menu" at bounding box center [463, 157] width 53 height 53
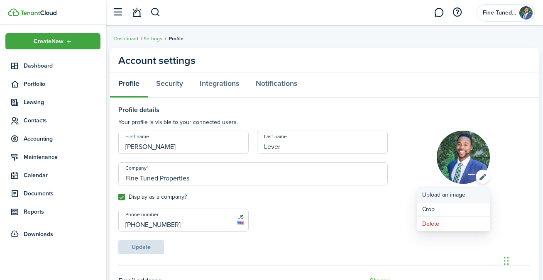
click at [437, 196] on button "Upload an image" at bounding box center [453, 195] width 73 height 15
click input "Upload file" at bounding box center [0, 0] width 0 height 0
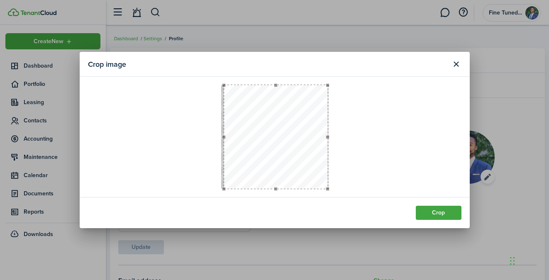
click at [321, 169] on button "button" at bounding box center [276, 137] width 104 height 104
click at [429, 211] on button "Crop" at bounding box center [439, 213] width 46 height 14
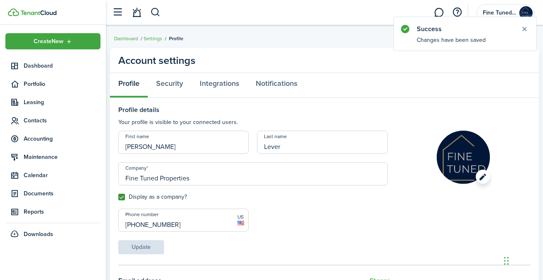
click at [481, 177] on image-lazy "Open menu" at bounding box center [463, 157] width 53 height 53
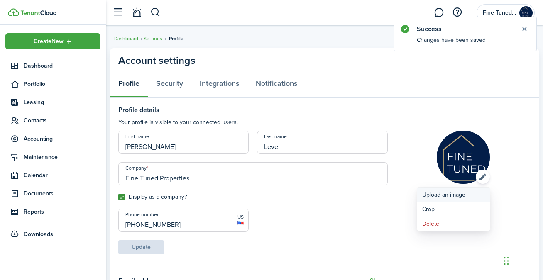
click at [436, 191] on button "Upload an image" at bounding box center [453, 195] width 73 height 15
click input "Upload file" at bounding box center [0, 0] width 0 height 0
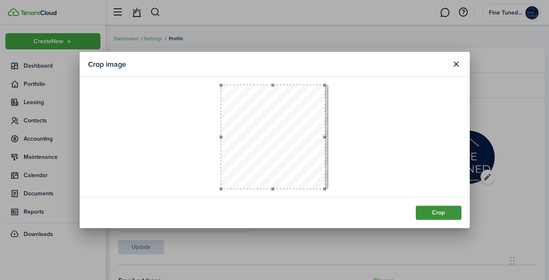
click at [429, 211] on button "Crop" at bounding box center [439, 213] width 46 height 14
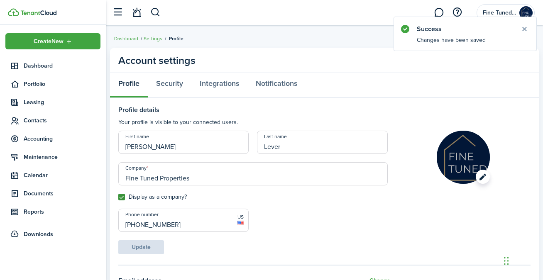
click at [483, 181] on image-lazy "Open menu" at bounding box center [463, 157] width 53 height 53
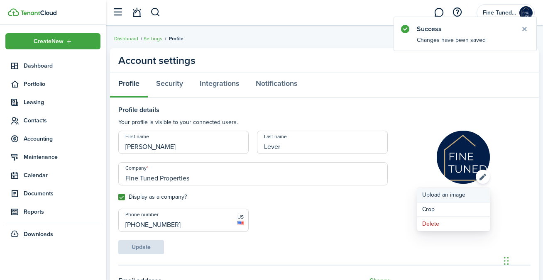
click at [459, 193] on button "Upload an image" at bounding box center [453, 195] width 73 height 15
click input "Upload file" at bounding box center [0, 0] width 0 height 0
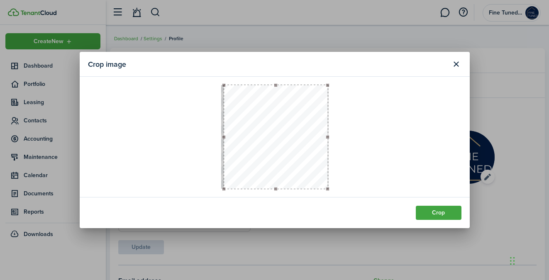
click at [286, 135] on button "button" at bounding box center [276, 137] width 104 height 104
click at [315, 167] on button "button" at bounding box center [276, 137] width 104 height 104
click at [441, 213] on button "Crop" at bounding box center [439, 213] width 46 height 14
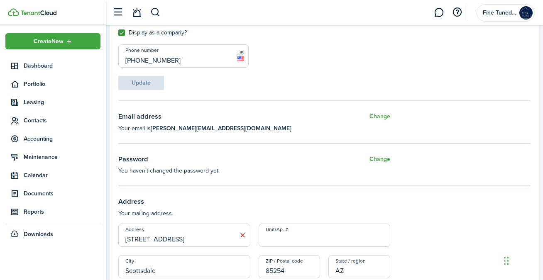
scroll to position [170, 0]
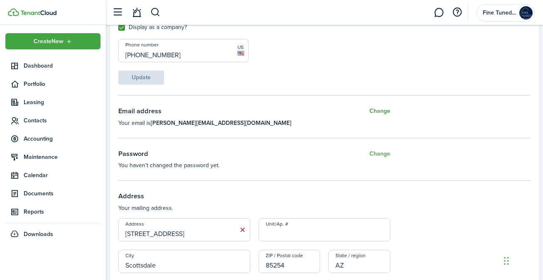
click at [376, 112] on button "Change" at bounding box center [380, 111] width 21 height 10
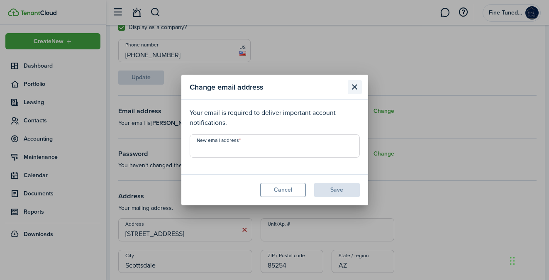
click at [357, 89] on button "Close modal" at bounding box center [355, 87] width 14 height 14
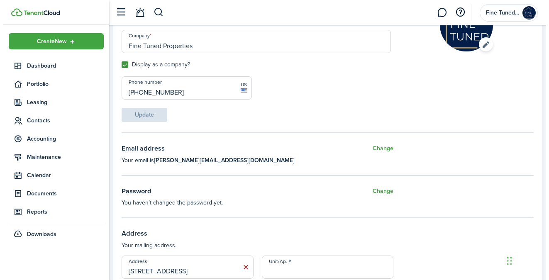
scroll to position [0, 0]
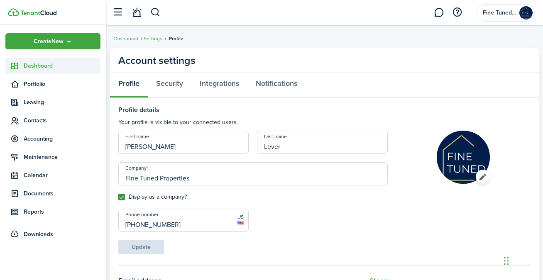
click at [71, 69] on span "Dashboard" at bounding box center [62, 65] width 77 height 9
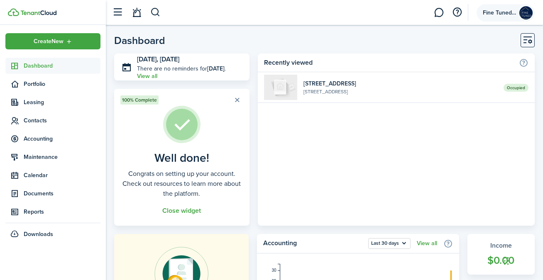
click at [509, 15] on span "Fine Tuned Properties" at bounding box center [499, 13] width 33 height 6
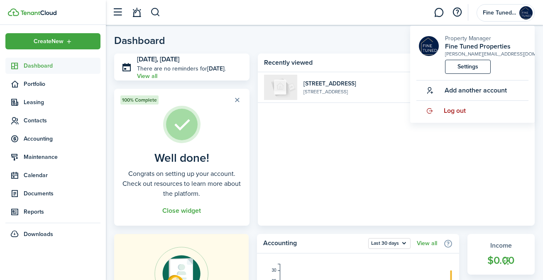
click at [461, 114] on span "Log out" at bounding box center [455, 110] width 22 height 7
